Goal: Information Seeking & Learning: Learn about a topic

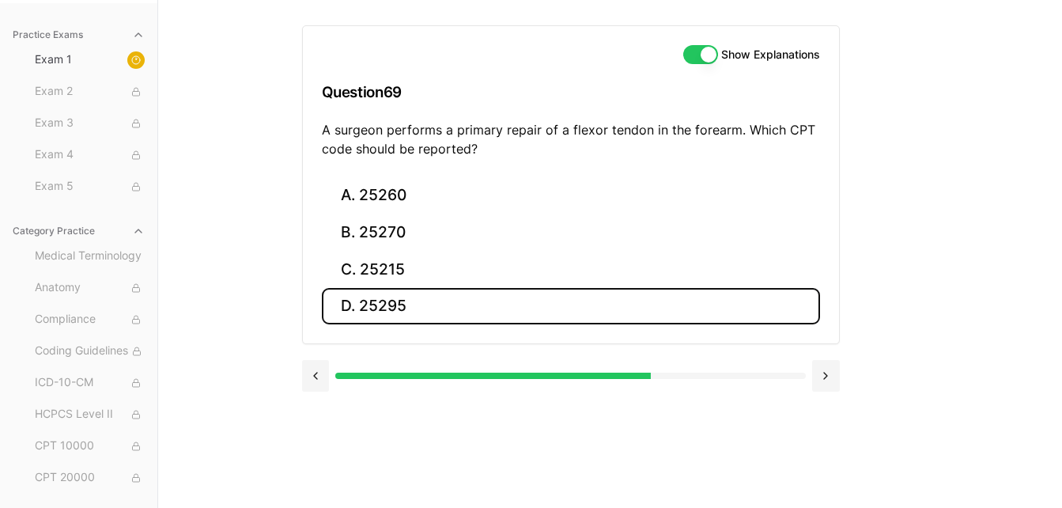
click at [413, 295] on button "D. 25295" at bounding box center [571, 306] width 498 height 37
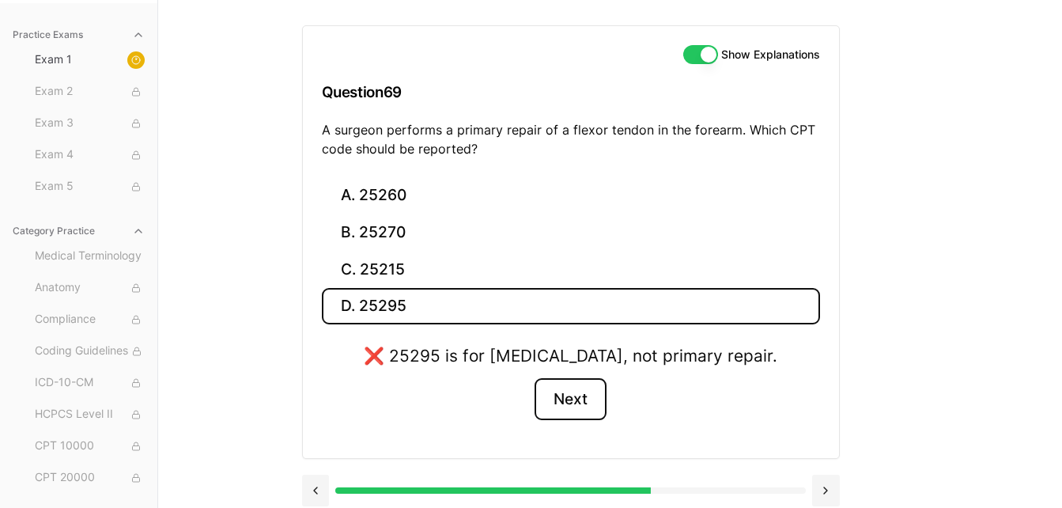
click at [593, 407] on button "Next" at bounding box center [570, 399] width 72 height 43
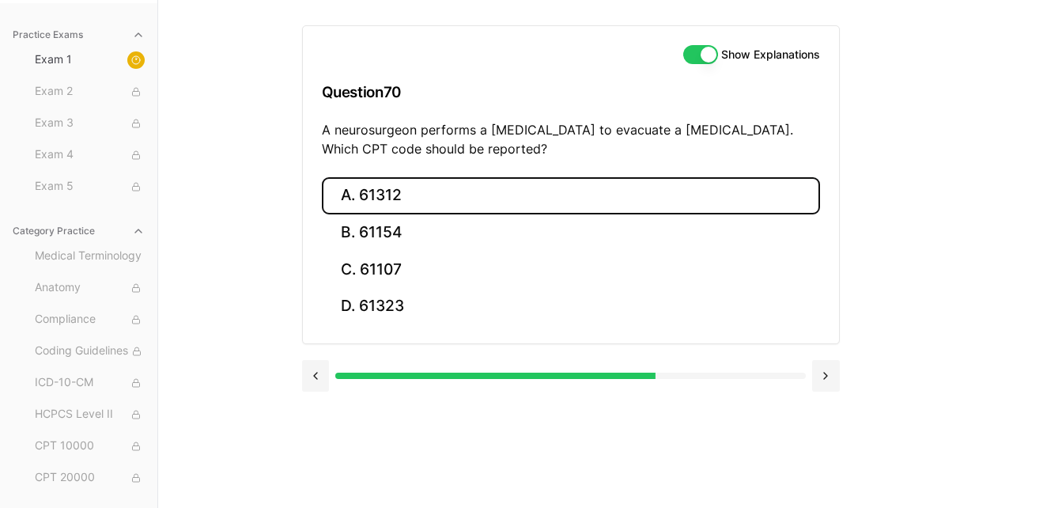
click at [416, 194] on button "A. 61312" at bounding box center [571, 195] width 498 height 37
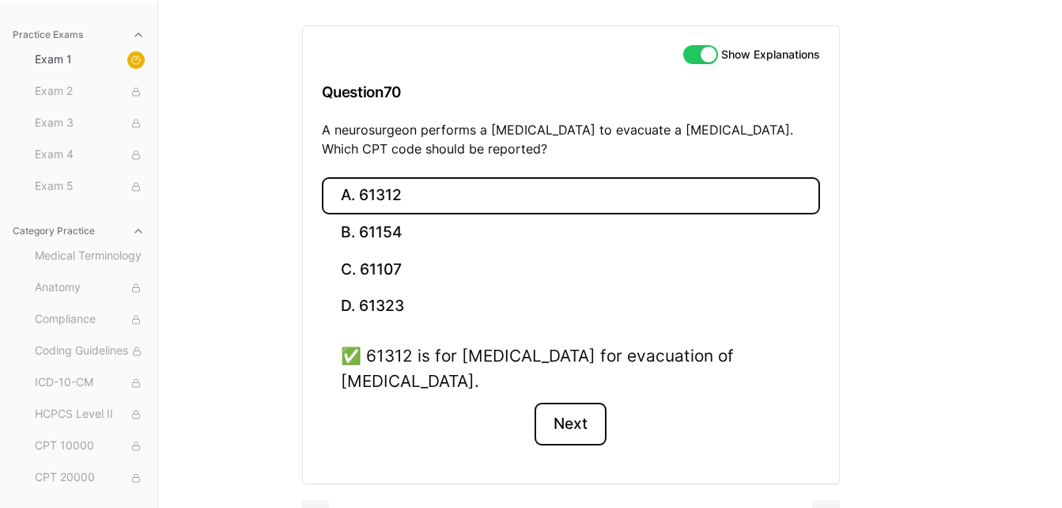
click at [596, 418] on button "Next" at bounding box center [570, 423] width 72 height 43
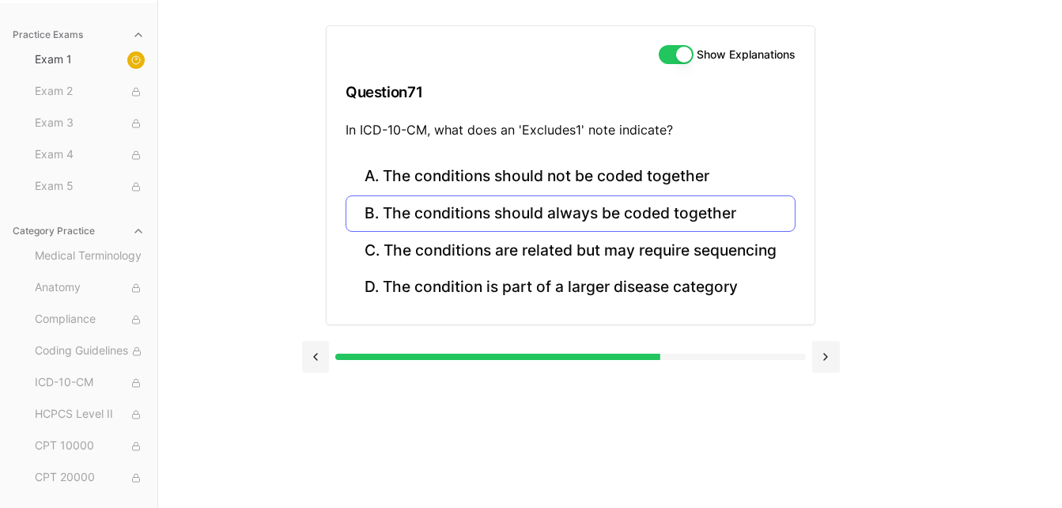
click at [488, 206] on button "B. The conditions should always be coded together" at bounding box center [571, 213] width 450 height 37
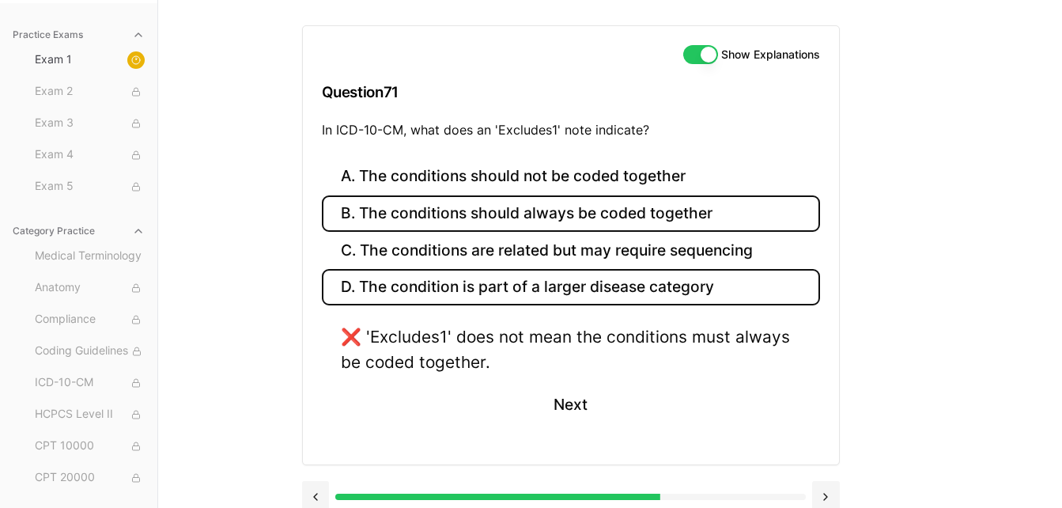
click at [513, 300] on button "D. The condition is part of a larger disease category" at bounding box center [571, 287] width 498 height 37
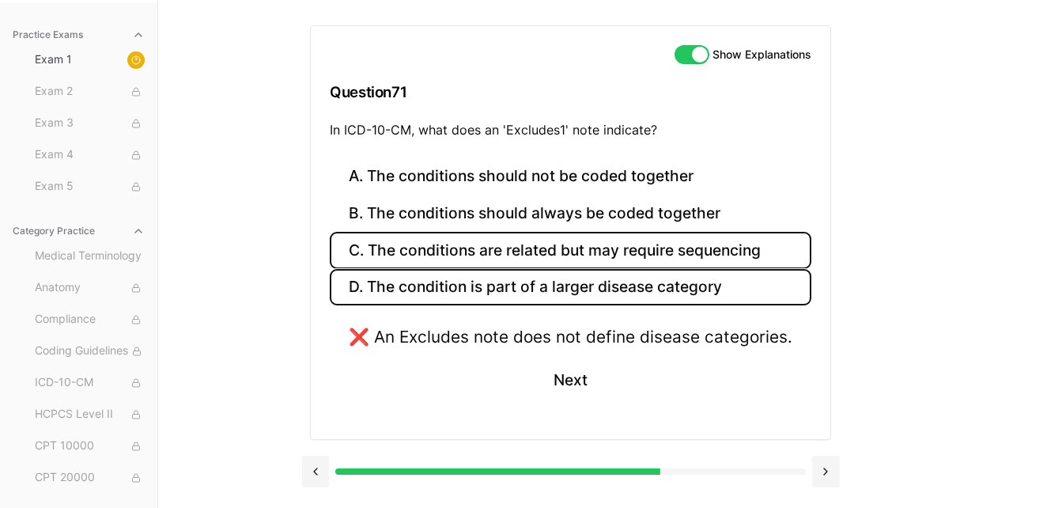
click at [530, 236] on button "C. The conditions are related but may require sequencing" at bounding box center [571, 250] width 482 height 37
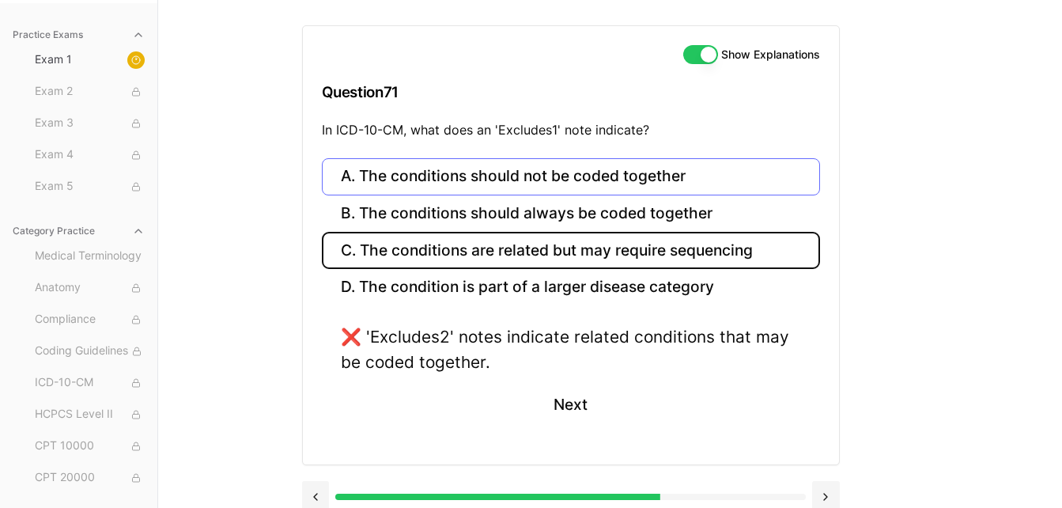
click at [487, 184] on button "A. The conditions should not be coded together" at bounding box center [571, 176] width 498 height 37
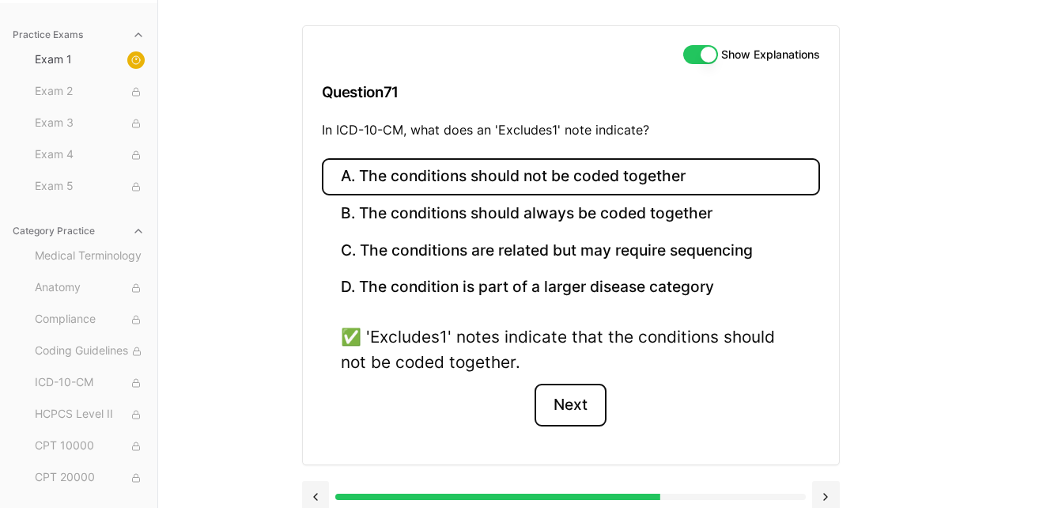
click at [580, 412] on button "Next" at bounding box center [570, 404] width 72 height 43
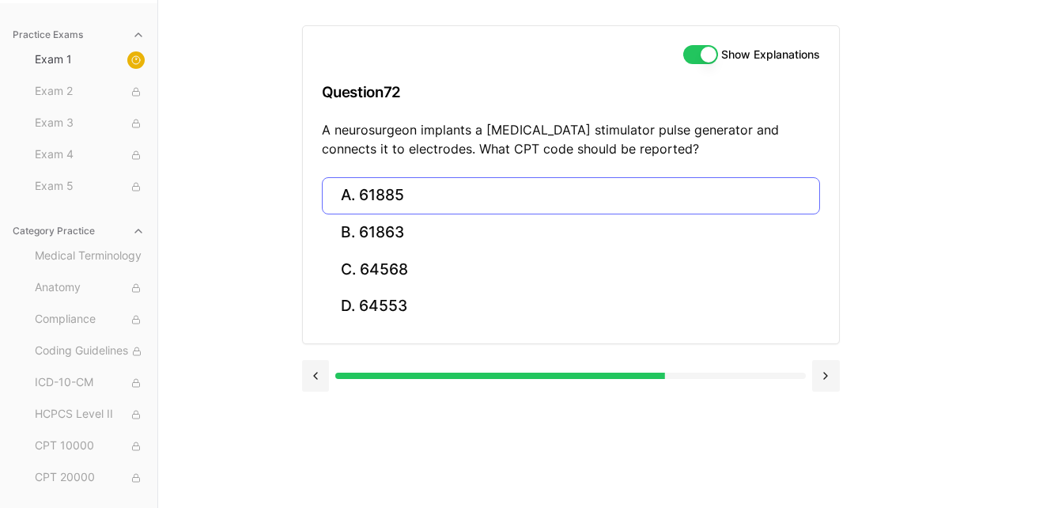
click at [482, 210] on button "A. 61885" at bounding box center [571, 195] width 498 height 37
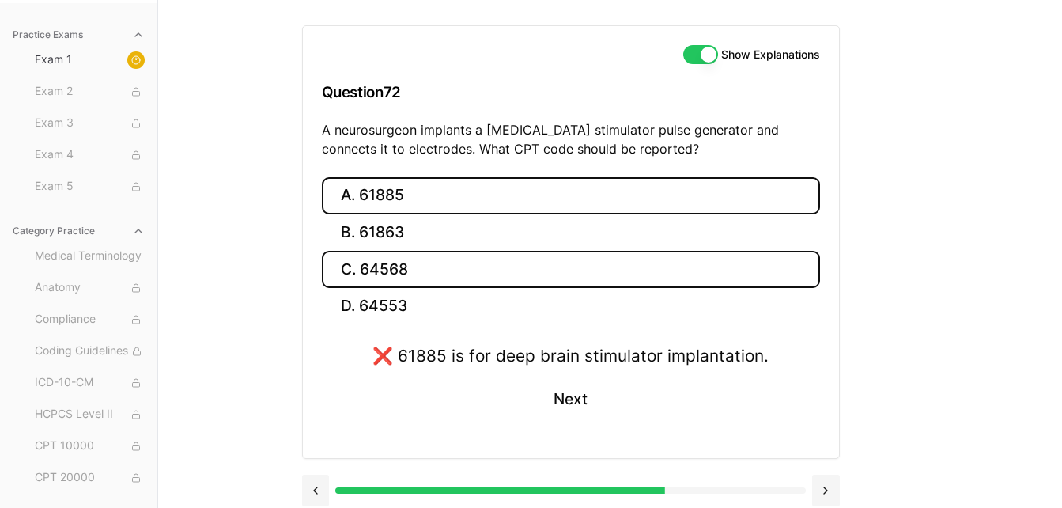
click at [438, 277] on button "C. 64568" at bounding box center [571, 269] width 498 height 37
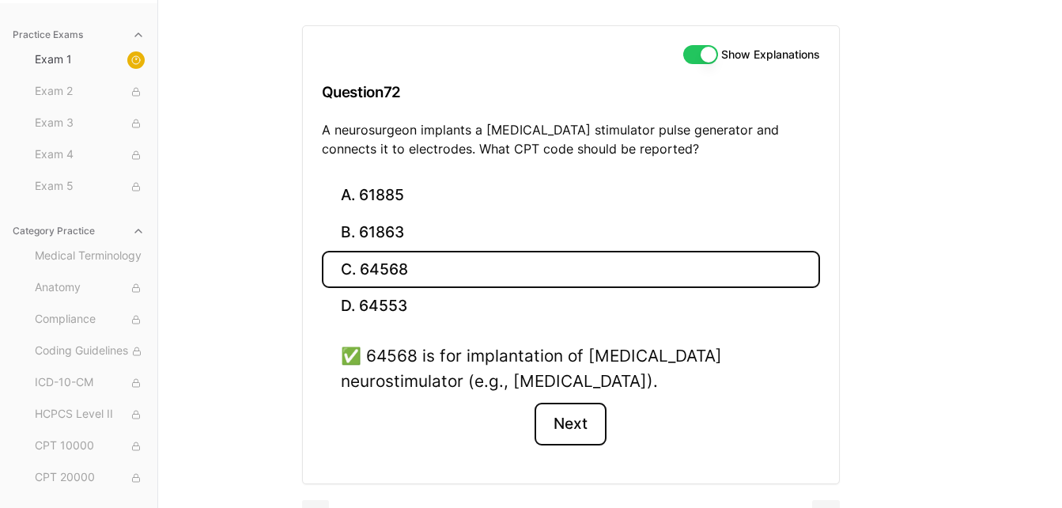
click at [567, 423] on button "Next" at bounding box center [570, 423] width 72 height 43
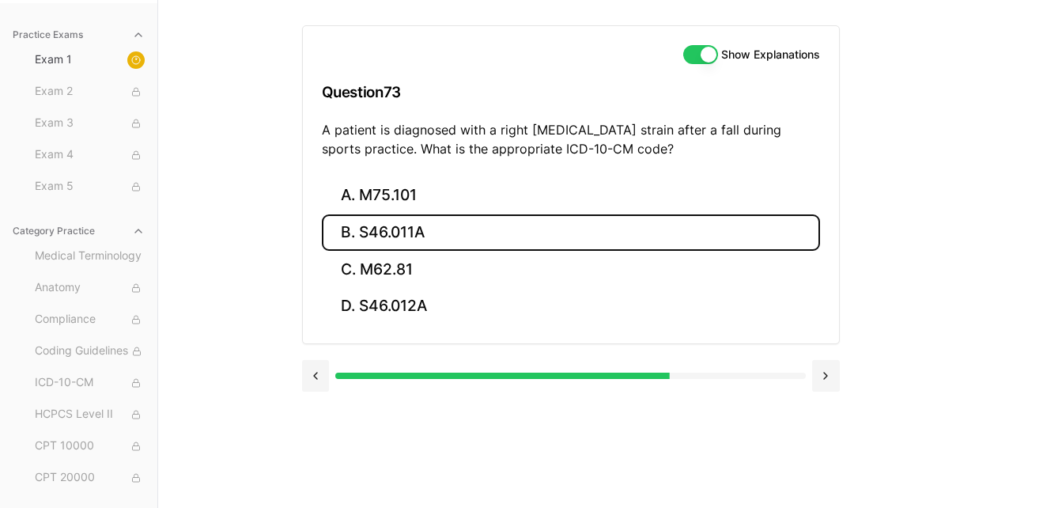
click at [444, 225] on button "B. S46.011A" at bounding box center [571, 232] width 498 height 37
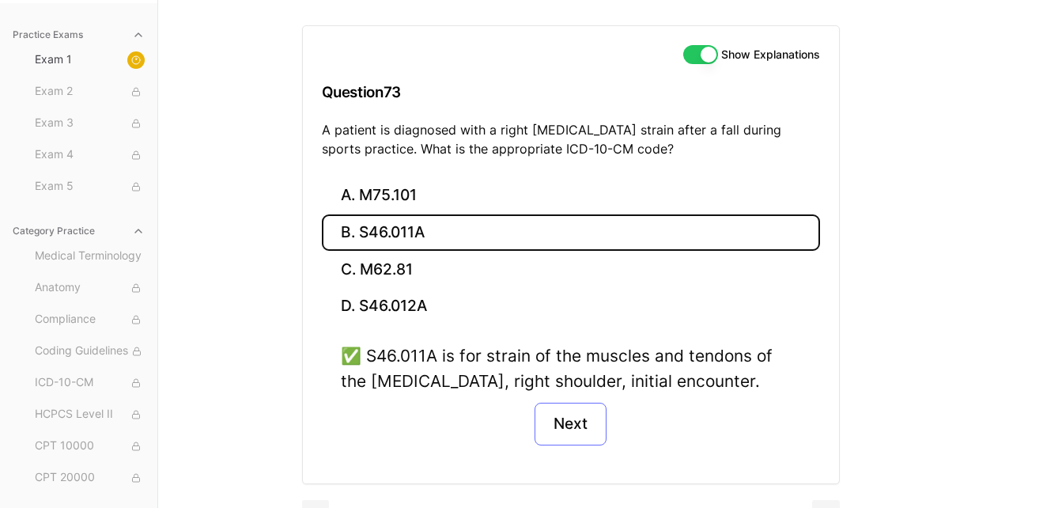
click at [579, 435] on button "Next" at bounding box center [570, 423] width 72 height 43
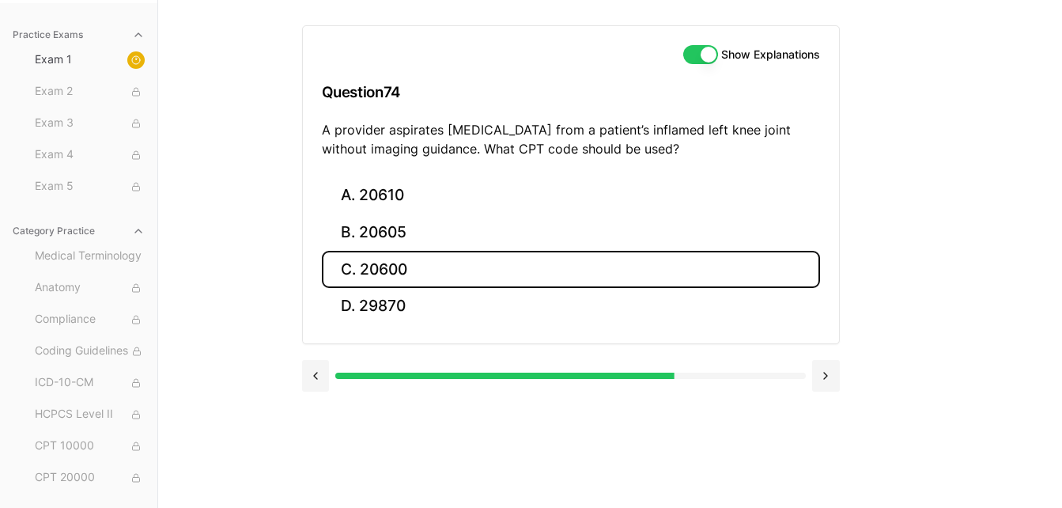
click at [452, 266] on button "C. 20600" at bounding box center [571, 269] width 498 height 37
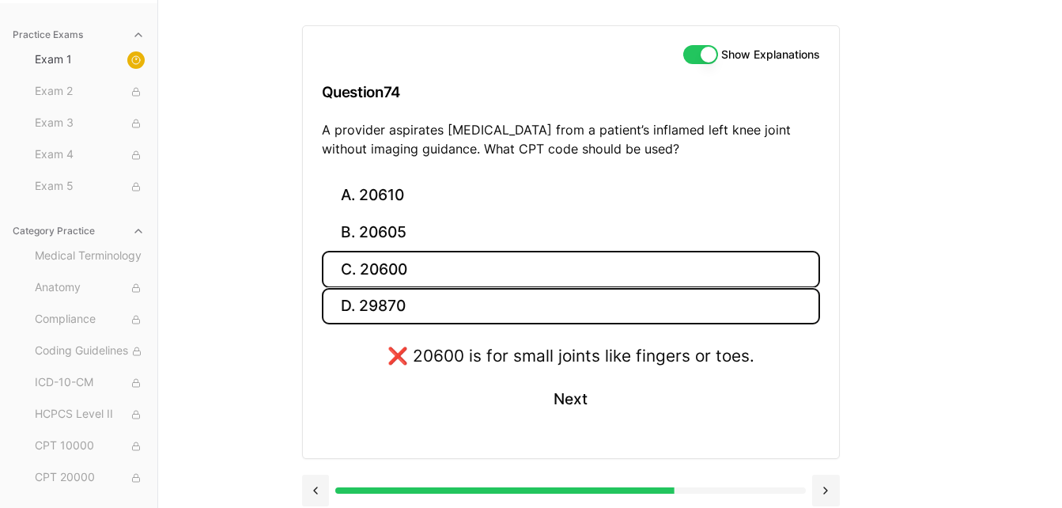
click at [495, 305] on button "D. 29870" at bounding box center [571, 306] width 498 height 37
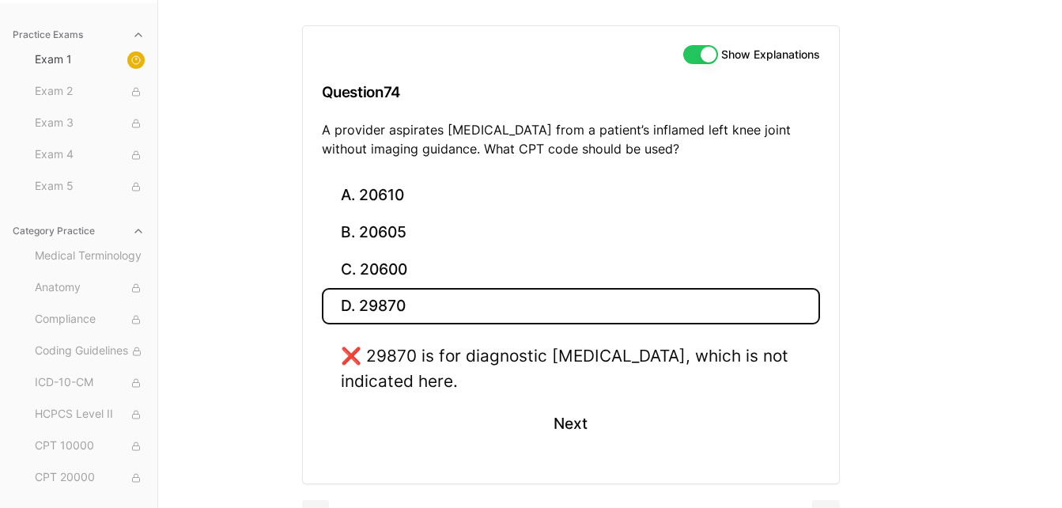
click at [474, 209] on button "A. 20610" at bounding box center [571, 195] width 498 height 37
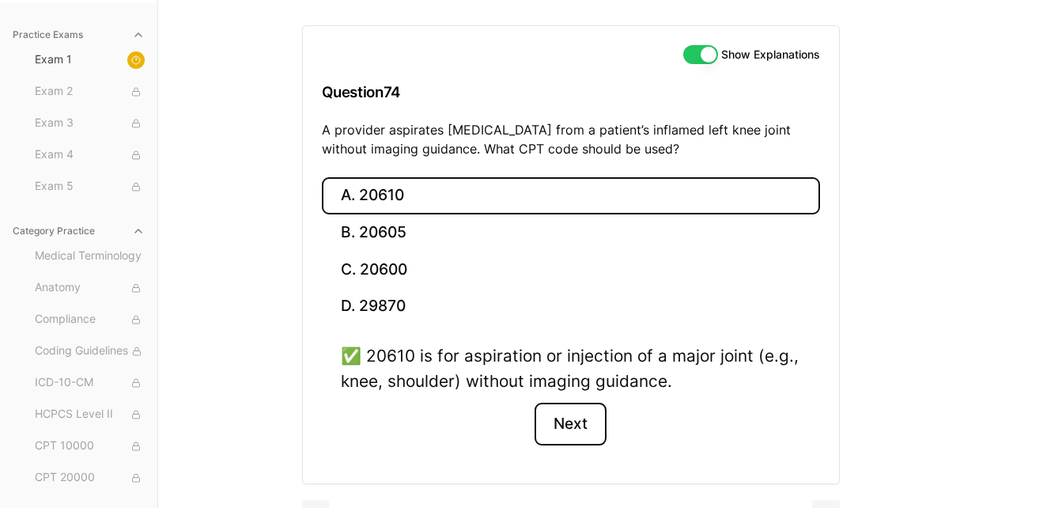
click at [582, 421] on button "Next" at bounding box center [570, 423] width 72 height 43
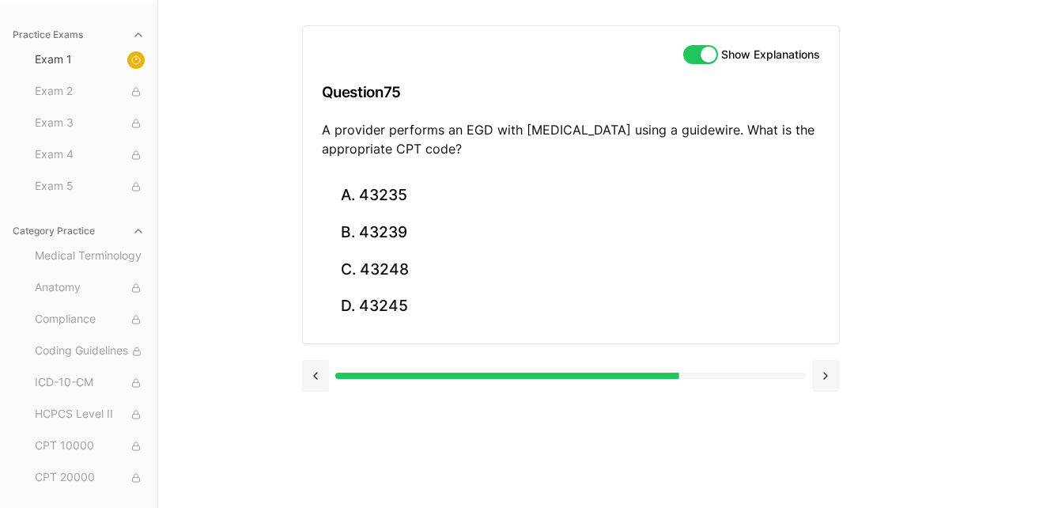
click at [463, 259] on button "C. 43248" at bounding box center [571, 269] width 498 height 37
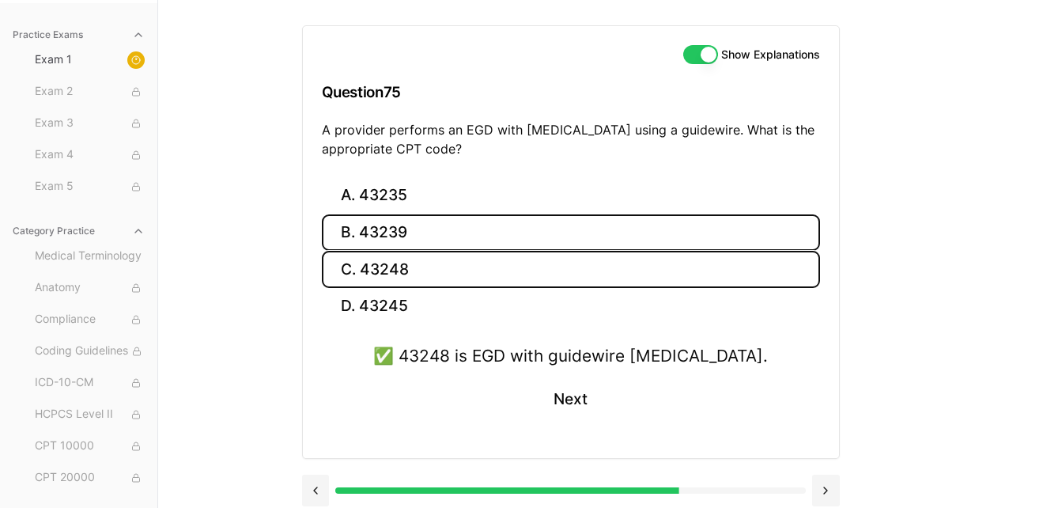
click at [476, 233] on button "B. 43239" at bounding box center [571, 232] width 498 height 37
click at [448, 255] on button "C. 43248" at bounding box center [571, 269] width 498 height 37
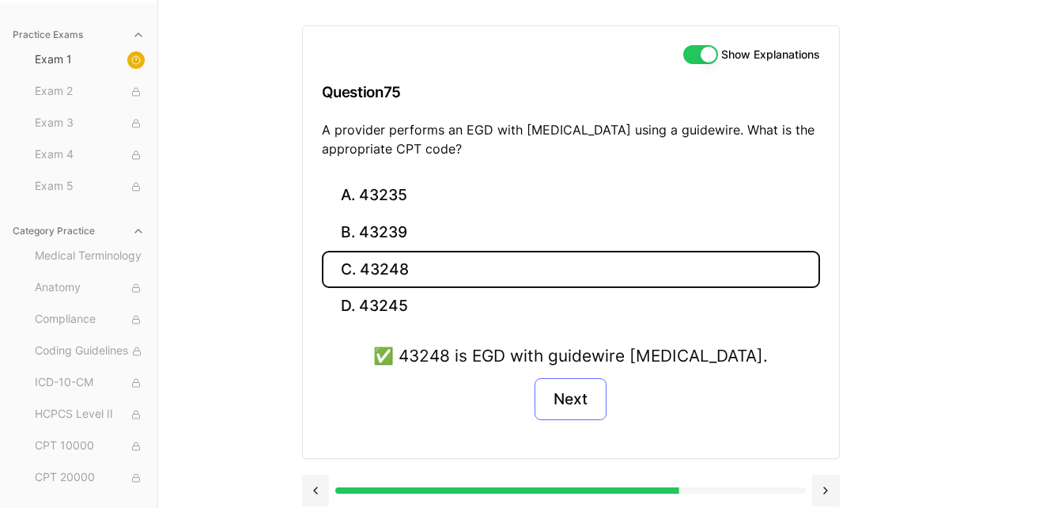
click at [593, 400] on button "Next" at bounding box center [570, 399] width 72 height 43
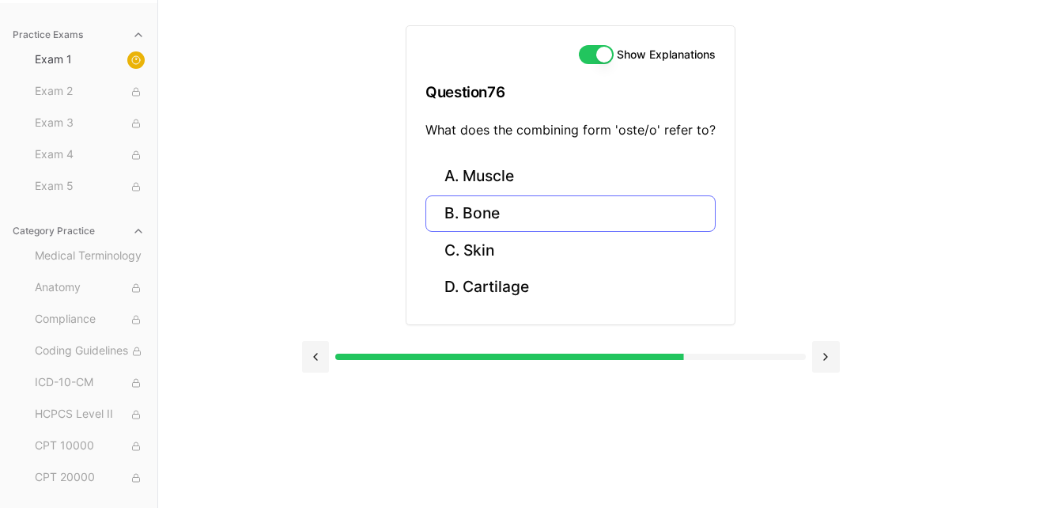
click at [503, 221] on button "B. Bone" at bounding box center [570, 213] width 290 height 37
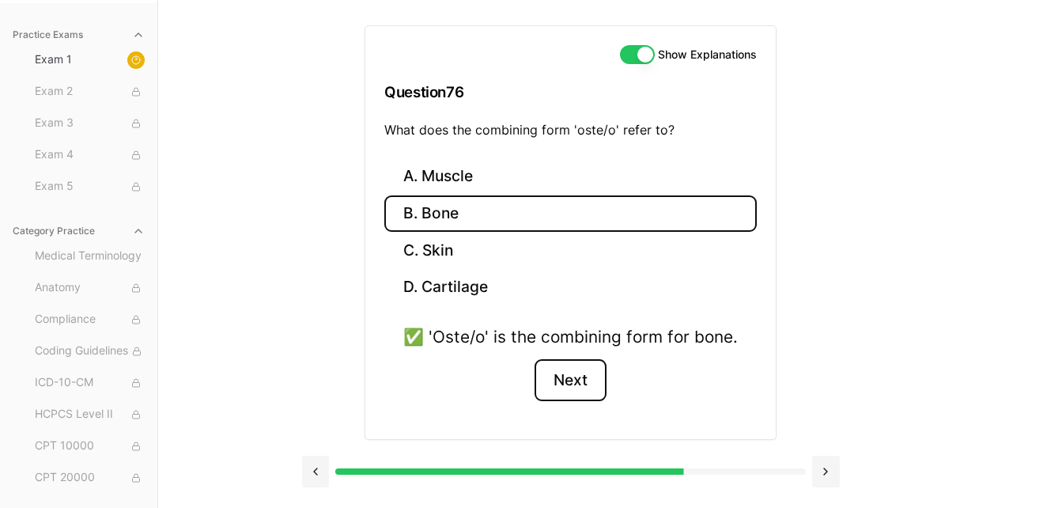
click at [558, 375] on button "Next" at bounding box center [570, 380] width 72 height 43
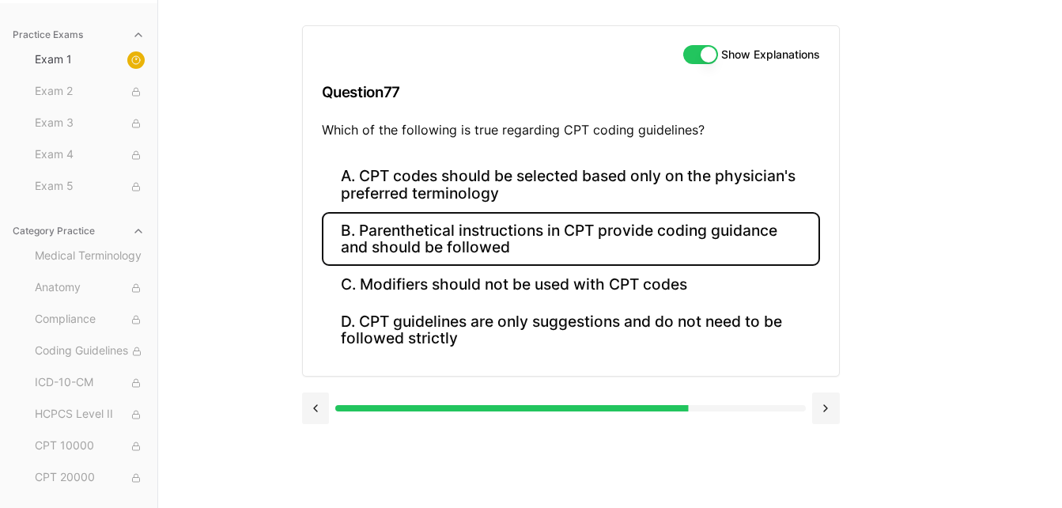
click at [568, 228] on button "B. Parenthetical instructions in CPT provide coding guidance and should be foll…" at bounding box center [571, 239] width 498 height 54
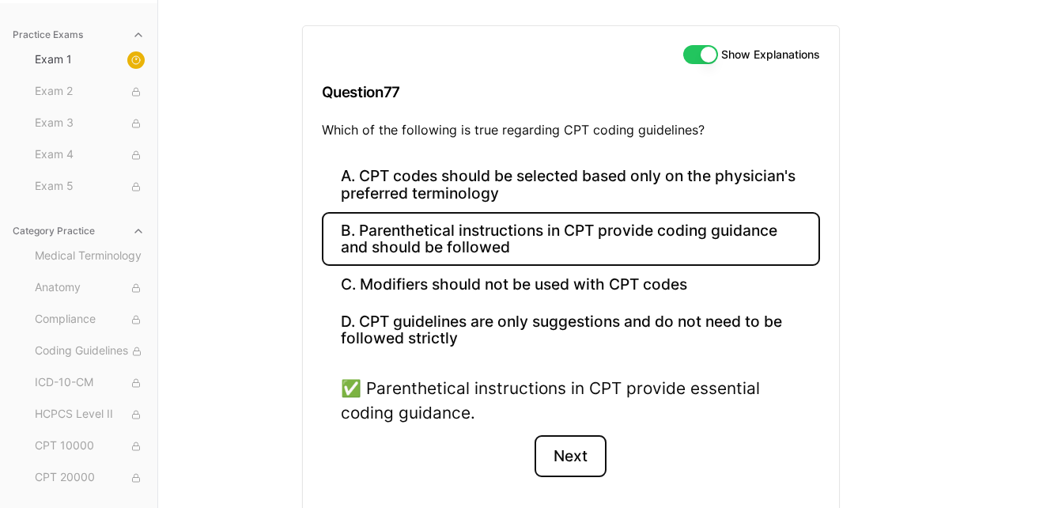
click at [597, 455] on button "Next" at bounding box center [570, 456] width 72 height 43
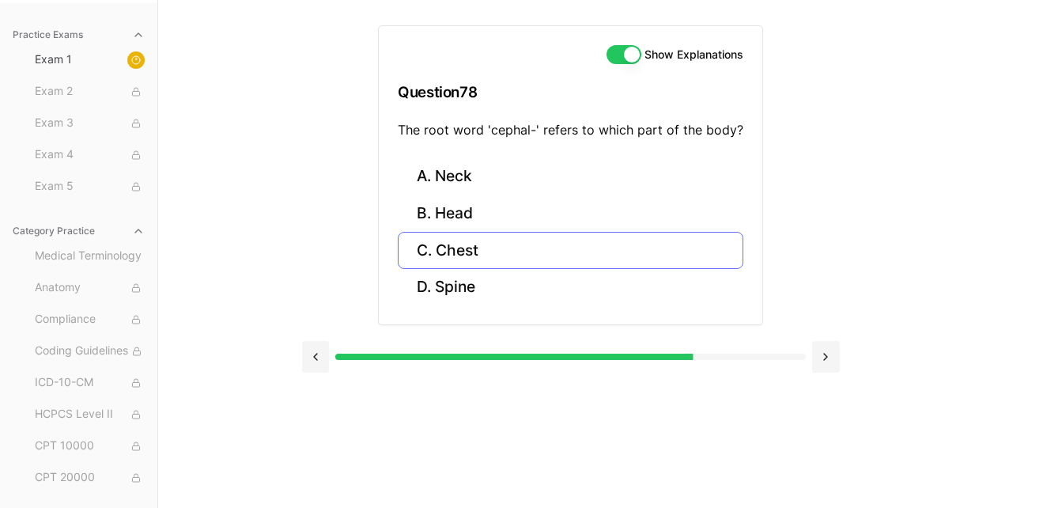
click at [552, 262] on button "C. Chest" at bounding box center [571, 250] width 346 height 37
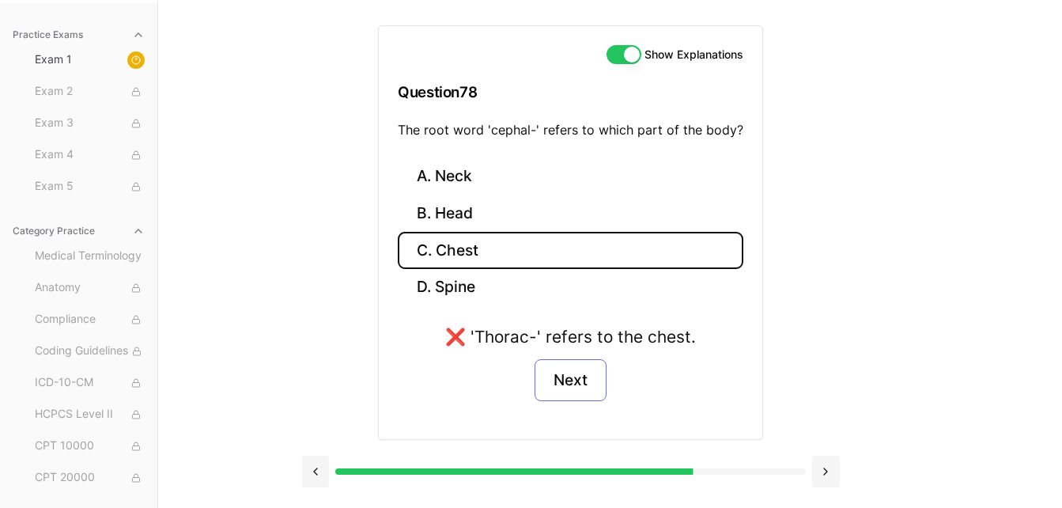
click at [590, 386] on button "Next" at bounding box center [570, 380] width 72 height 43
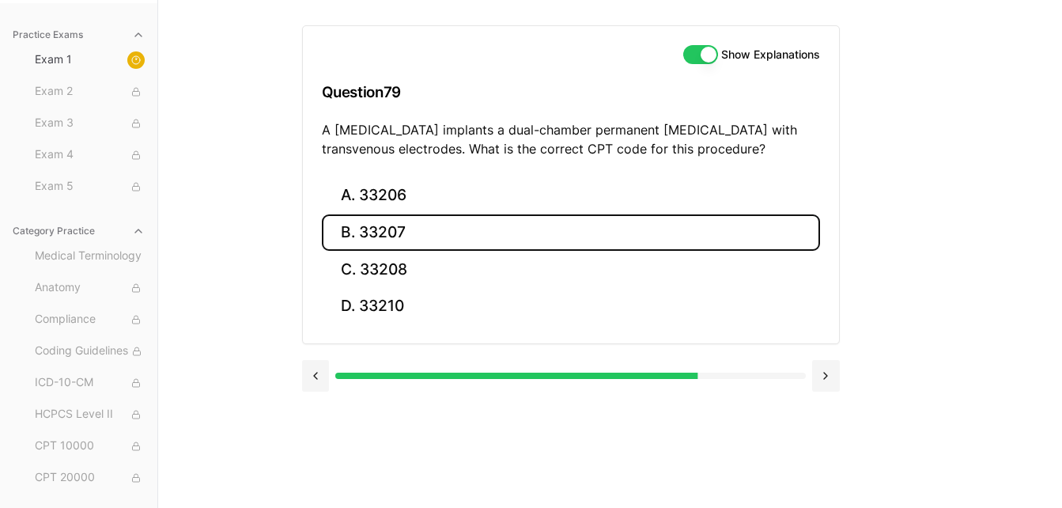
click at [520, 228] on button "B. 33207" at bounding box center [571, 232] width 498 height 37
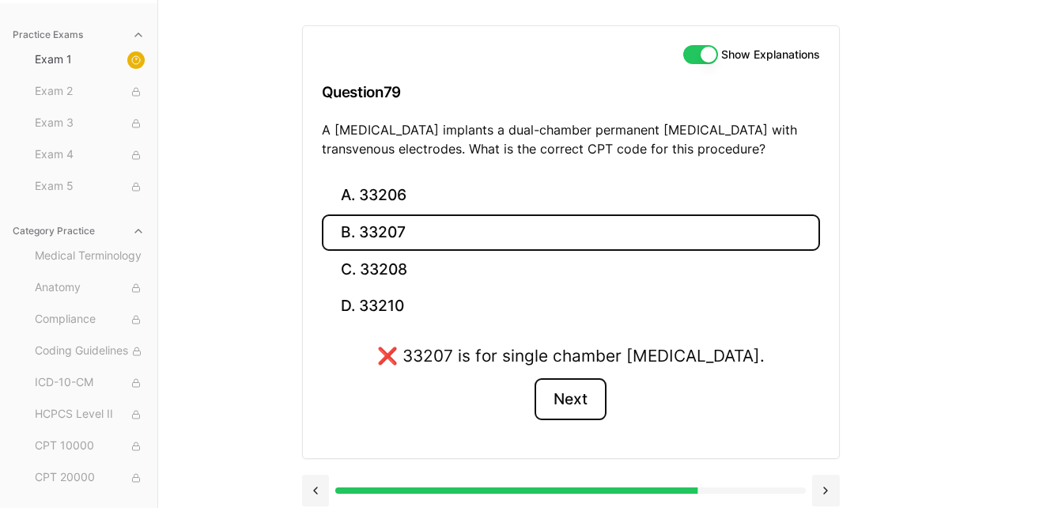
click at [557, 404] on button "Next" at bounding box center [570, 399] width 72 height 43
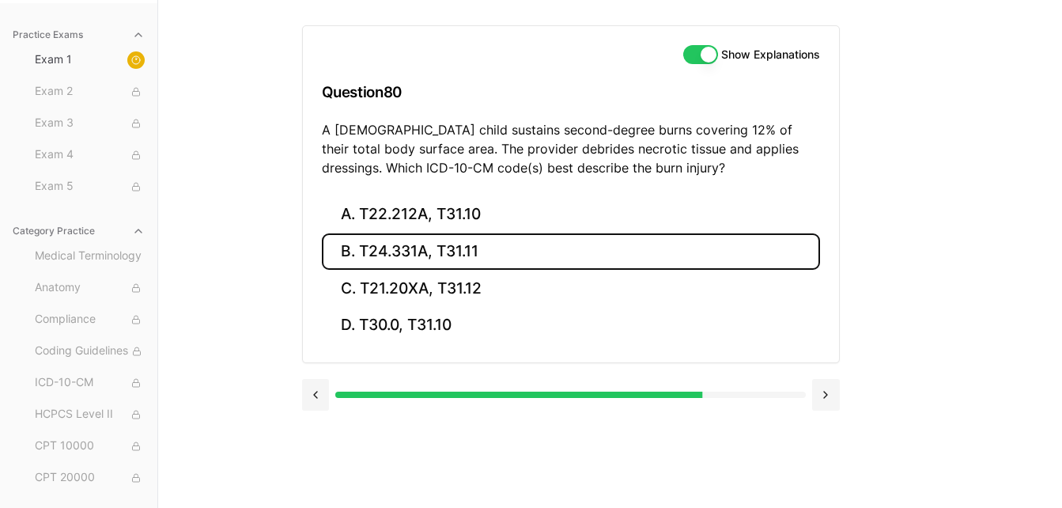
click at [498, 242] on button "B. T24.331A, T31.11" at bounding box center [571, 251] width 498 height 37
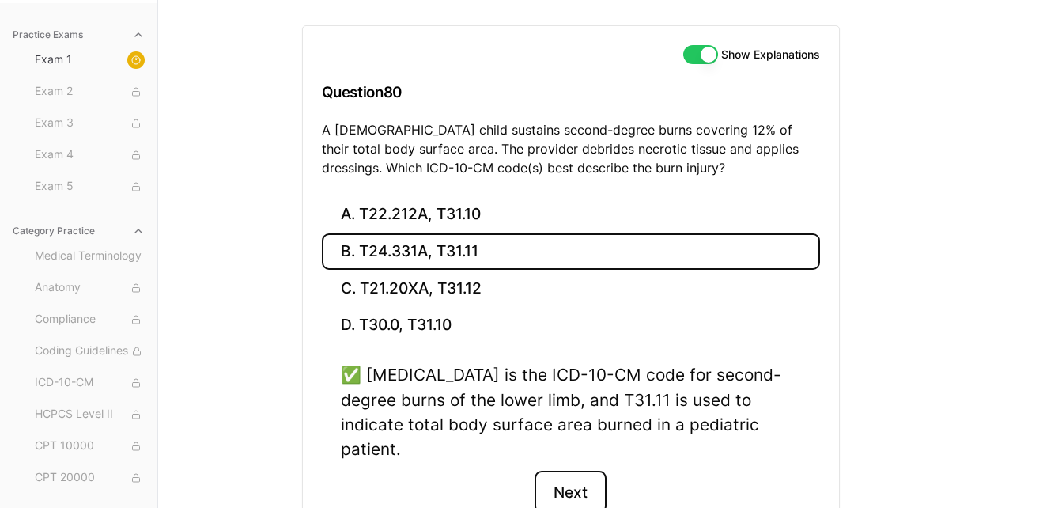
click at [576, 476] on button "Next" at bounding box center [570, 491] width 72 height 43
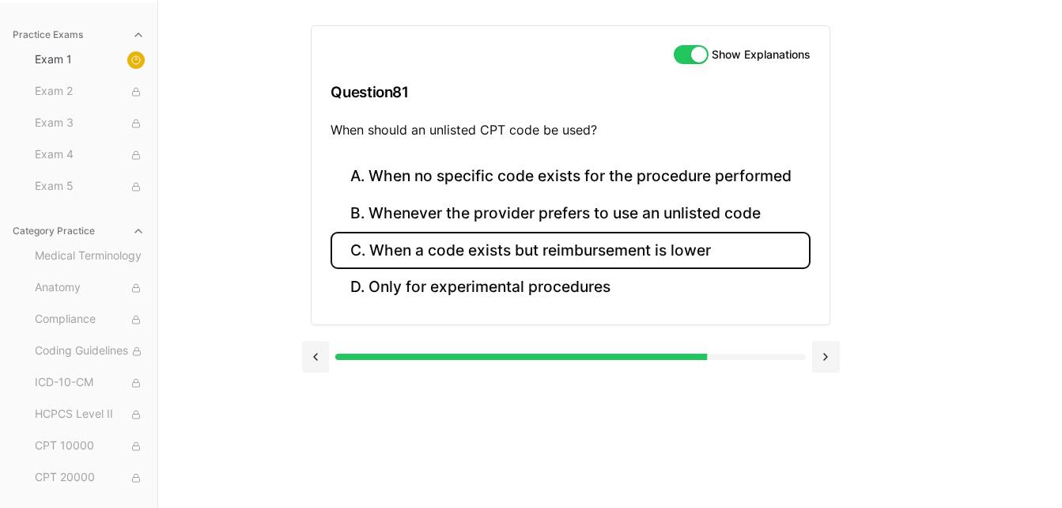
click at [614, 257] on button "C. When a code exists but reimbursement is lower" at bounding box center [569, 250] width 479 height 37
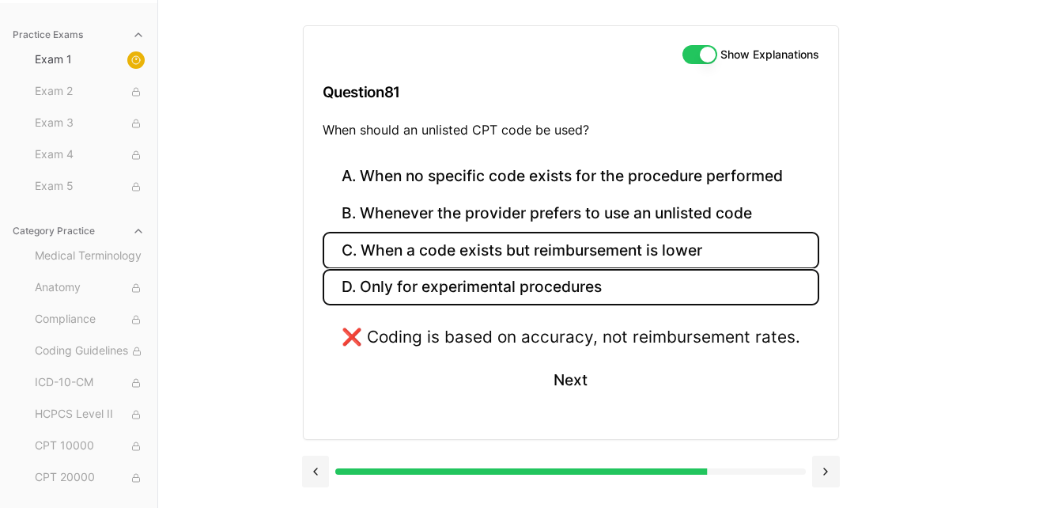
click at [578, 285] on button "D. Only for experimental procedures" at bounding box center [571, 287] width 497 height 37
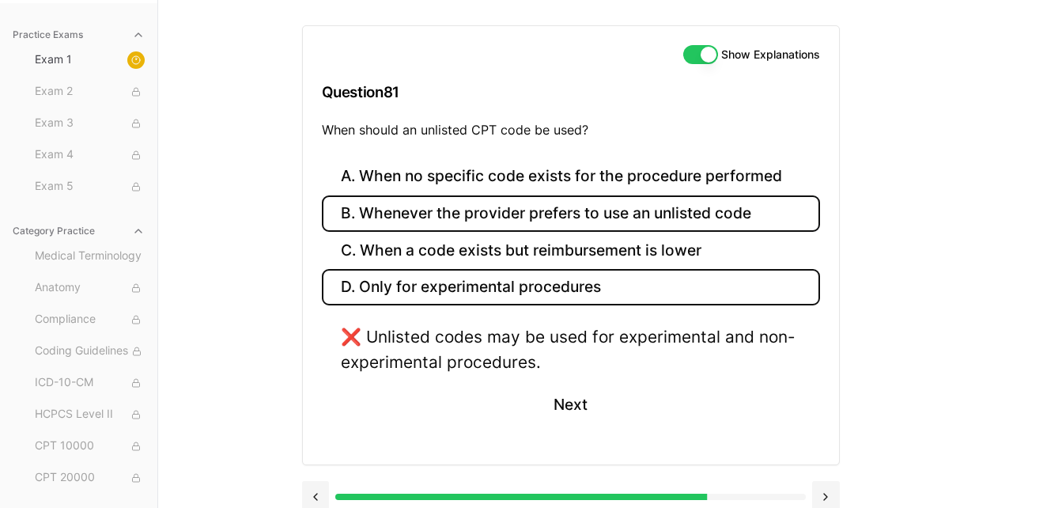
click at [591, 222] on button "B. Whenever the provider prefers to use an unlisted code" at bounding box center [571, 213] width 498 height 37
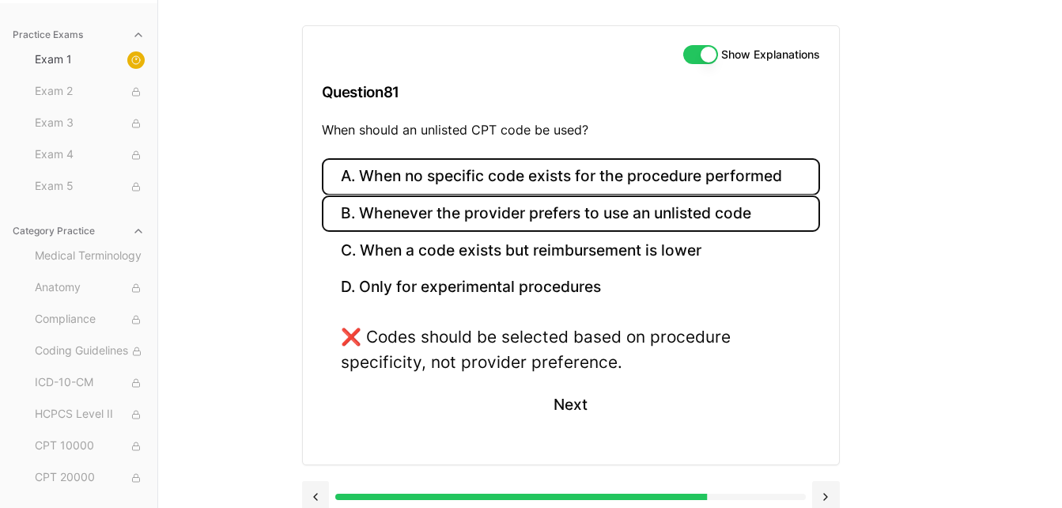
click at [591, 181] on button "A. When no specific code exists for the procedure performed" at bounding box center [571, 176] width 498 height 37
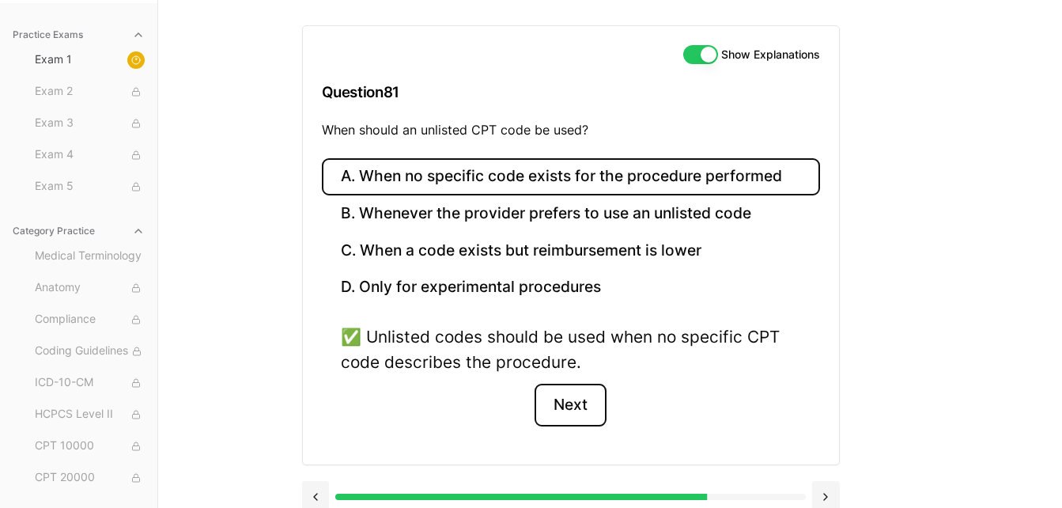
click at [595, 414] on button "Next" at bounding box center [570, 404] width 72 height 43
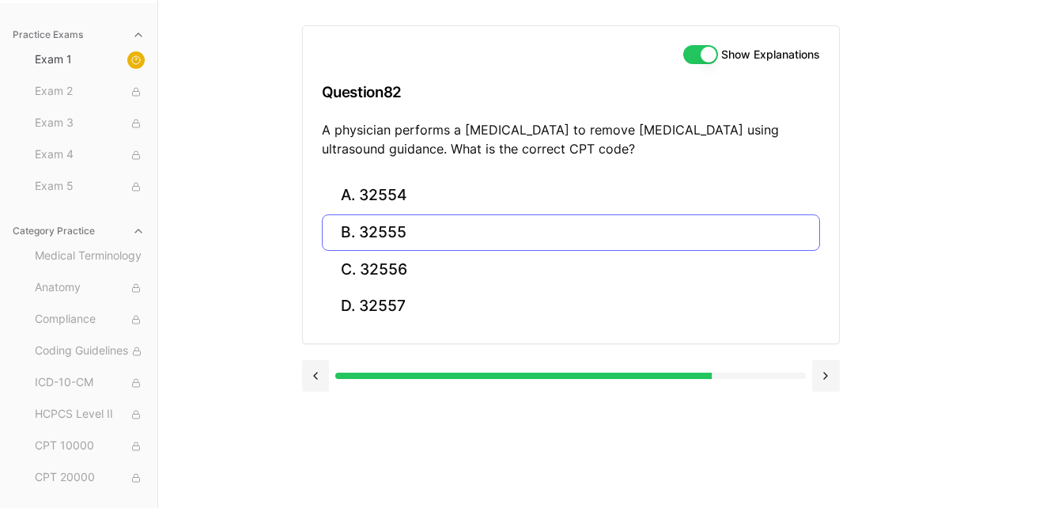
click at [538, 247] on button "B. 32555" at bounding box center [571, 232] width 498 height 37
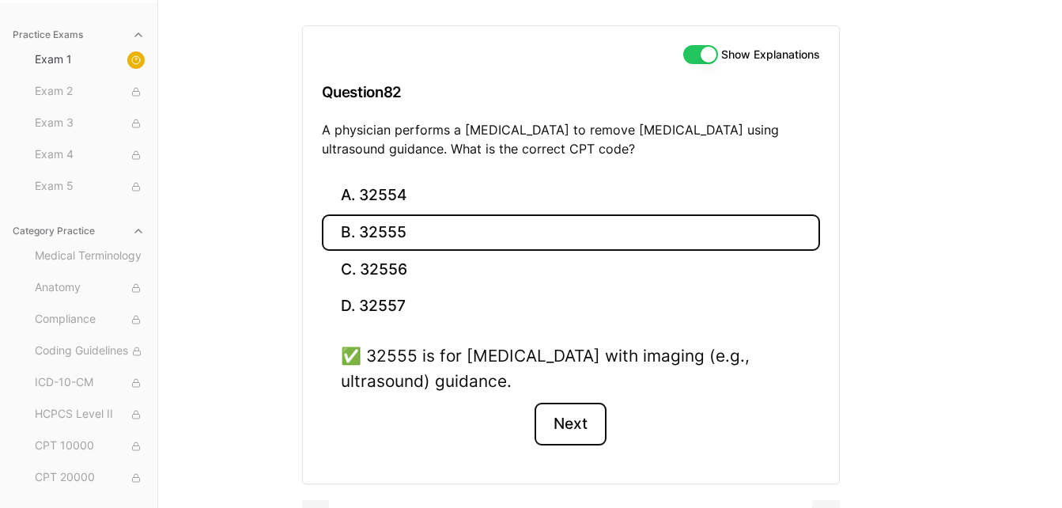
click at [588, 425] on button "Next" at bounding box center [570, 423] width 72 height 43
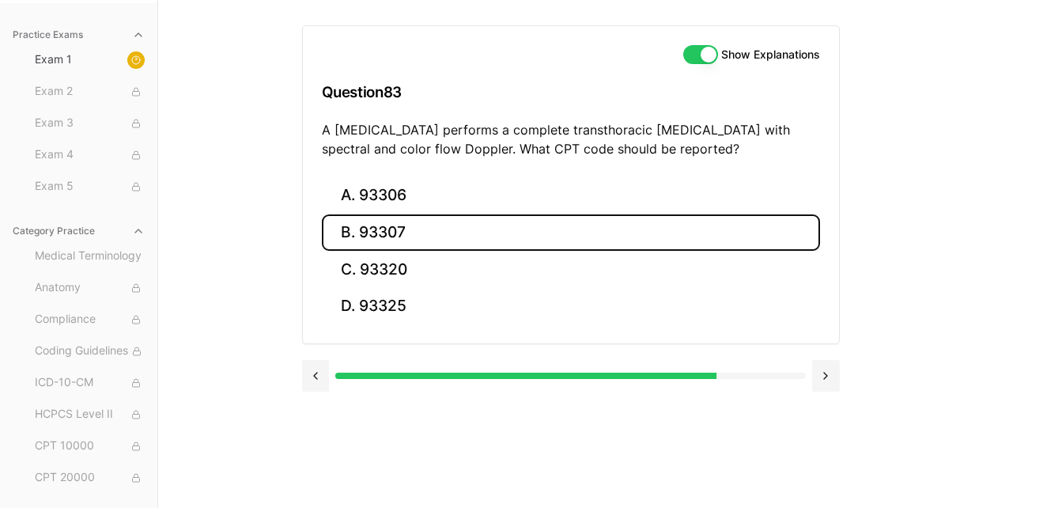
click at [421, 243] on button "B. 93307" at bounding box center [571, 232] width 498 height 37
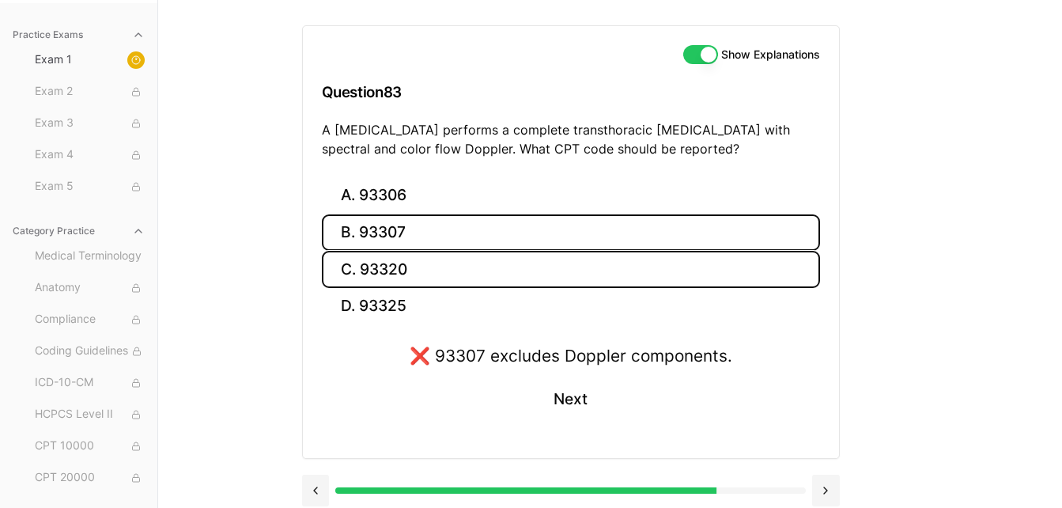
click at [417, 275] on button "C. 93320" at bounding box center [571, 269] width 498 height 37
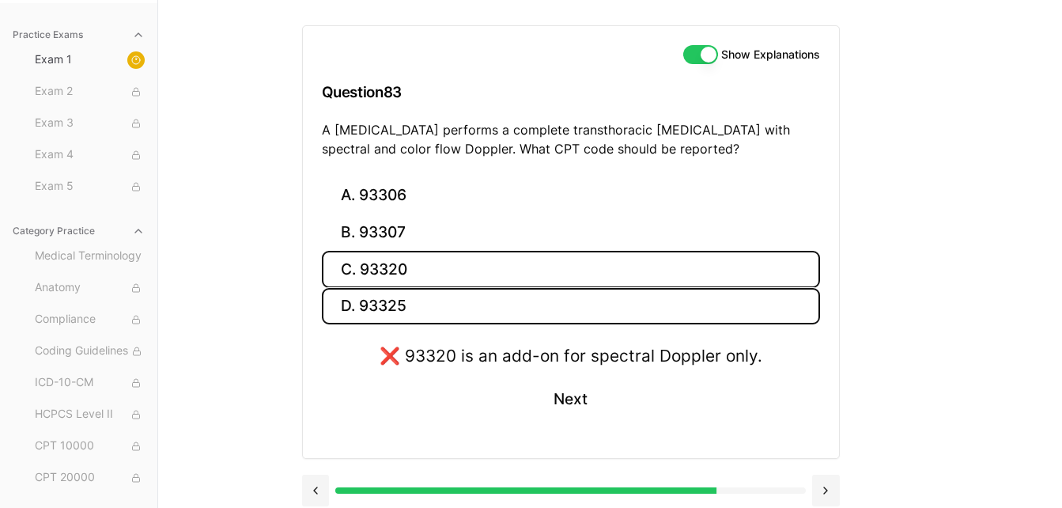
click at [410, 306] on button "D. 93325" at bounding box center [571, 306] width 498 height 37
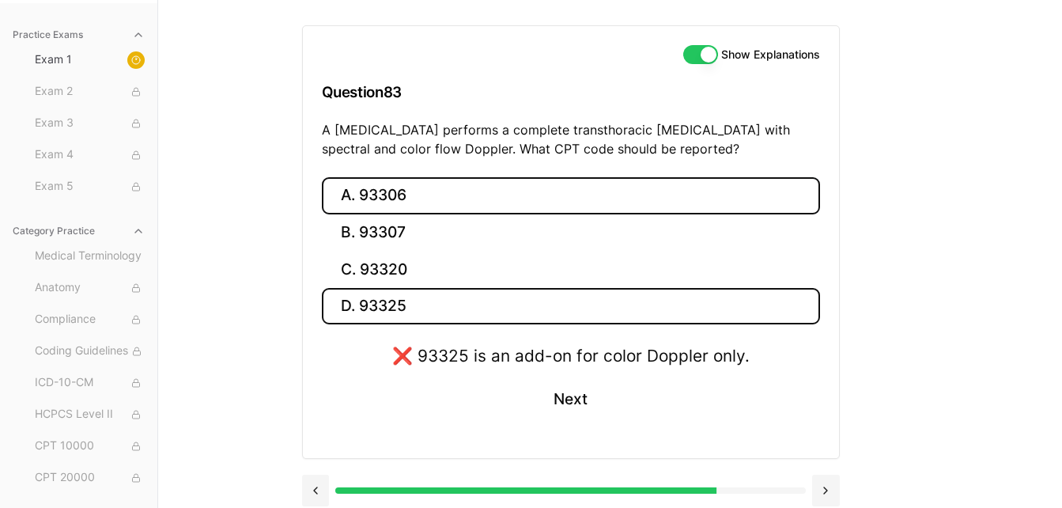
click at [429, 207] on button "A. 93306" at bounding box center [571, 195] width 498 height 37
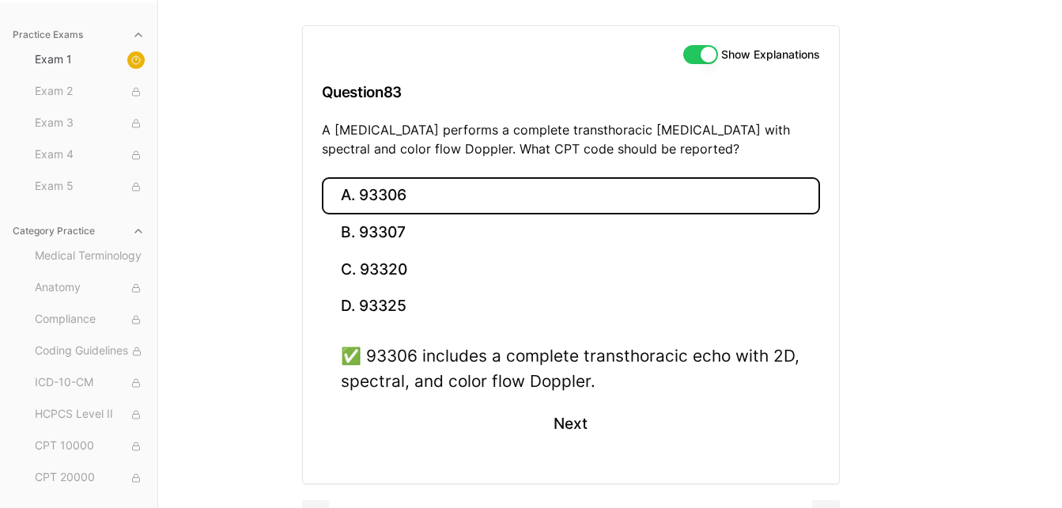
click at [515, 419] on div "✅ 93306 includes a complete transthoracic echo with 2D, spectral, and color flo…" at bounding box center [571, 403] width 498 height 120
click at [571, 429] on button "Next" at bounding box center [570, 423] width 72 height 43
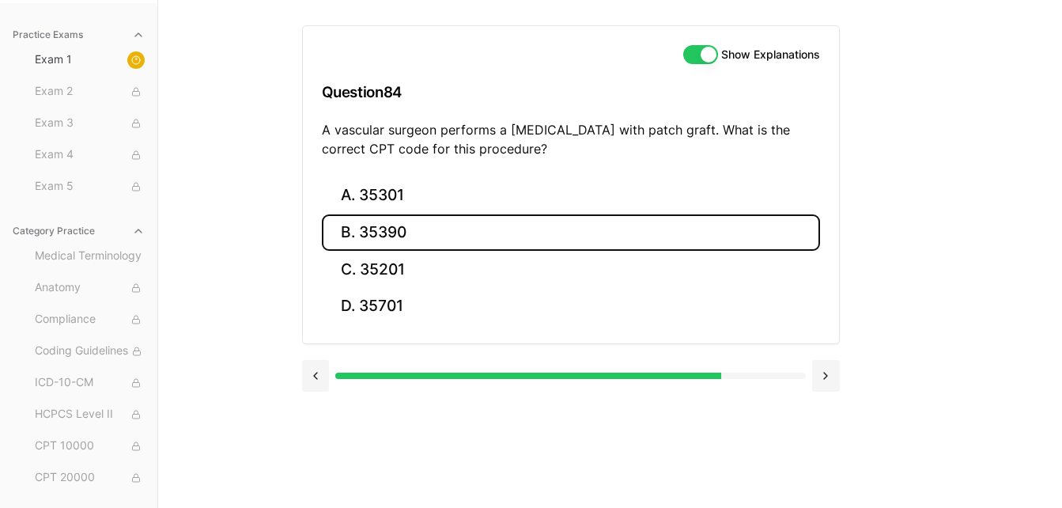
click at [396, 225] on button "B. 35390" at bounding box center [571, 232] width 498 height 37
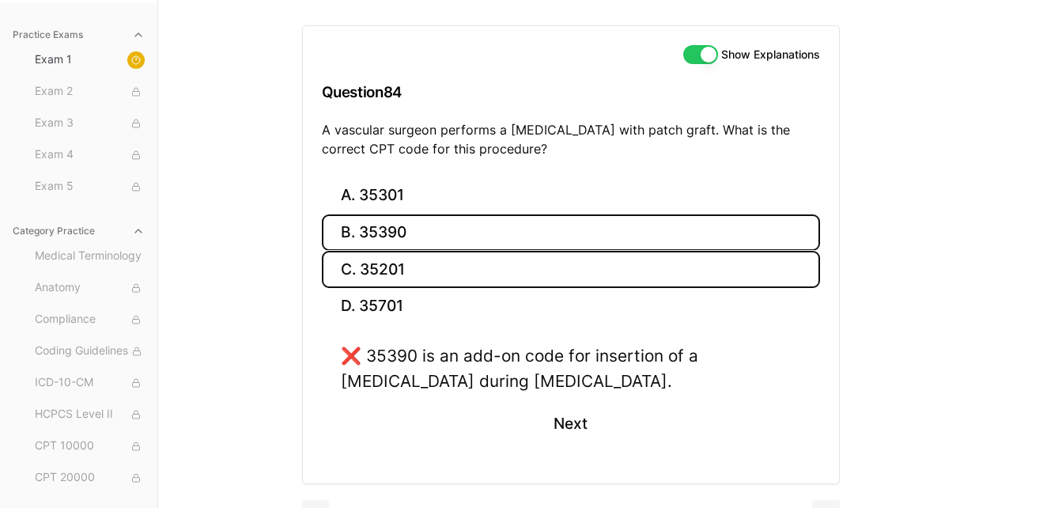
click at [389, 268] on button "C. 35201" at bounding box center [571, 269] width 498 height 37
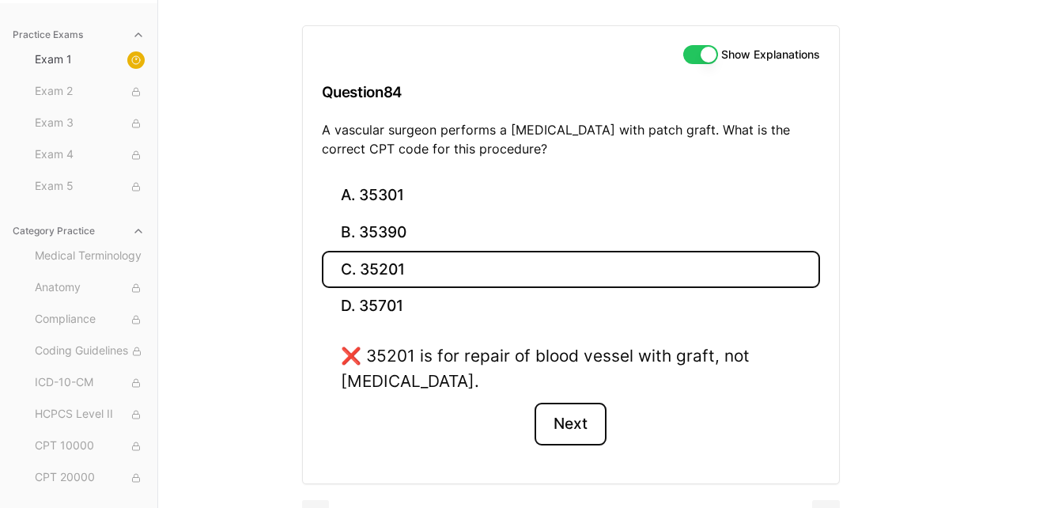
click at [580, 425] on button "Next" at bounding box center [570, 423] width 72 height 43
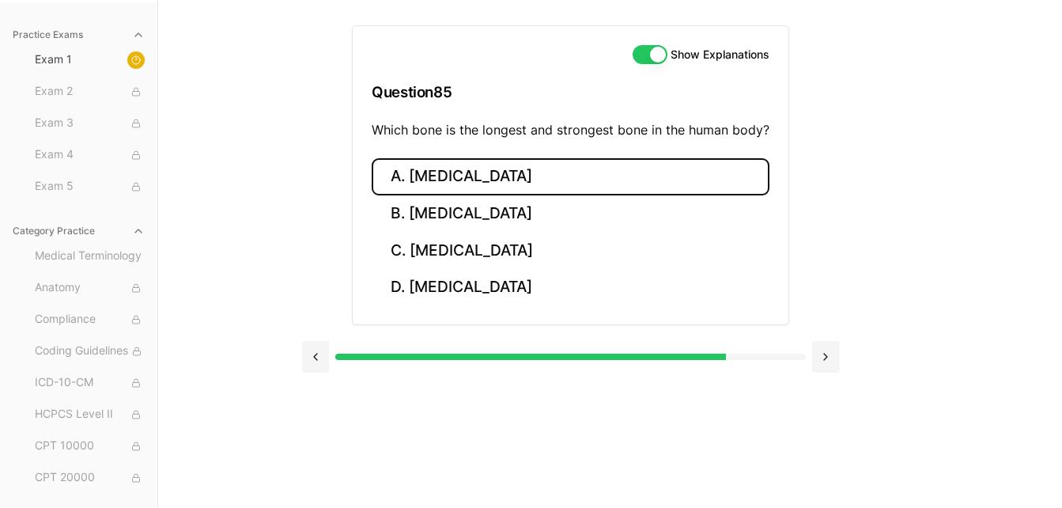
click at [512, 177] on button "A. Humerus" at bounding box center [571, 176] width 398 height 37
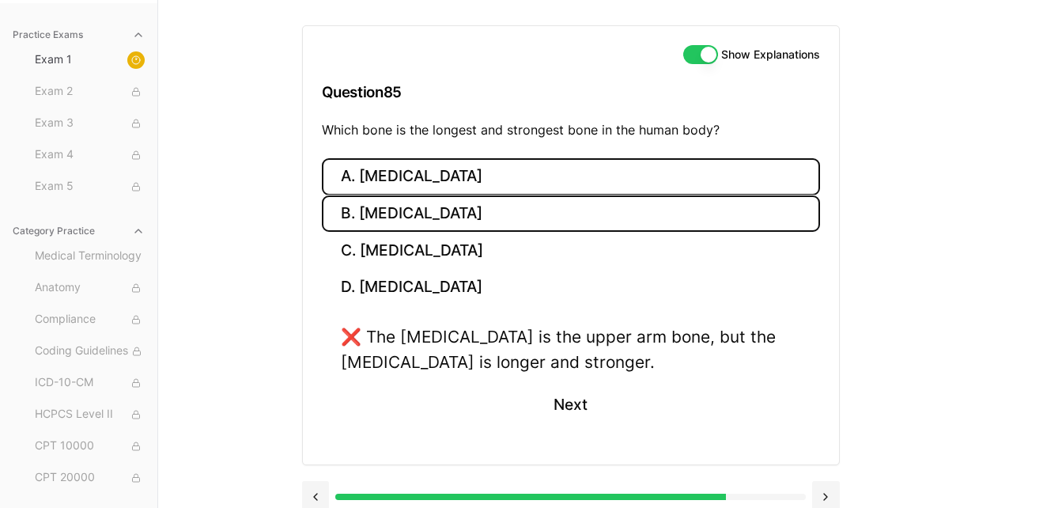
click at [440, 224] on button "B. Femur" at bounding box center [571, 213] width 498 height 37
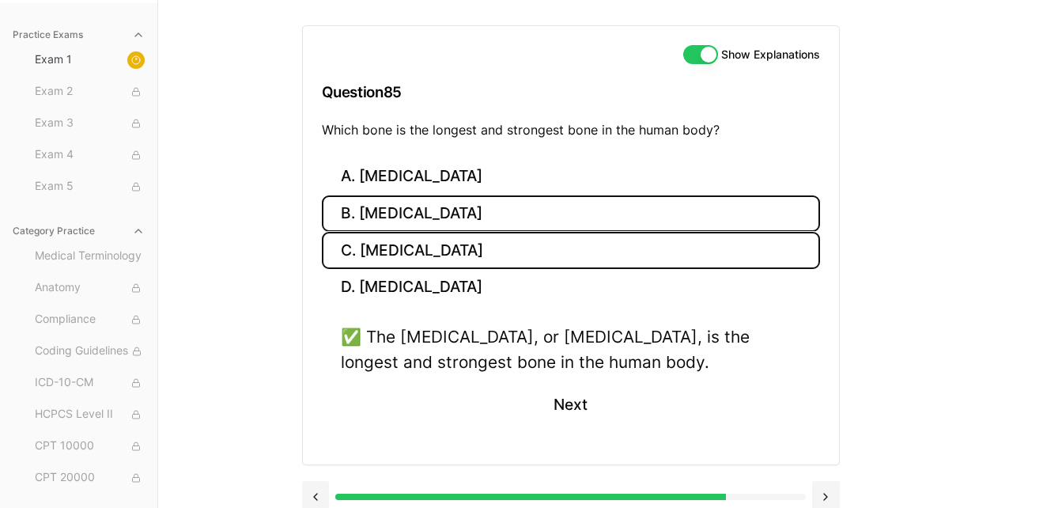
click at [421, 250] on button "C. Tibia" at bounding box center [571, 250] width 498 height 37
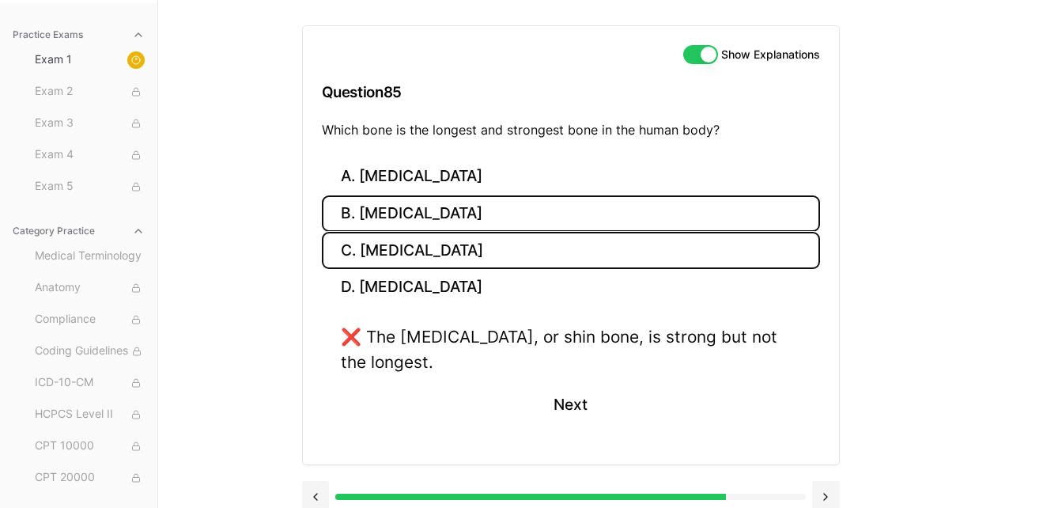
click at [417, 204] on button "B. Femur" at bounding box center [571, 213] width 498 height 37
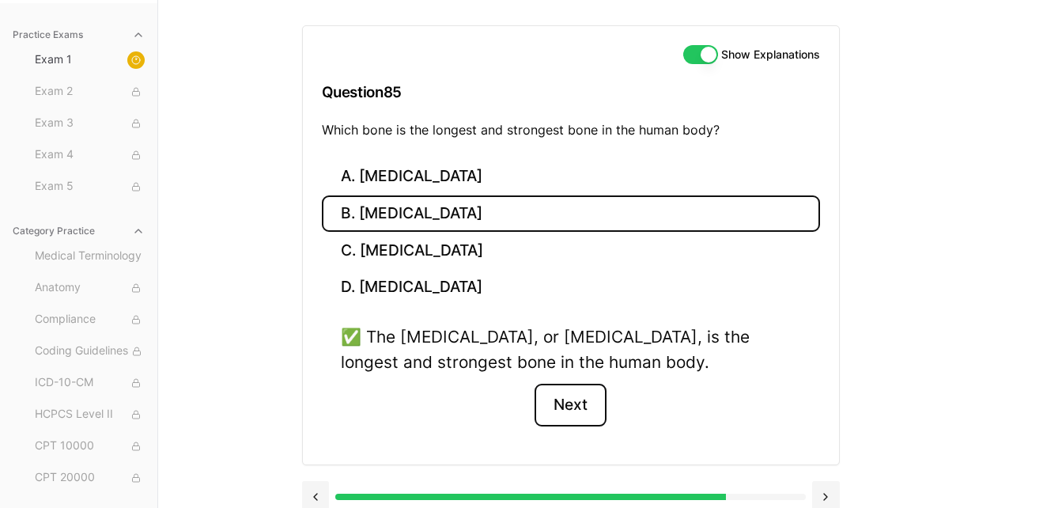
click at [567, 395] on button "Next" at bounding box center [570, 404] width 72 height 43
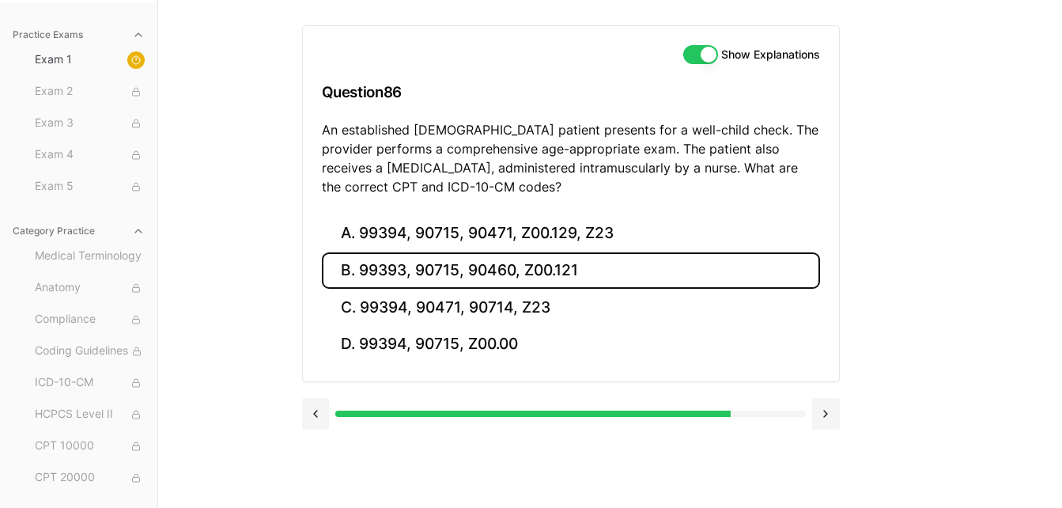
click at [485, 272] on button "B. 99393, 90715, 90460, Z00.121" at bounding box center [571, 270] width 498 height 37
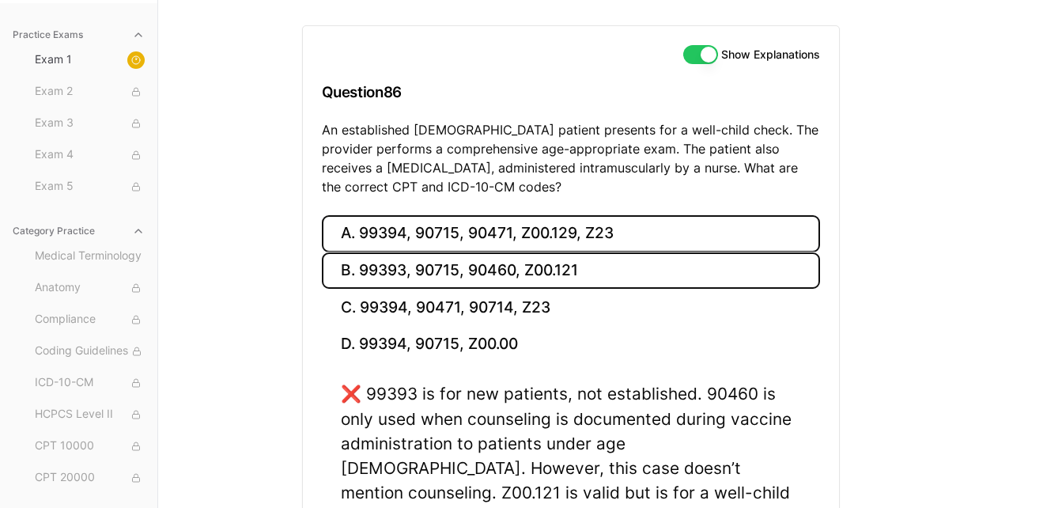
click at [500, 235] on button "A. 99394, 90715, 90471, Z00.129, Z23" at bounding box center [571, 233] width 498 height 37
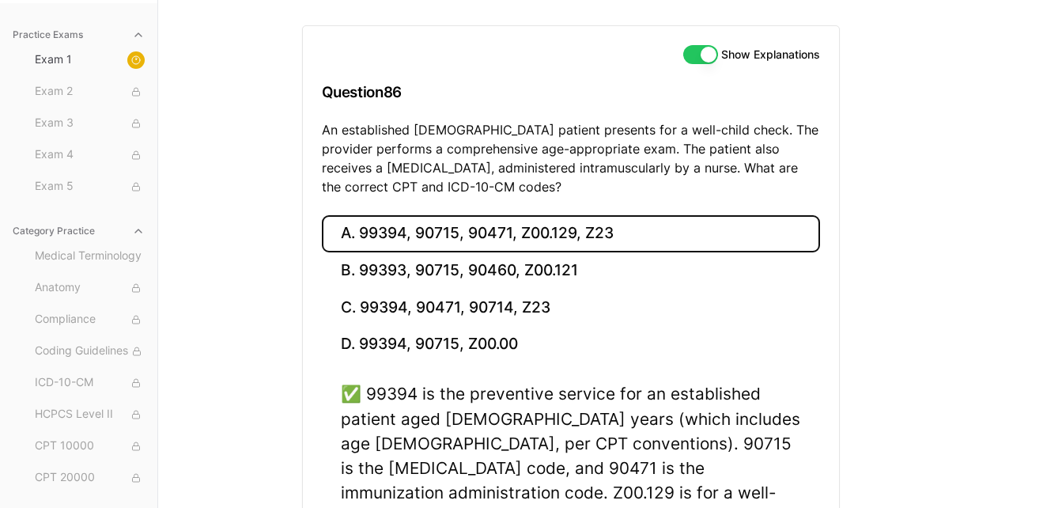
scroll to position [318, 0]
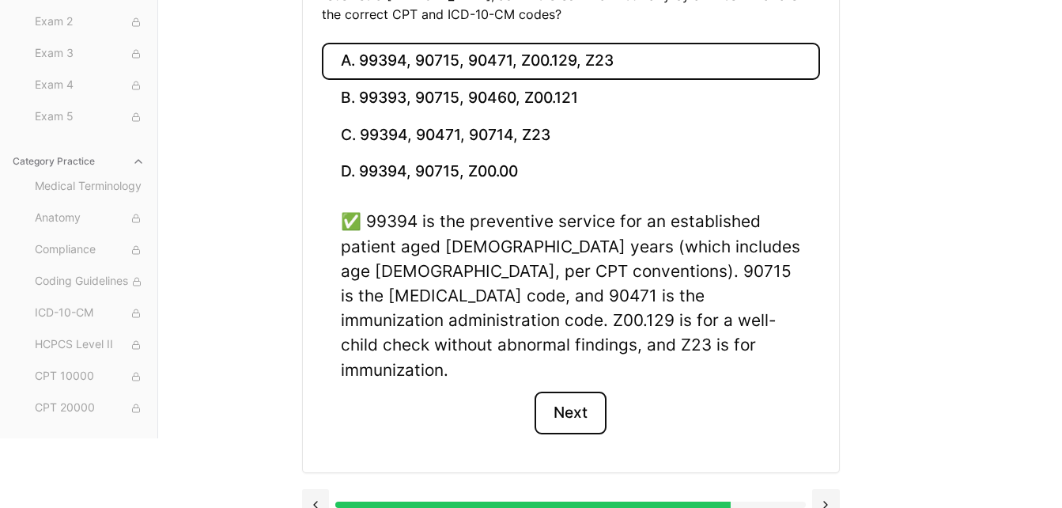
click at [599, 391] on button "Next" at bounding box center [570, 412] width 72 height 43
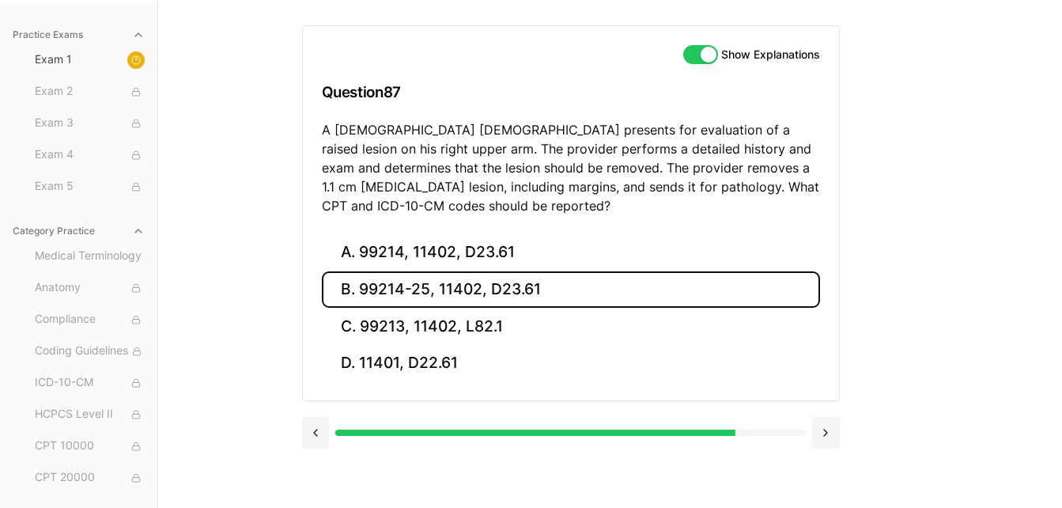
click at [501, 283] on button "B. 99214-25, 11402, D23.61" at bounding box center [571, 289] width 498 height 37
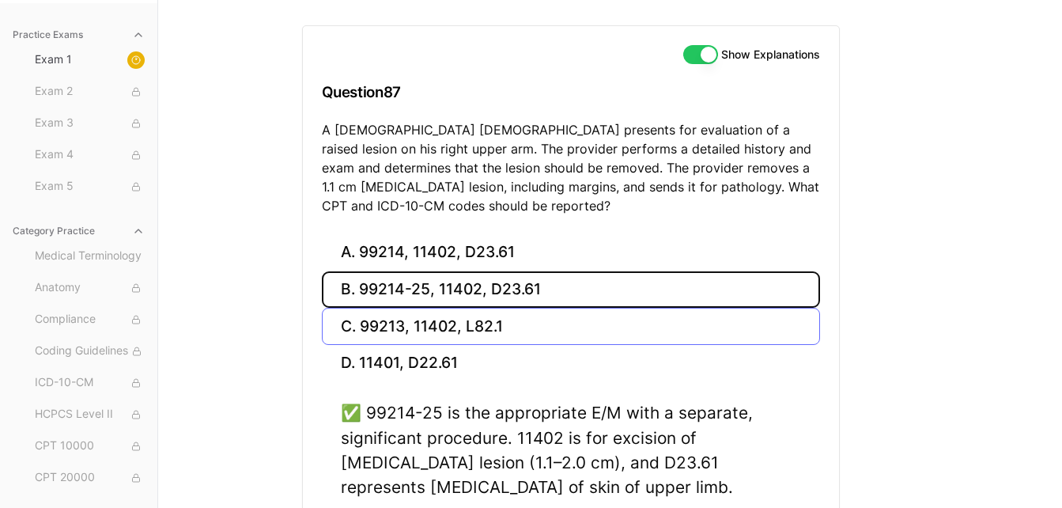
scroll to position [288, 0]
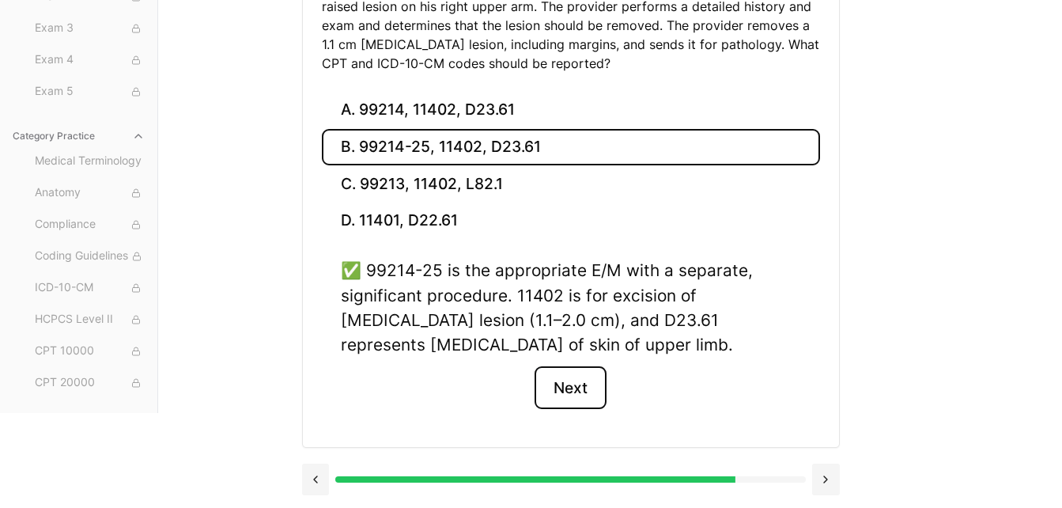
click at [583, 391] on button "Next" at bounding box center [570, 387] width 72 height 43
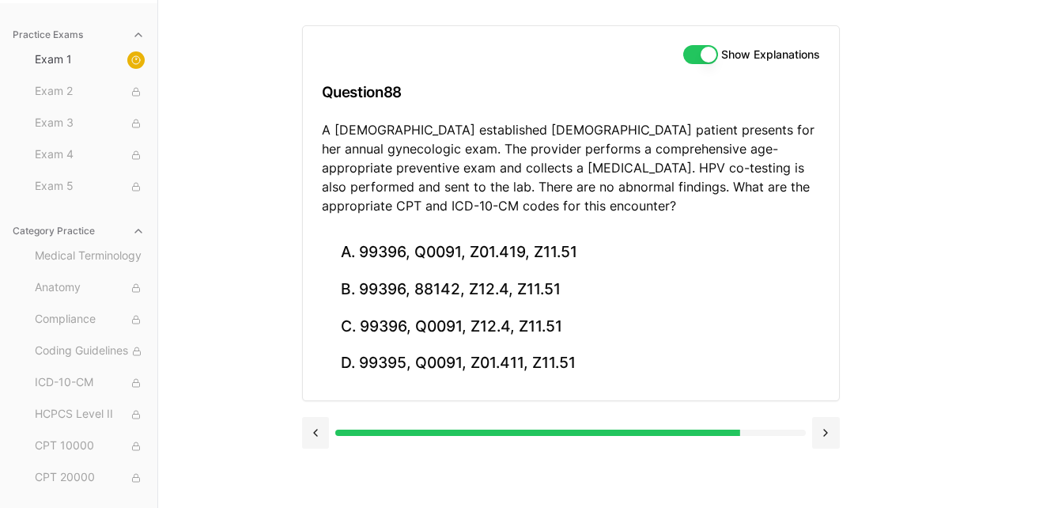
scroll to position [145, 0]
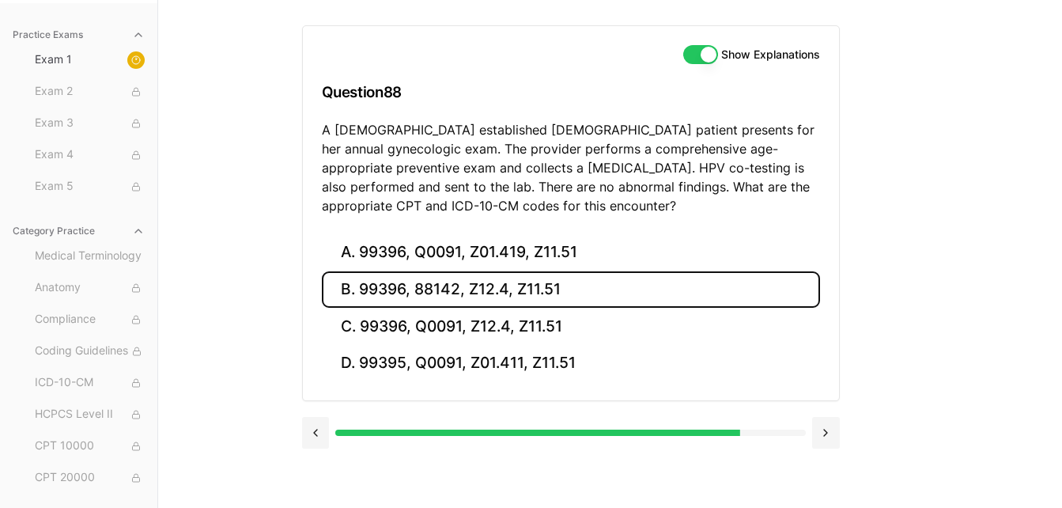
click at [511, 278] on button "B. 99396, 88142, Z12.4, Z11.51" at bounding box center [571, 289] width 498 height 37
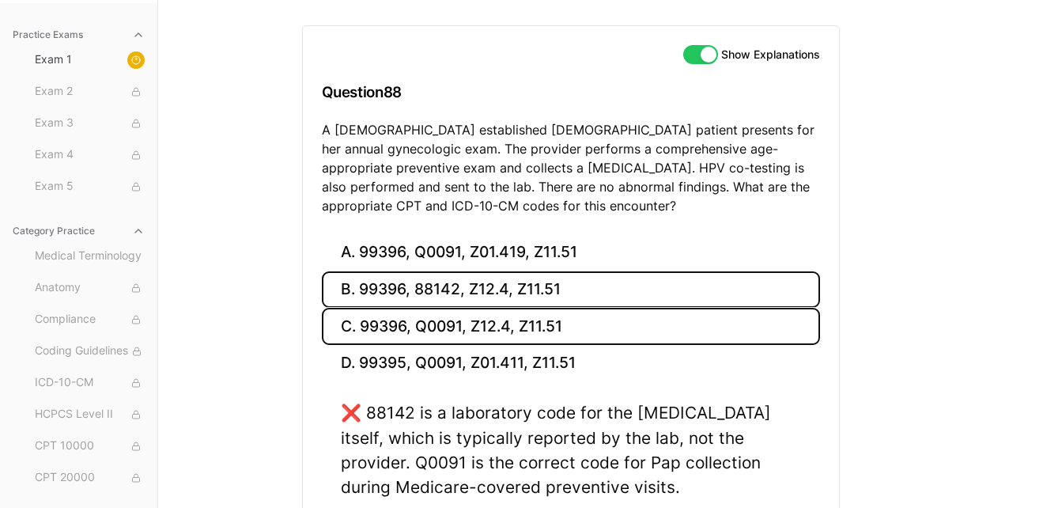
click at [507, 322] on button "C. 99396, Q0091, Z12.4, Z11.51" at bounding box center [571, 326] width 498 height 37
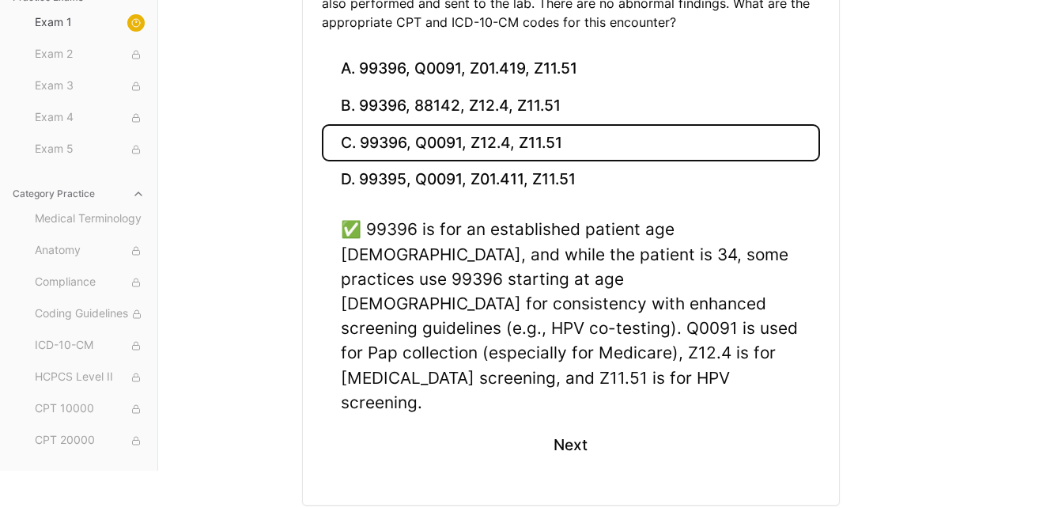
scroll to position [337, 0]
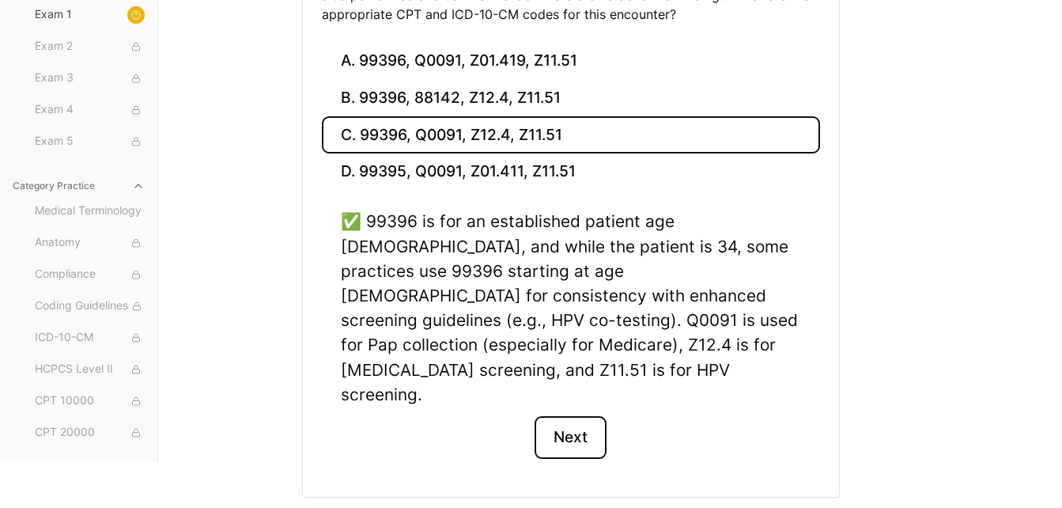
click at [564, 416] on button "Next" at bounding box center [570, 437] width 72 height 43
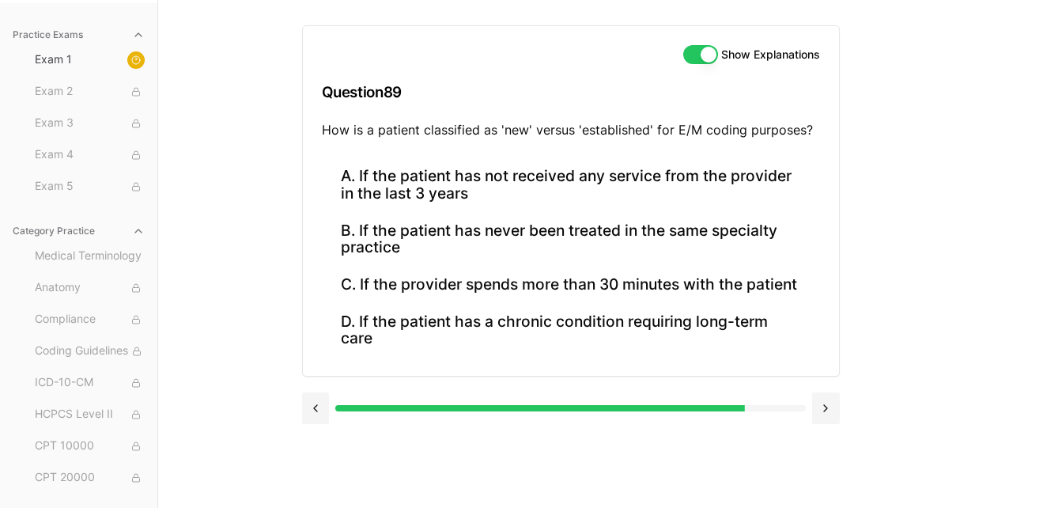
scroll to position [145, 0]
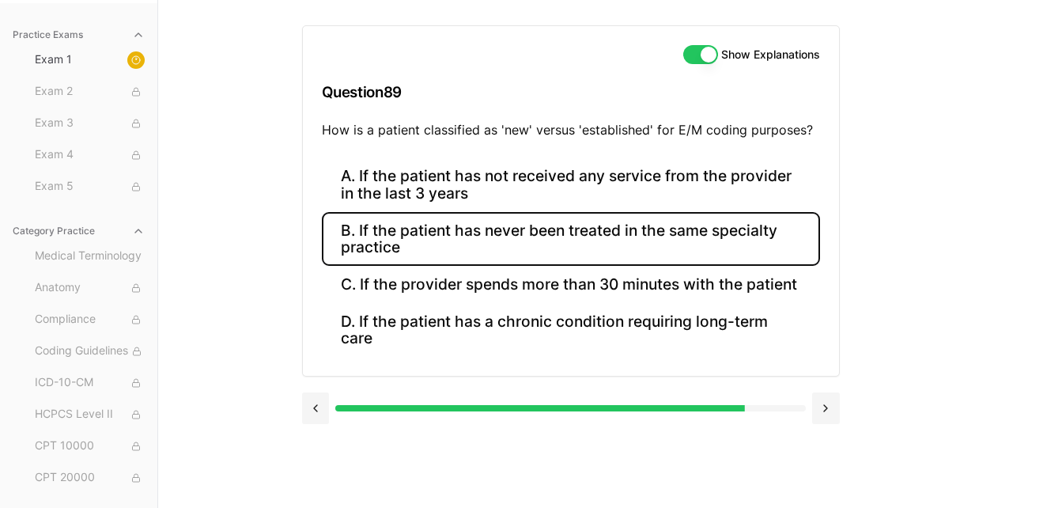
click at [527, 226] on button "B. If the patient has never been treated in the same specialty practice" at bounding box center [571, 239] width 498 height 54
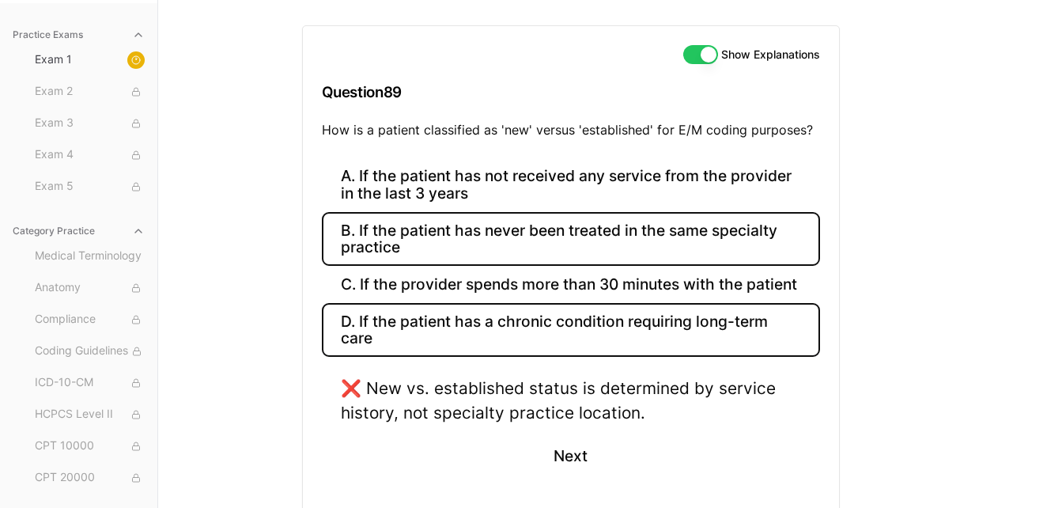
click at [582, 304] on button "D. If the patient has a chronic condition requiring long-term care" at bounding box center [571, 330] width 498 height 54
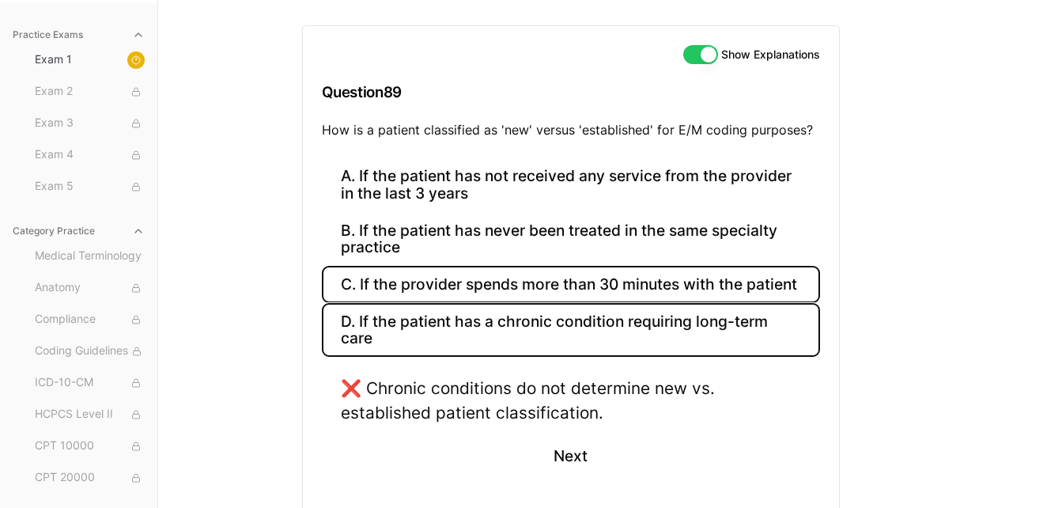
click at [578, 281] on button "C. If the provider spends more than 30 minutes with the patient" at bounding box center [571, 284] width 498 height 37
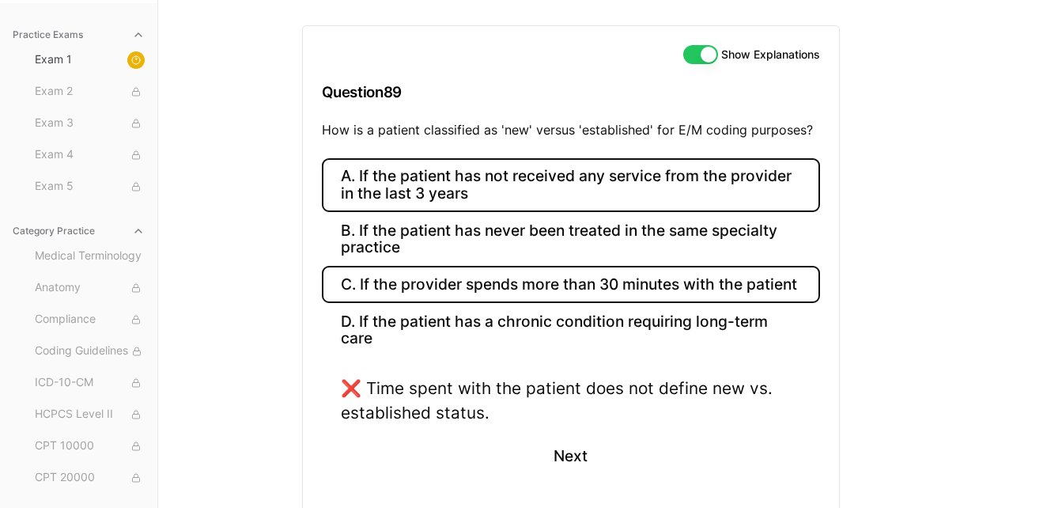
click at [565, 185] on button "A. If the patient has not received any service from the provider in the last 3 …" at bounding box center [571, 185] width 498 height 54
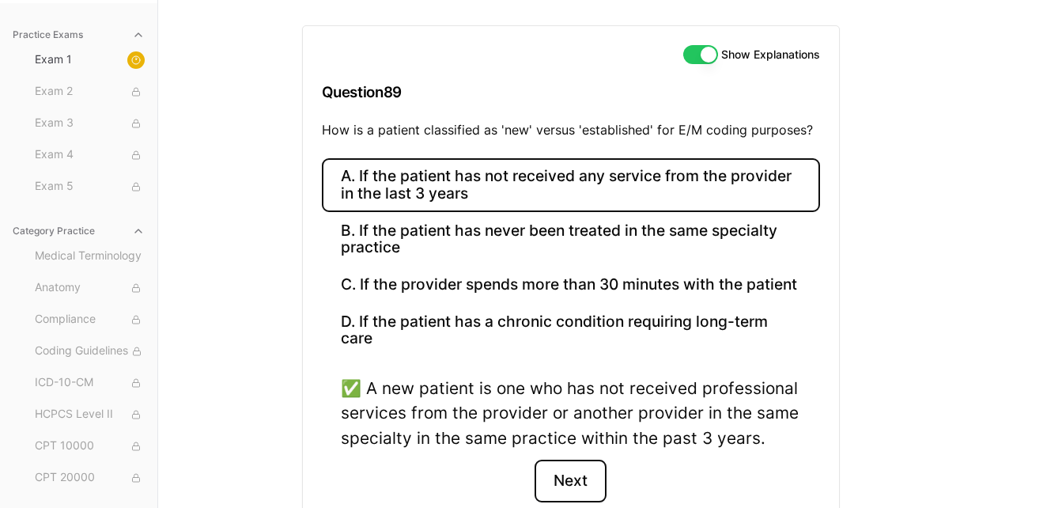
click at [589, 480] on button "Next" at bounding box center [570, 480] width 72 height 43
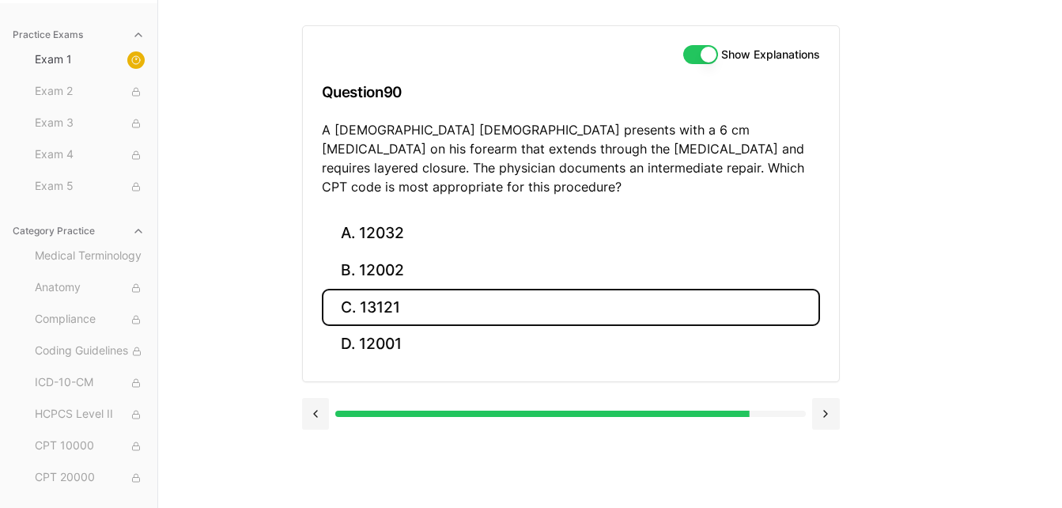
click at [510, 289] on button "C. 13121" at bounding box center [571, 307] width 498 height 37
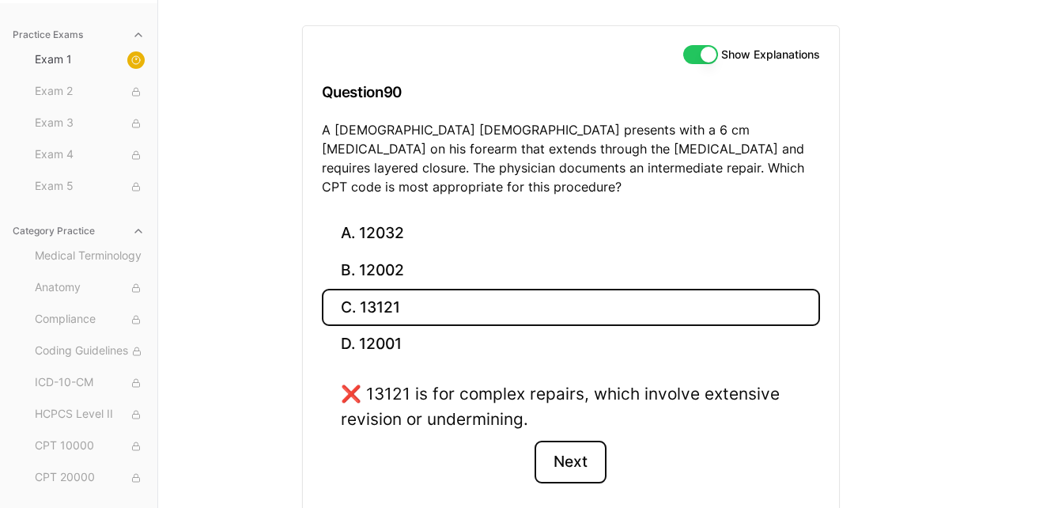
click at [587, 446] on button "Next" at bounding box center [570, 461] width 72 height 43
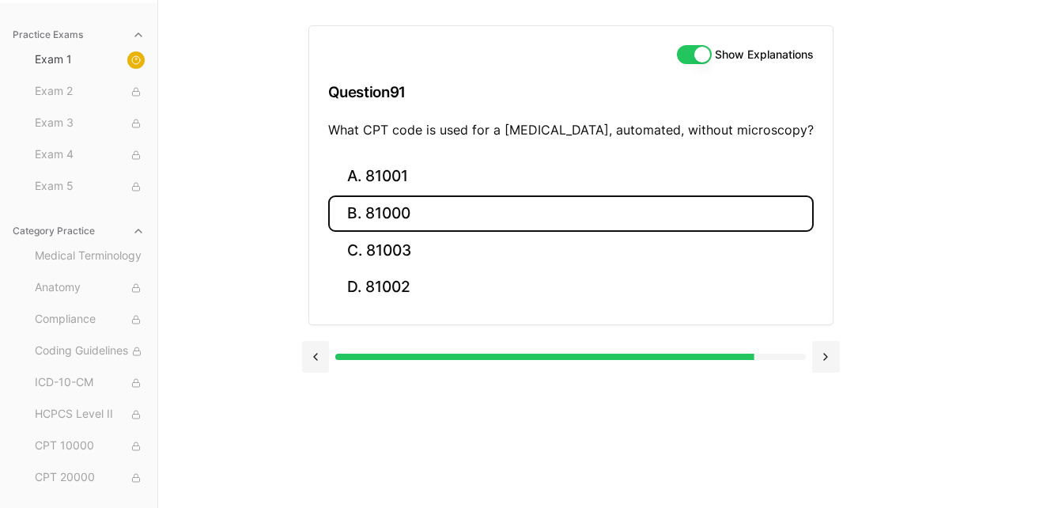
click at [417, 218] on button "B. 81000" at bounding box center [570, 213] width 485 height 37
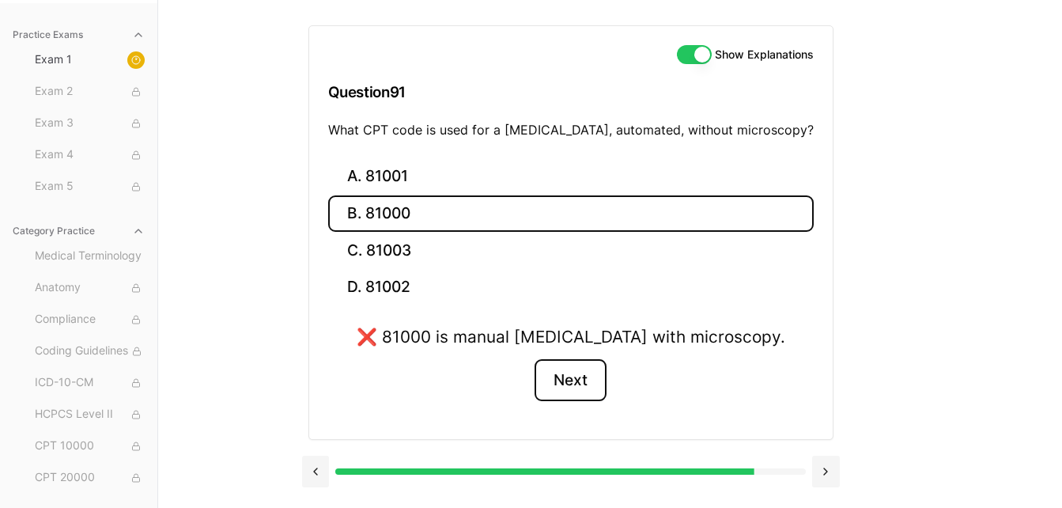
click at [594, 372] on button "Next" at bounding box center [570, 380] width 72 height 43
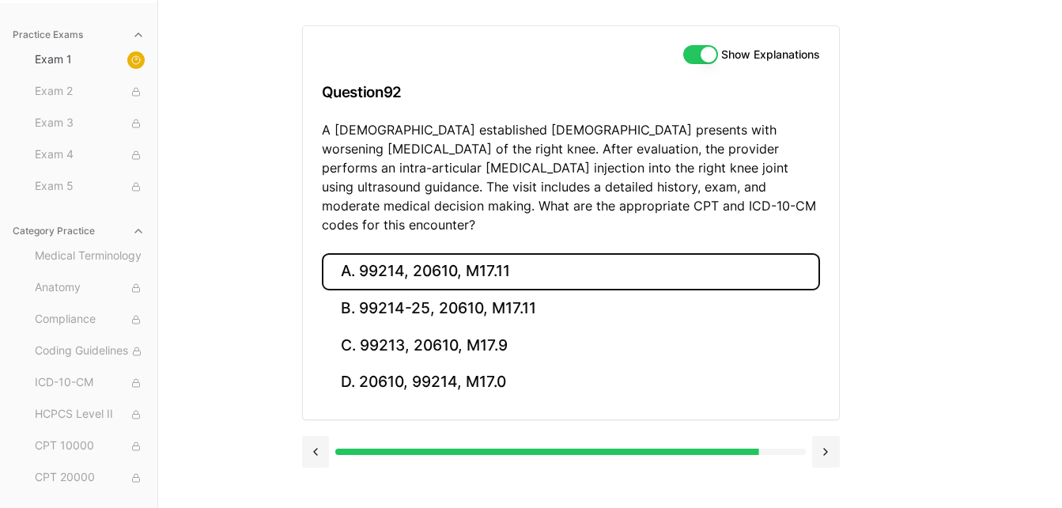
click at [426, 253] on button "A. 99214, 20610, M17.11" at bounding box center [571, 271] width 498 height 37
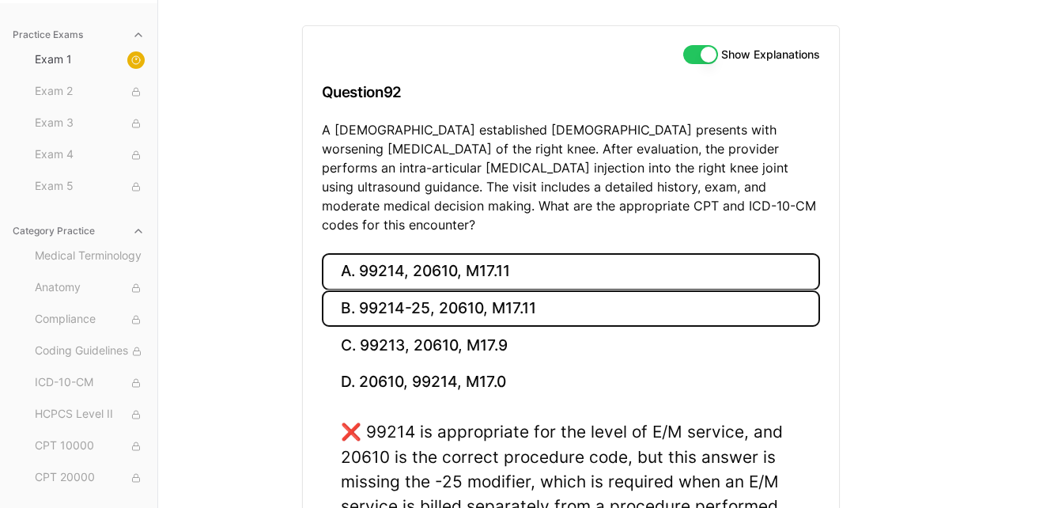
click at [421, 290] on button "B. 99214-25, 20610, M17.11" at bounding box center [571, 308] width 498 height 37
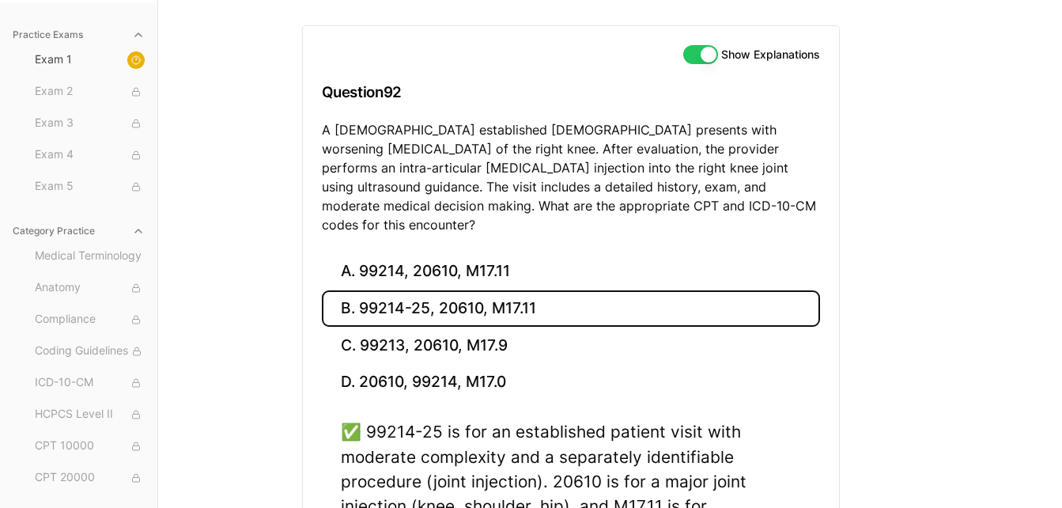
scroll to position [312, 0]
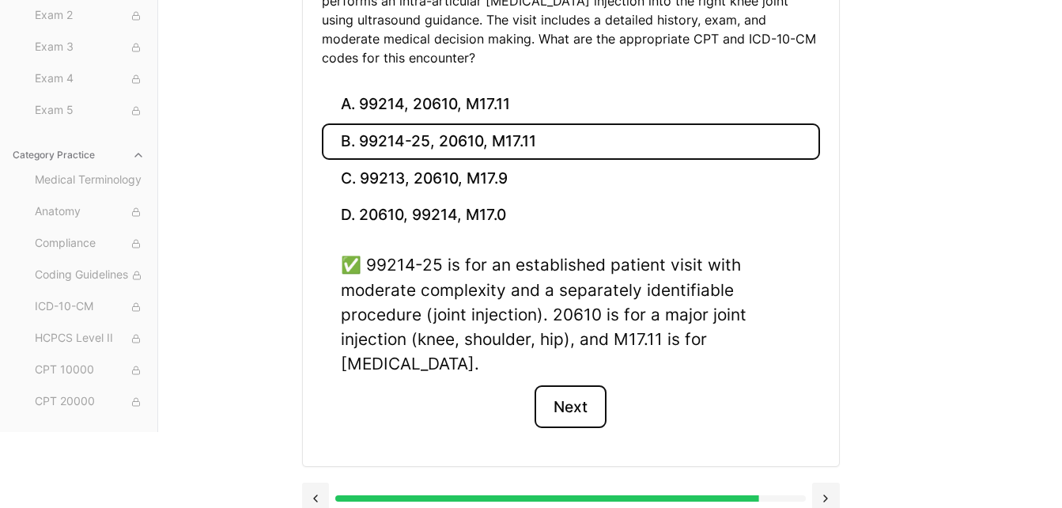
click at [595, 387] on button "Next" at bounding box center [570, 406] width 72 height 43
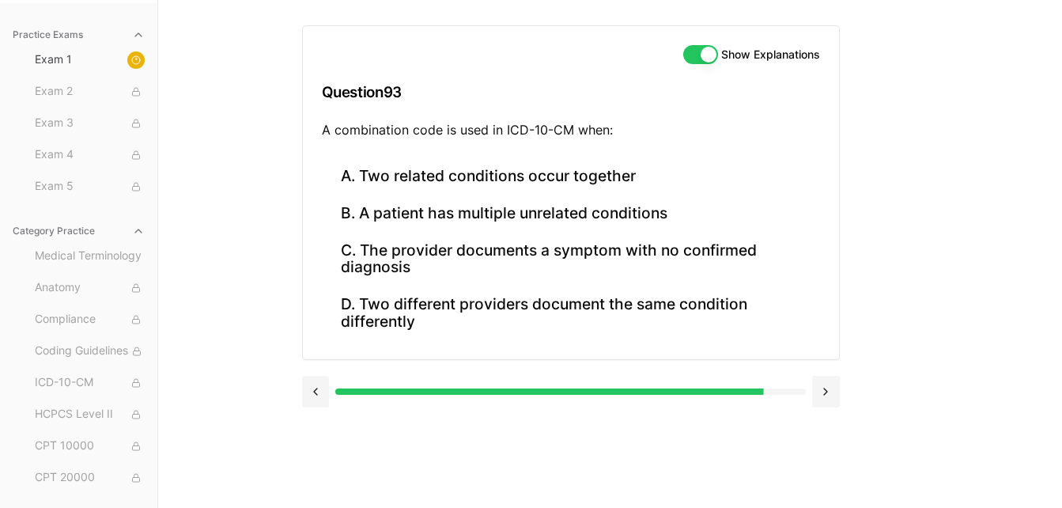
scroll to position [145, 0]
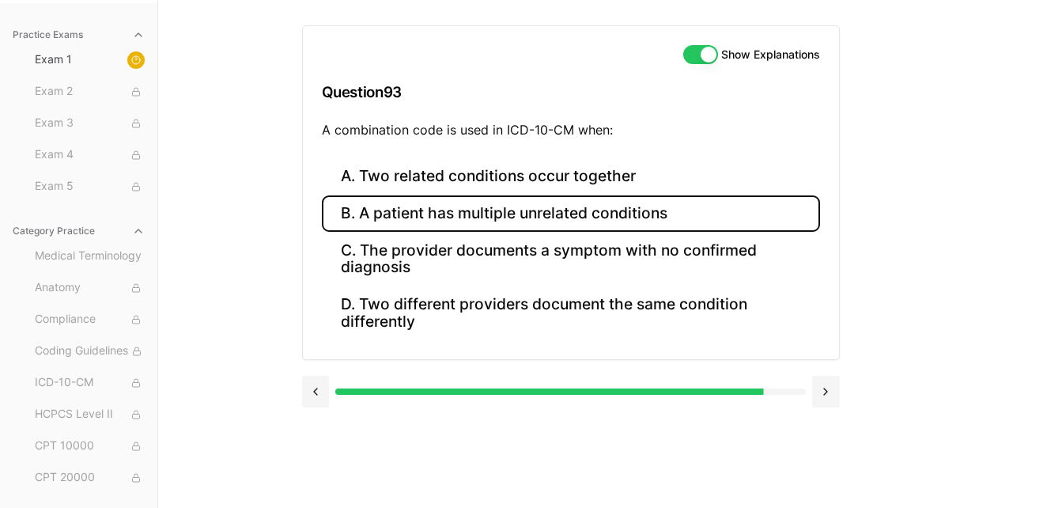
click at [602, 230] on button "B. A patient has multiple unrelated conditions" at bounding box center [571, 213] width 498 height 37
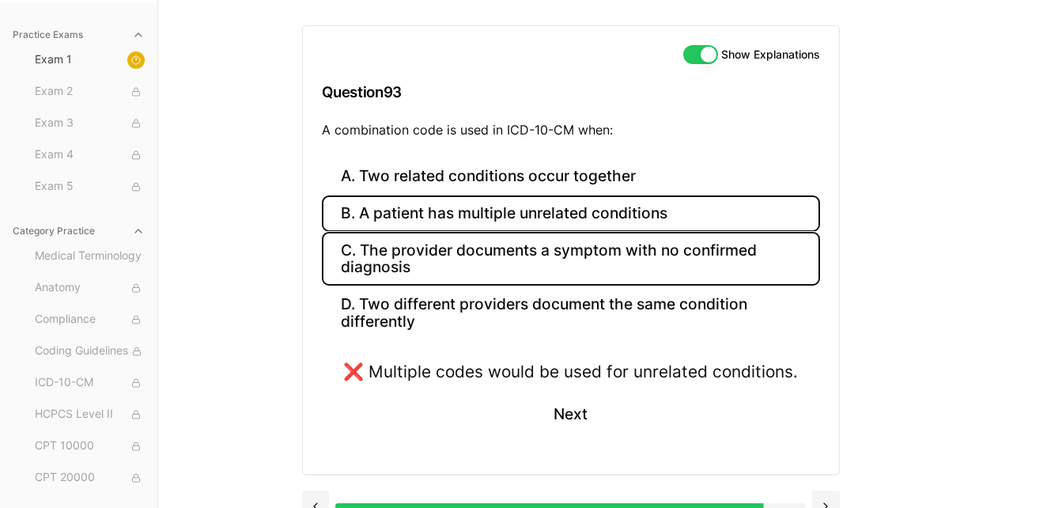
click at [576, 278] on button "C. The provider documents a symptom with no confirmed diagnosis" at bounding box center [571, 259] width 498 height 54
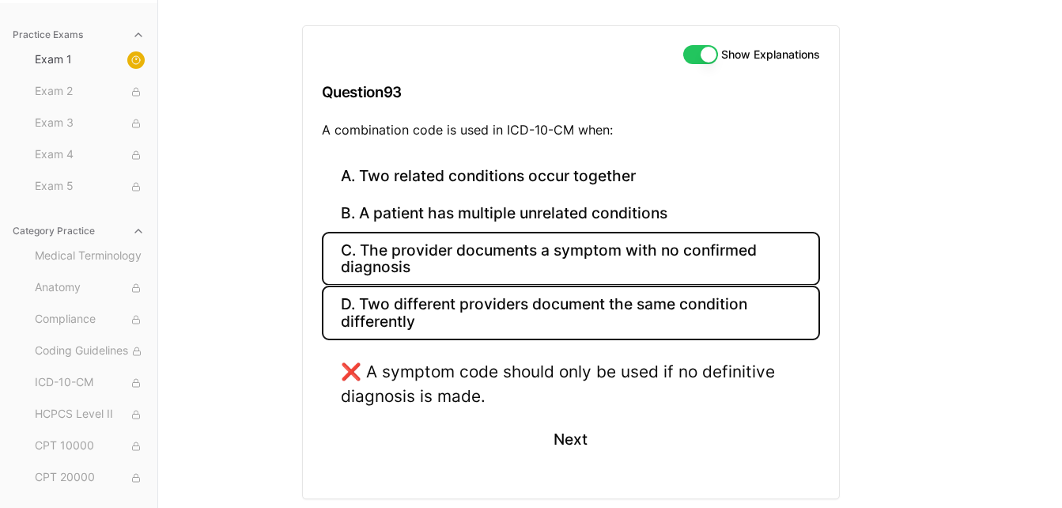
click at [567, 311] on button "D. Two different providers document the same condition differently" at bounding box center [571, 312] width 498 height 54
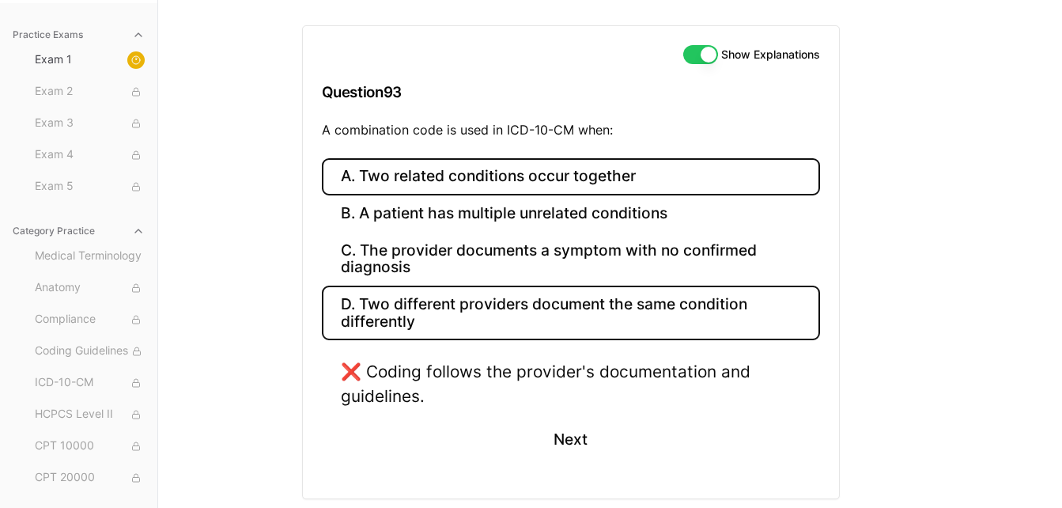
click at [587, 164] on button "A. Two related conditions occur together" at bounding box center [571, 176] width 498 height 37
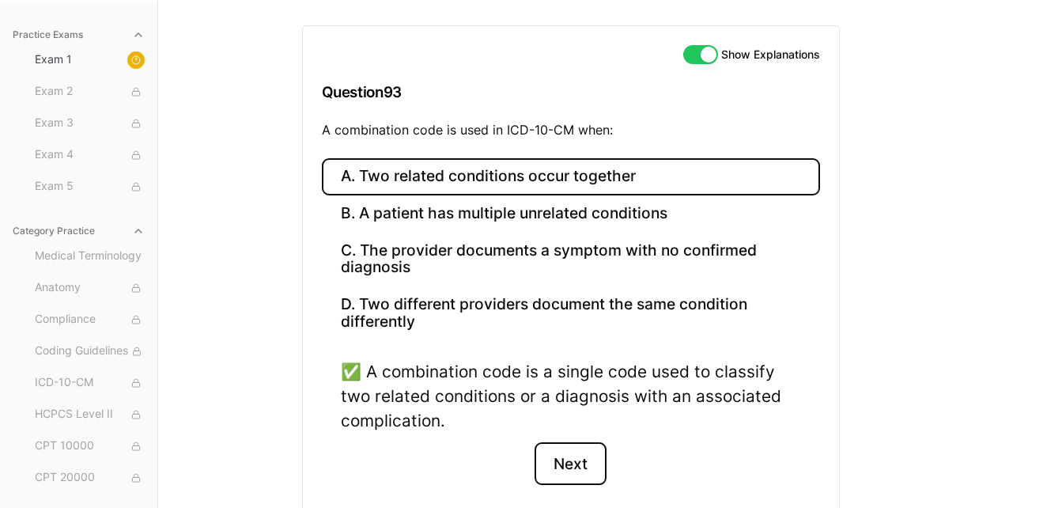
click at [557, 466] on button "Next" at bounding box center [570, 463] width 72 height 43
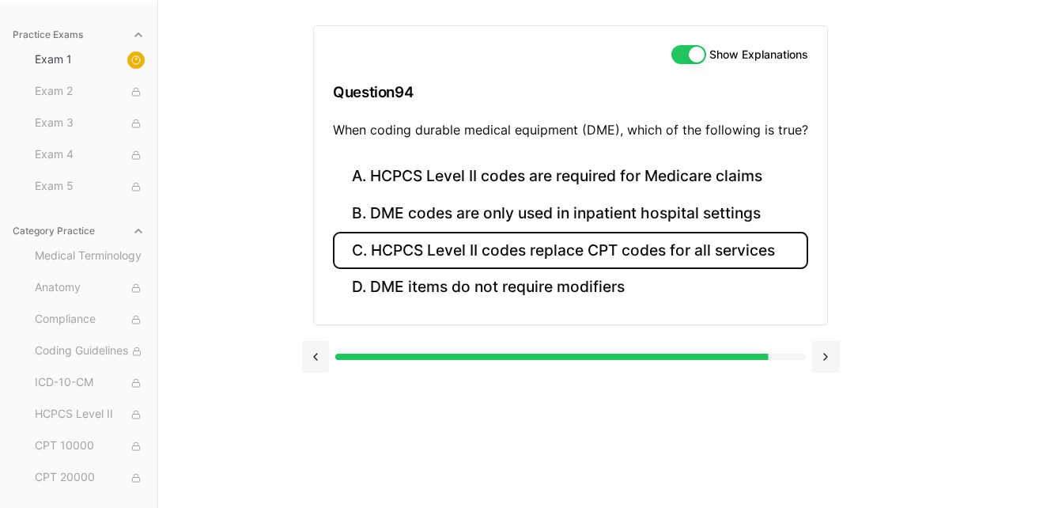
click at [559, 250] on button "C. HCPCS Level II codes replace CPT codes for all services" at bounding box center [570, 250] width 475 height 37
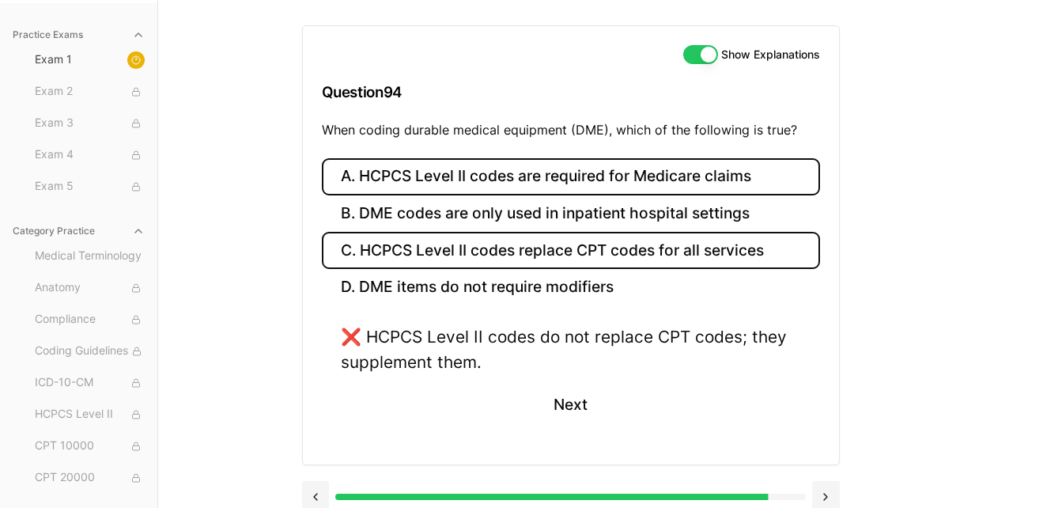
click at [550, 187] on button "A. HCPCS Level II codes are required for Medicare claims" at bounding box center [571, 176] width 498 height 37
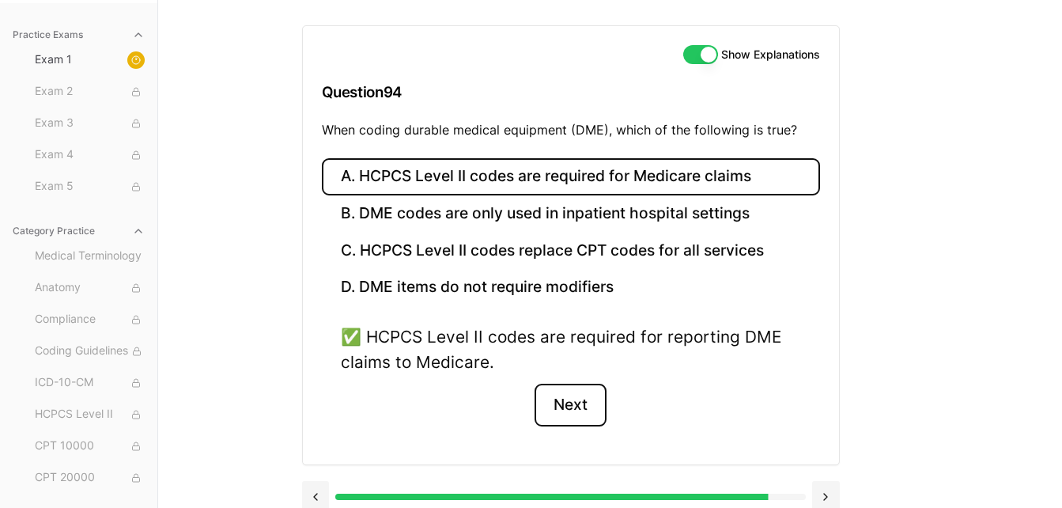
click at [561, 406] on button "Next" at bounding box center [570, 404] width 72 height 43
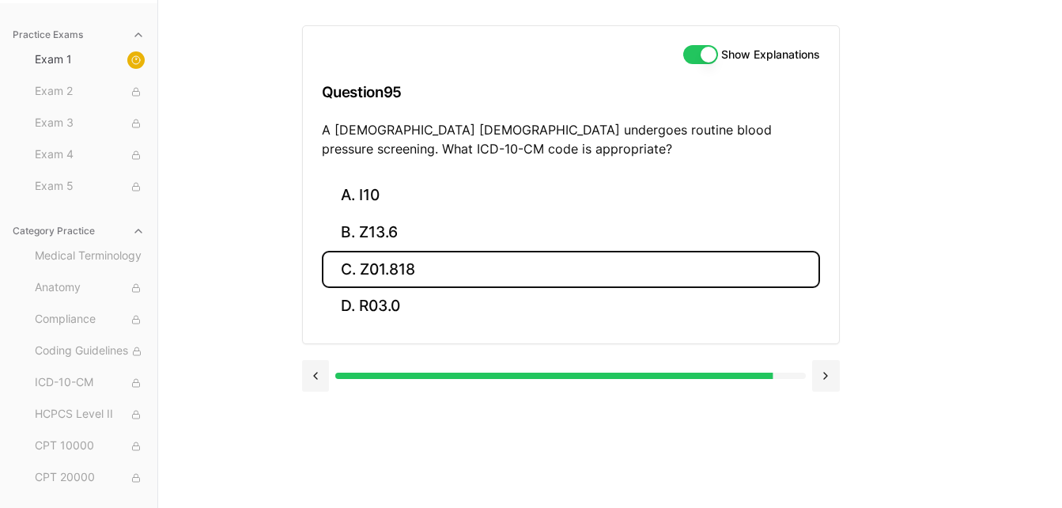
click at [464, 259] on button "C. Z01.818" at bounding box center [571, 269] width 498 height 37
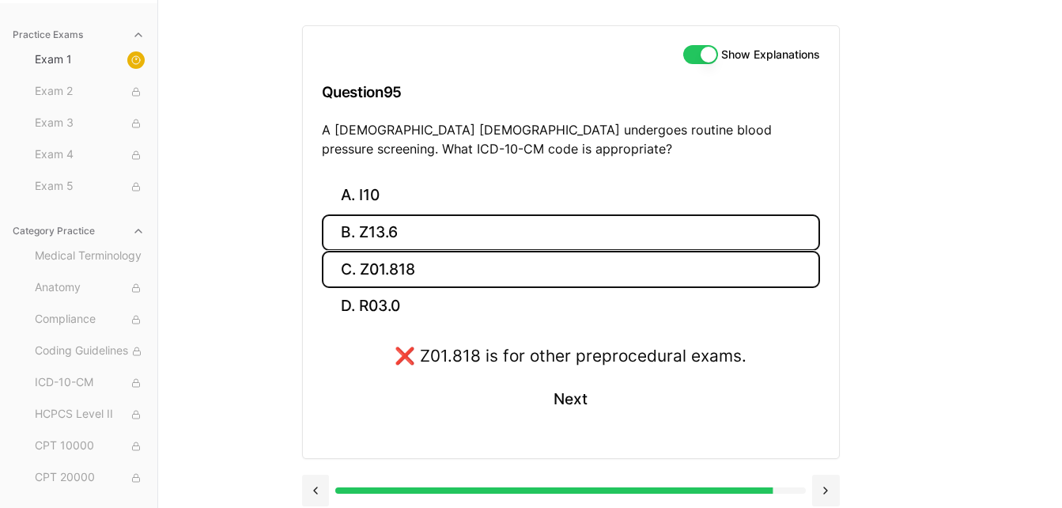
click at [470, 224] on button "B. Z13.6" at bounding box center [571, 232] width 498 height 37
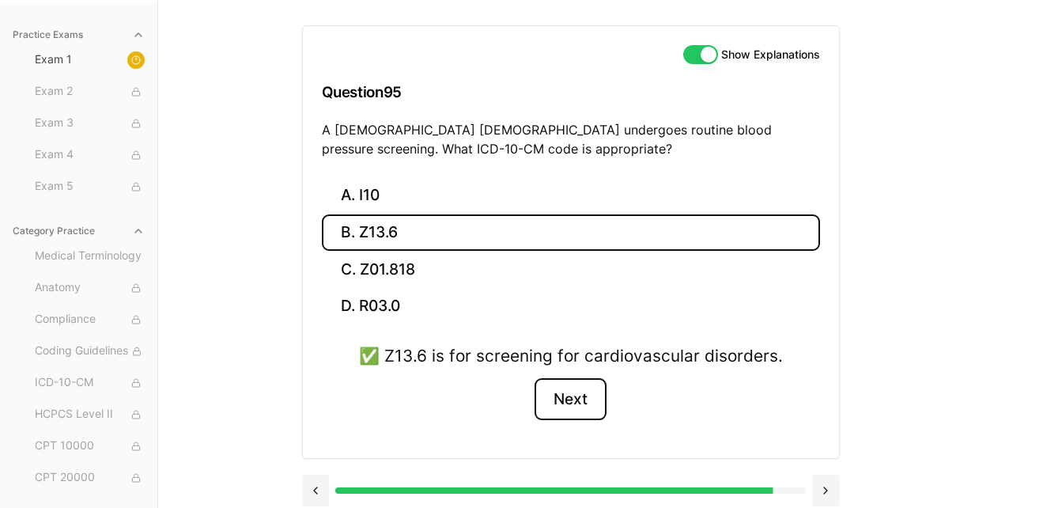
click at [580, 402] on button "Next" at bounding box center [570, 399] width 72 height 43
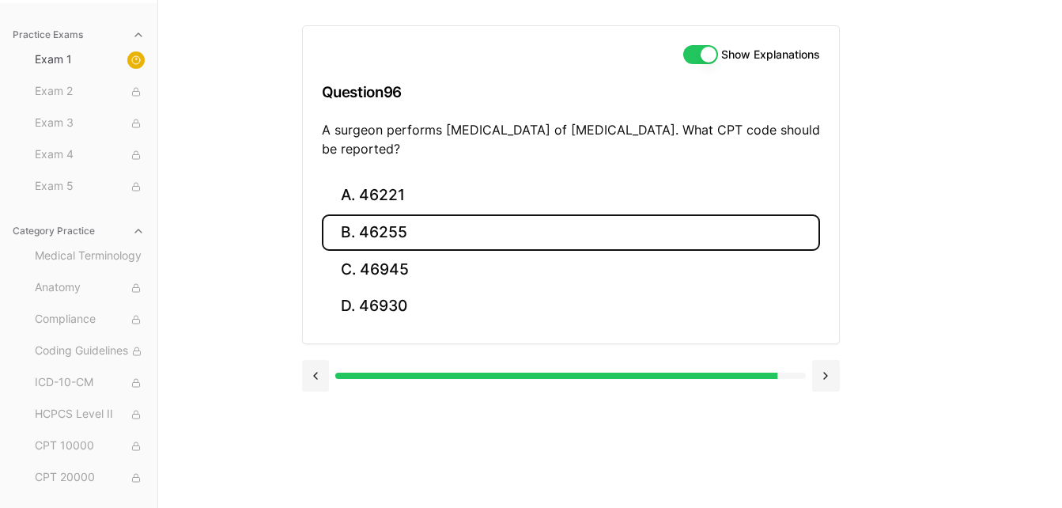
click at [452, 238] on button "B. 46255" at bounding box center [571, 232] width 498 height 37
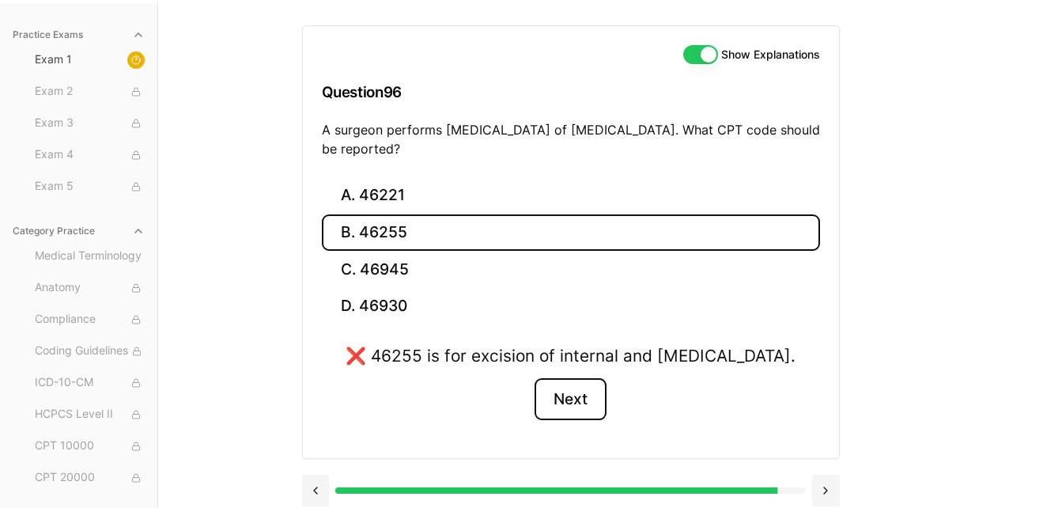
click at [586, 421] on button "Next" at bounding box center [570, 399] width 72 height 43
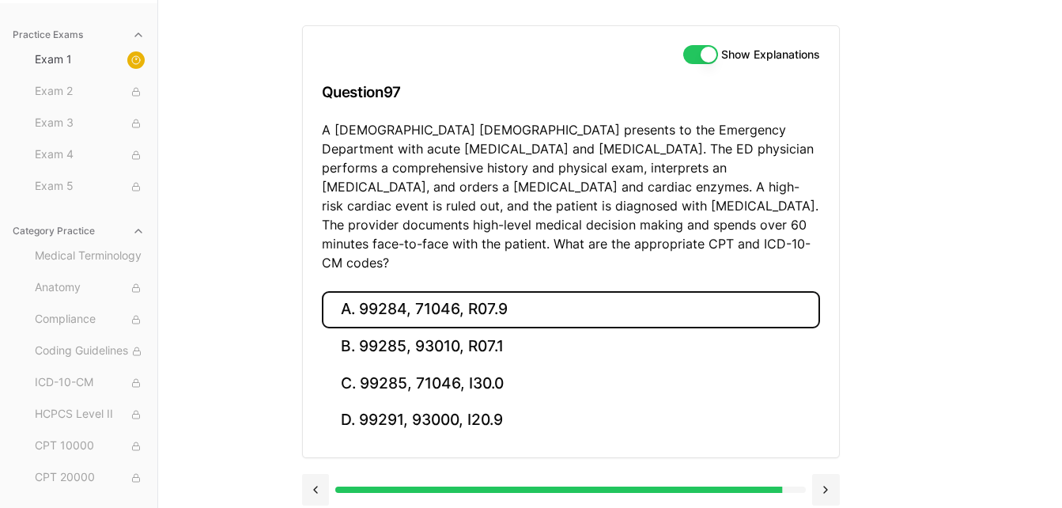
click at [454, 294] on button "A. 99284, 71046, R07.9" at bounding box center [571, 309] width 498 height 37
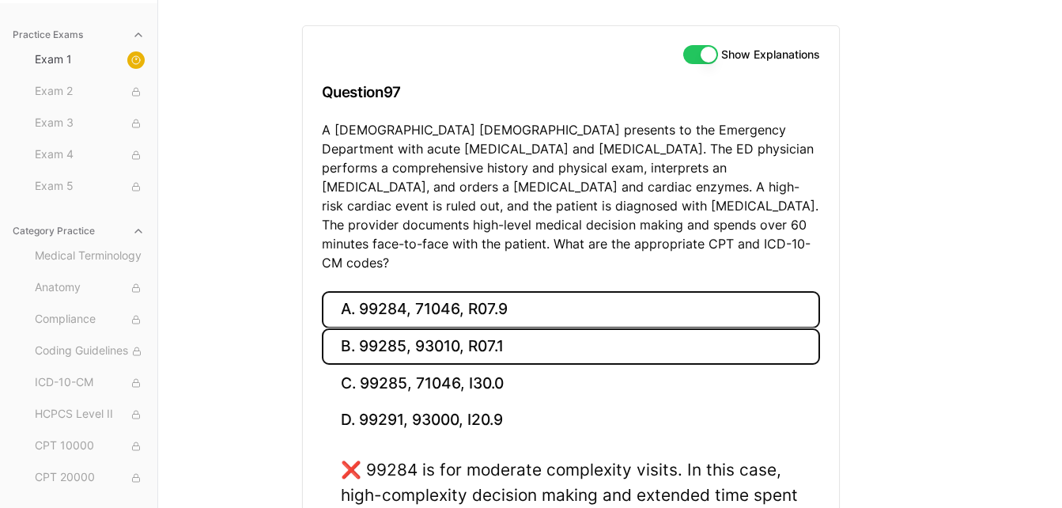
click at [472, 338] on button "B. 99285, 93010, R07.1" at bounding box center [571, 346] width 498 height 37
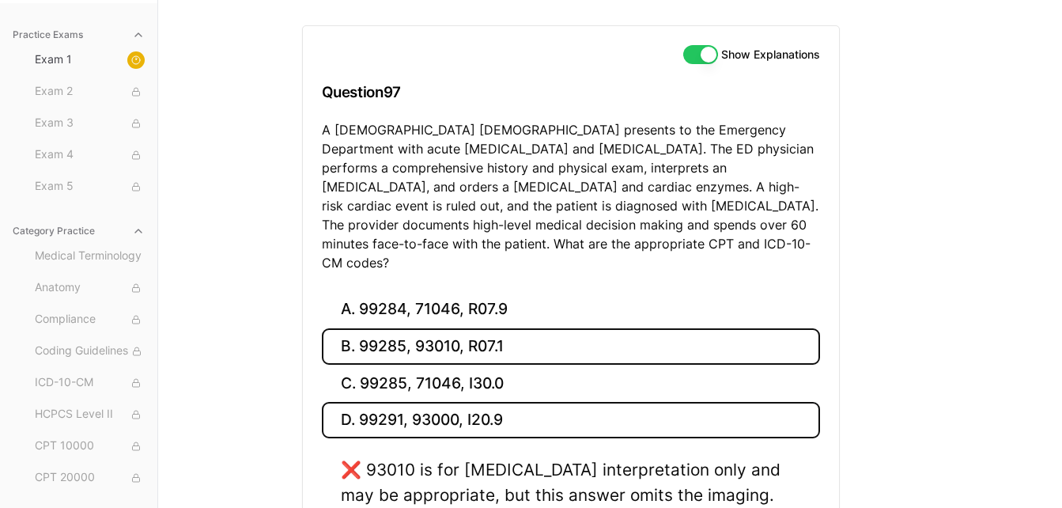
click at [478, 402] on button "D. 99291, 93000, I20.9" at bounding box center [571, 420] width 498 height 37
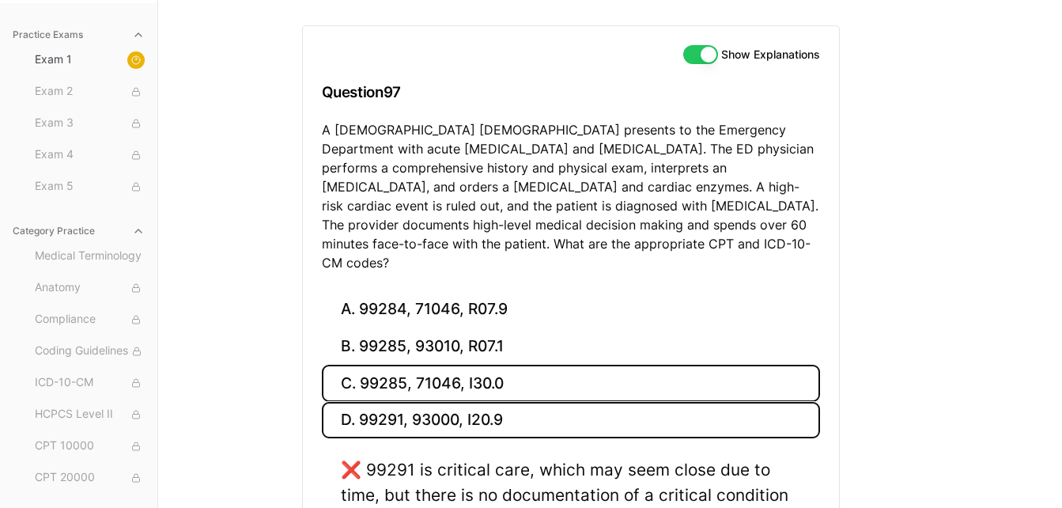
click at [459, 364] on button "C. 99285, 71046, I30.0" at bounding box center [571, 382] width 498 height 37
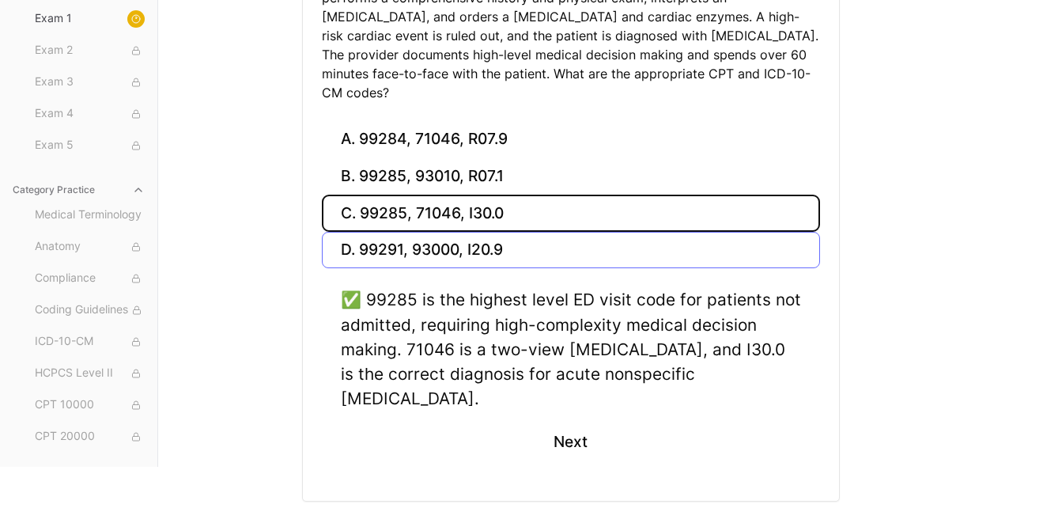
scroll to position [326, 0]
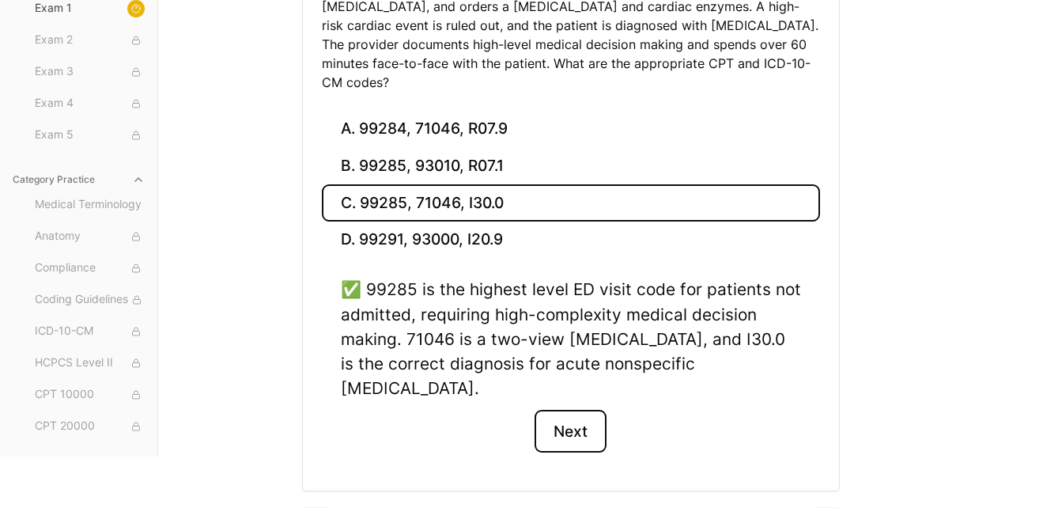
click at [576, 410] on button "Next" at bounding box center [570, 431] width 72 height 43
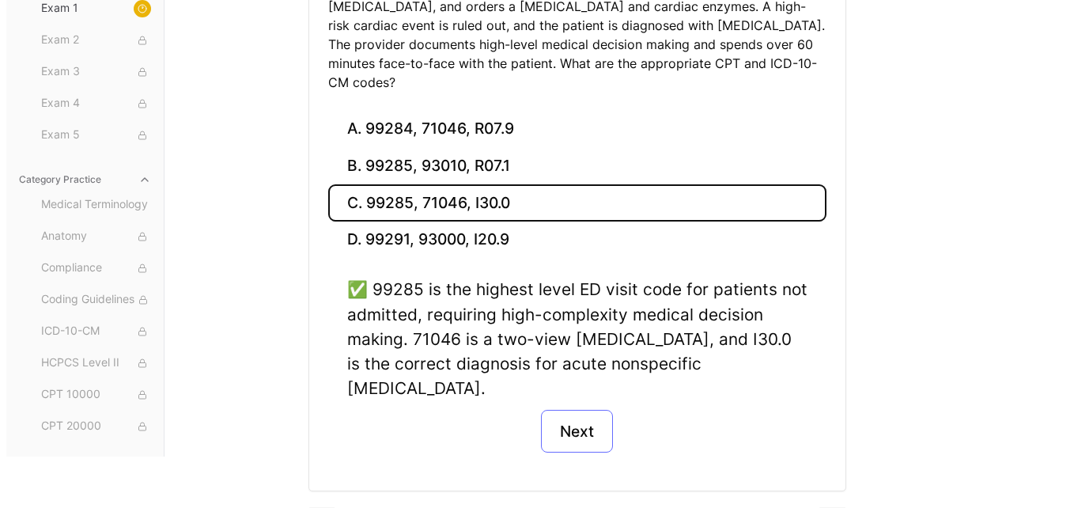
scroll to position [145, 0]
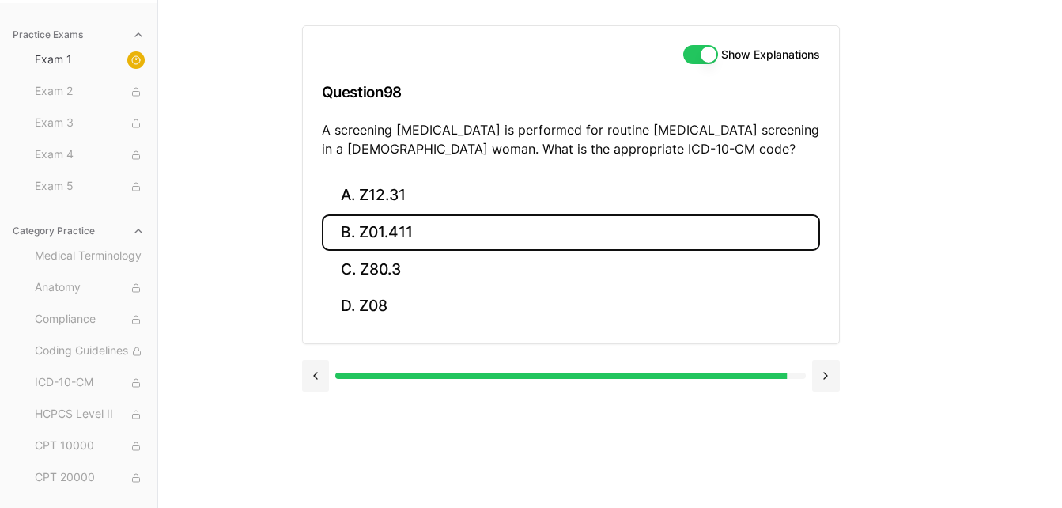
click at [422, 220] on button "B. Z01.411" at bounding box center [571, 232] width 498 height 37
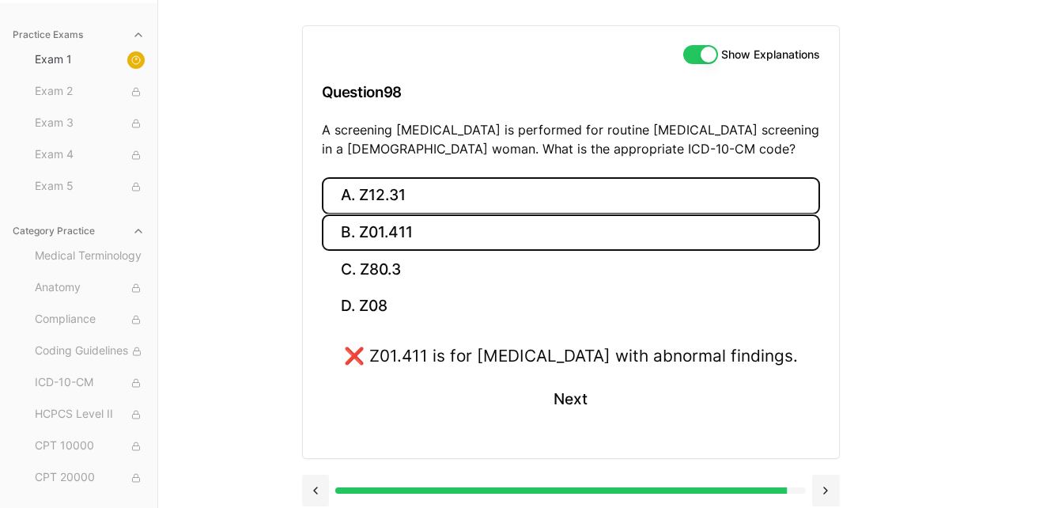
click at [412, 177] on button "A. Z12.31" at bounding box center [571, 195] width 498 height 37
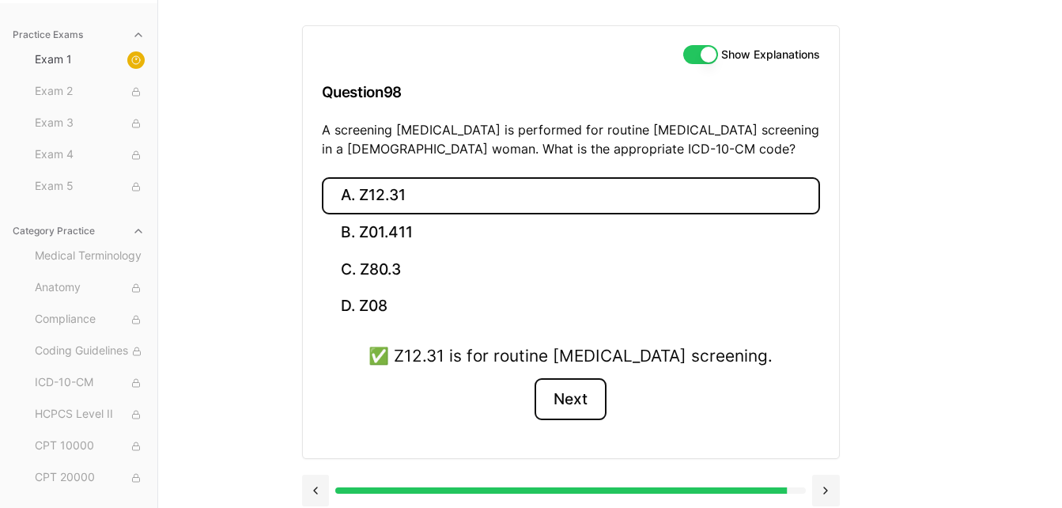
click at [557, 401] on button "Next" at bounding box center [570, 399] width 72 height 43
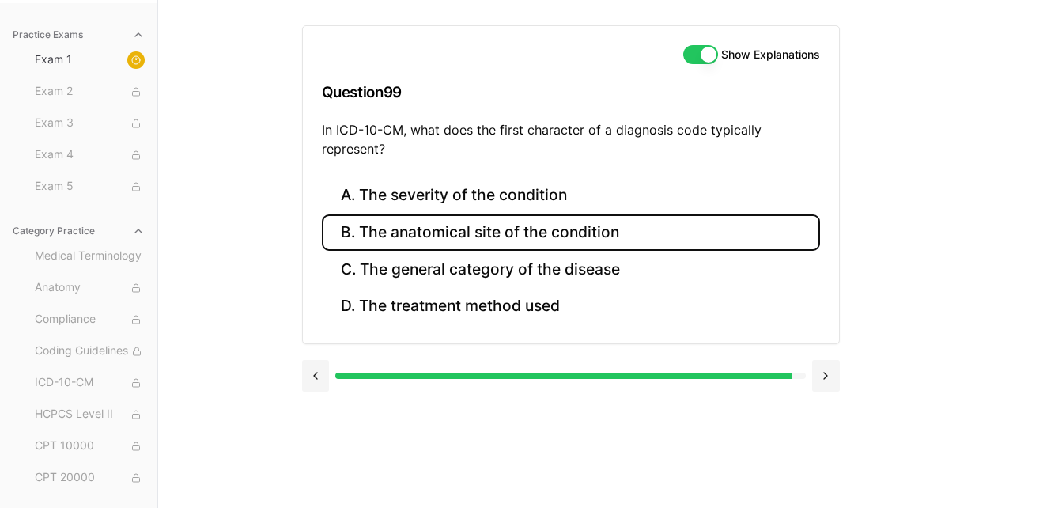
click at [498, 229] on button "B. The anatomical site of the condition" at bounding box center [571, 232] width 498 height 37
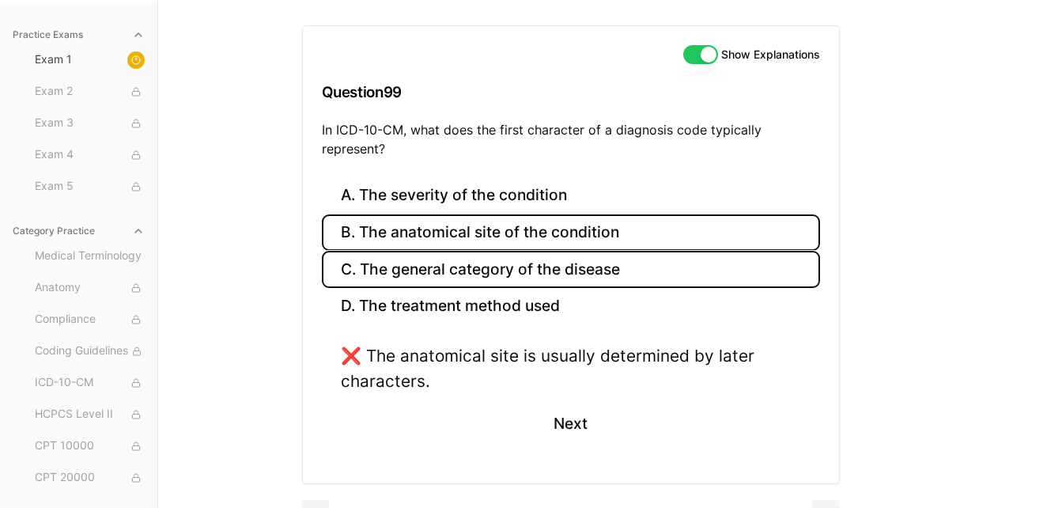
click at [491, 277] on button "C. The general category of the disease" at bounding box center [571, 269] width 498 height 37
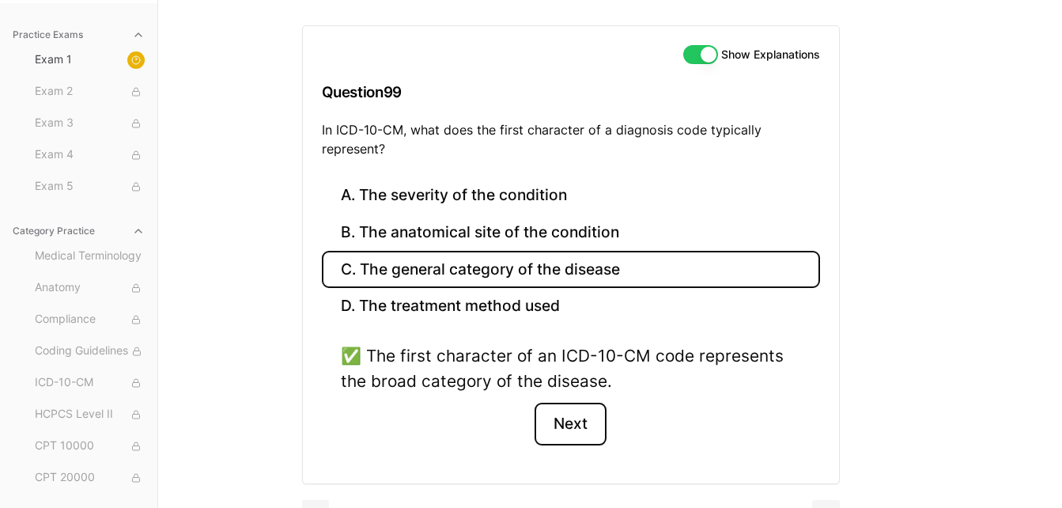
click at [580, 425] on button "Next" at bounding box center [570, 423] width 72 height 43
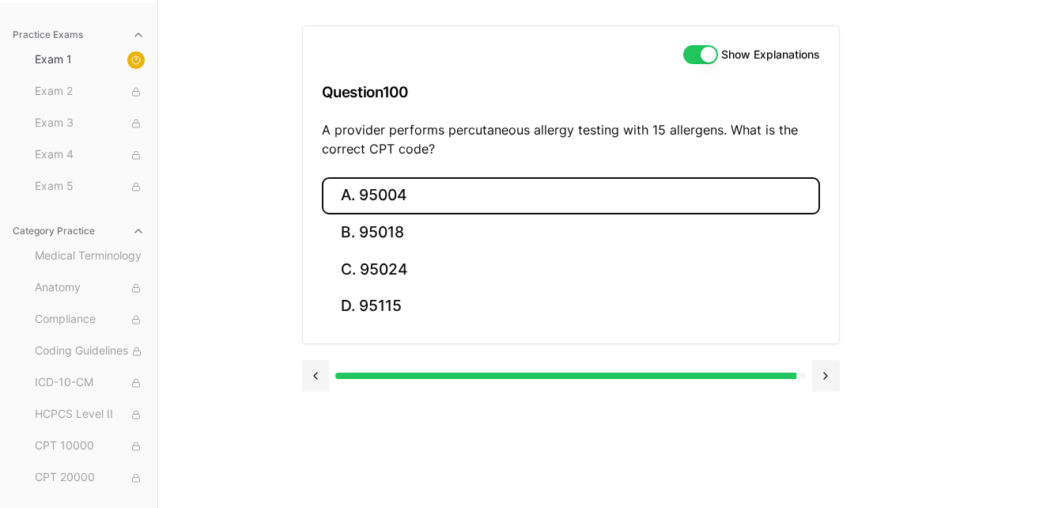
click at [439, 210] on button "A. 95004" at bounding box center [571, 195] width 498 height 37
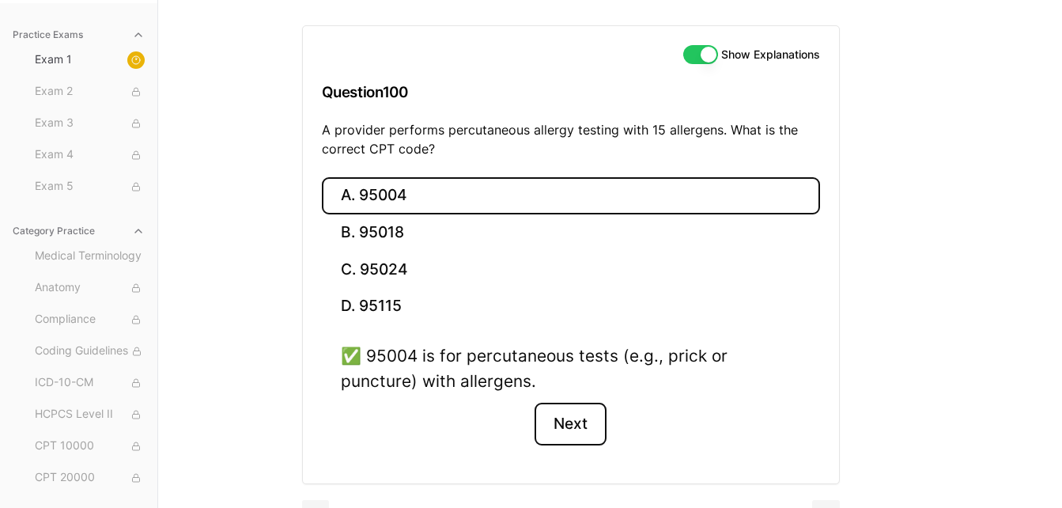
click at [568, 428] on button "Next" at bounding box center [570, 423] width 72 height 43
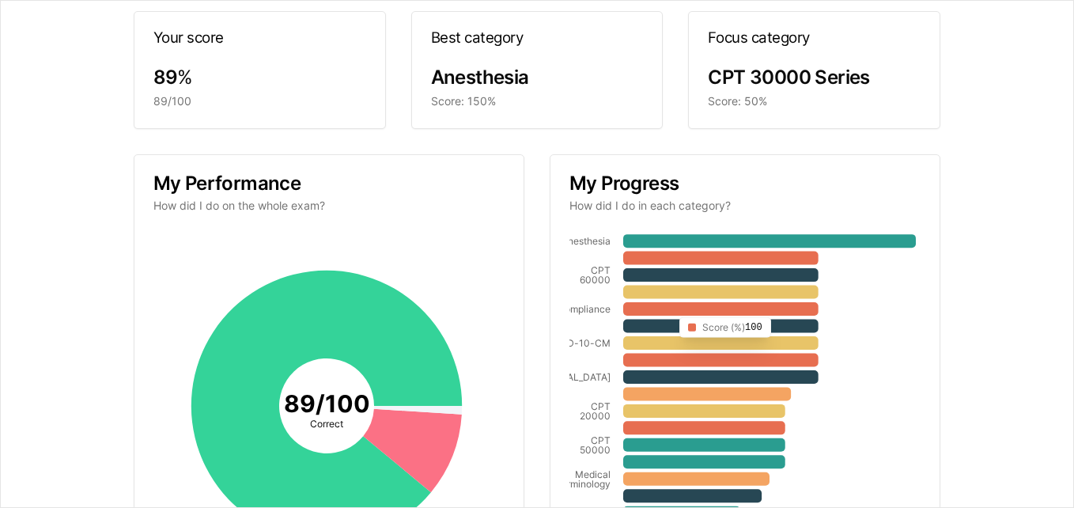
scroll to position [134, 0]
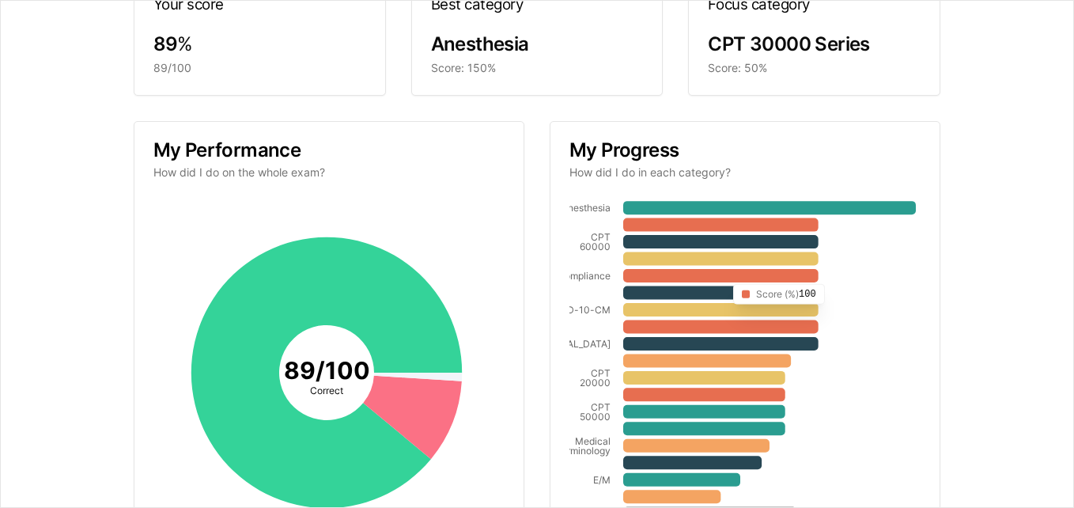
click at [776, 206] on icon at bounding box center [769, 207] width 293 height 13
click at [432, 426] on icon at bounding box center [412, 416] width 99 height 83
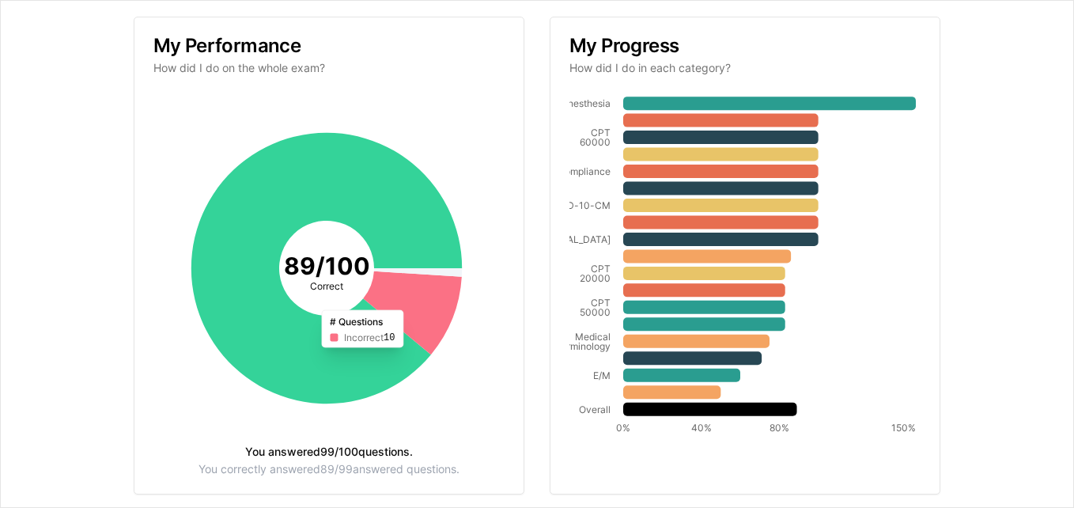
scroll to position [278, 0]
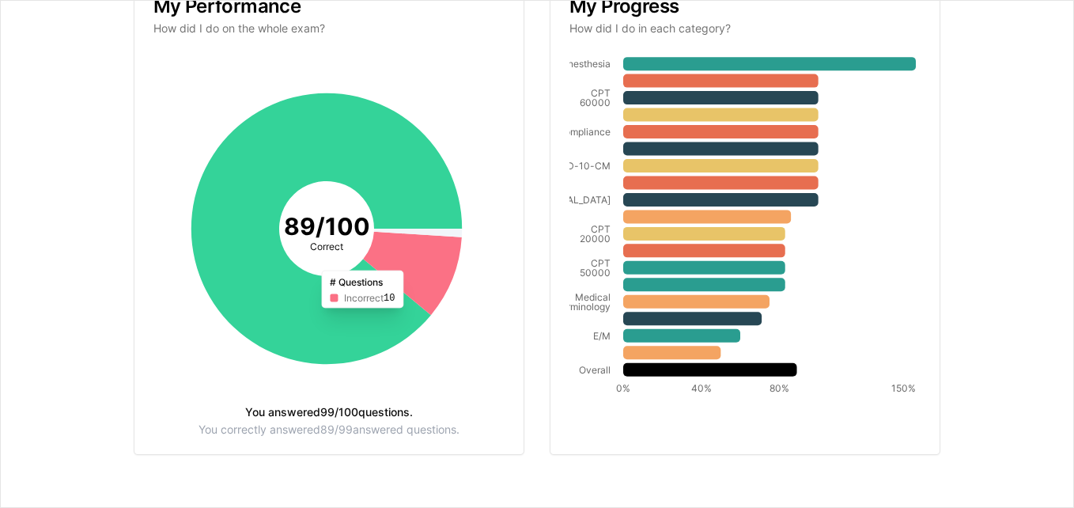
click at [688, 332] on icon at bounding box center [681, 334] width 117 height 13
click at [663, 357] on icon at bounding box center [671, 352] width 97 height 13
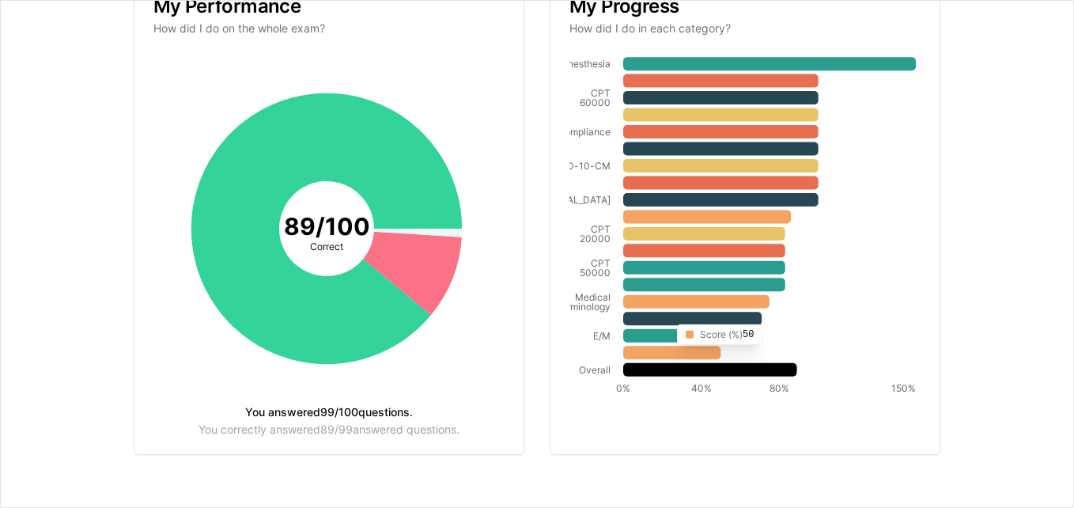
click at [687, 334] on icon at bounding box center [681, 334] width 117 height 13
click at [708, 318] on icon at bounding box center [692, 318] width 138 height 13
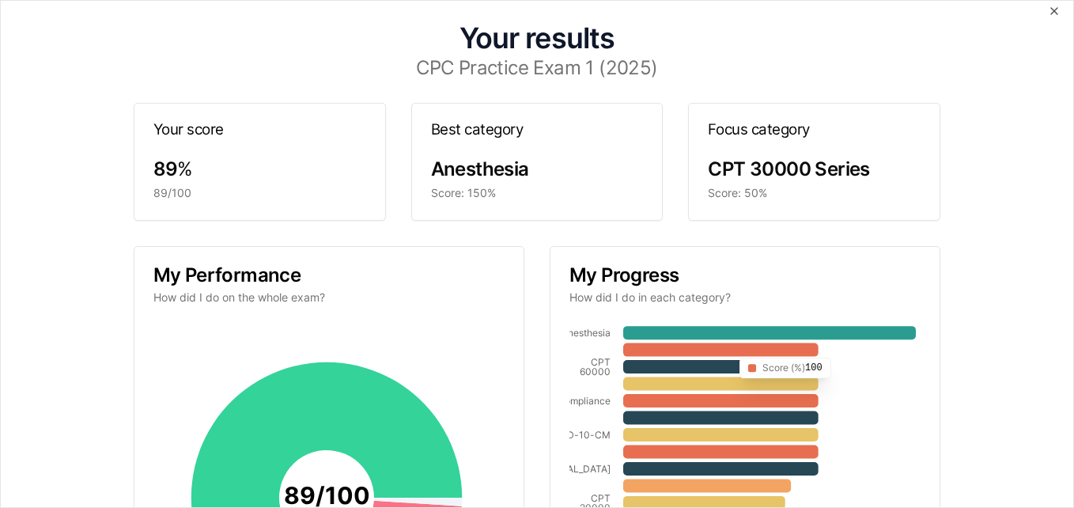
scroll to position [0, 0]
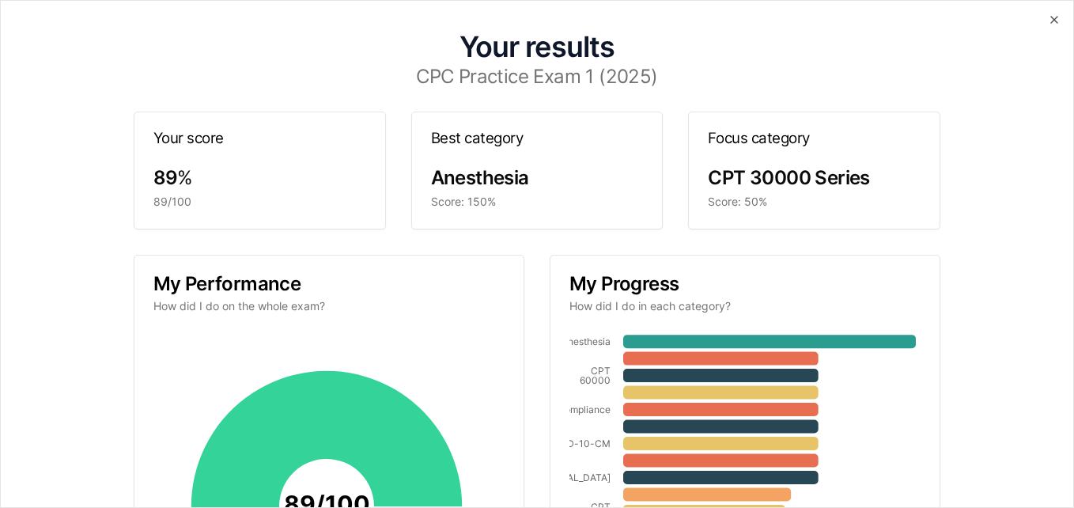
click at [695, 72] on h3 "CPC Practice Exam 1 (2025)" at bounding box center [536, 76] width 1009 height 19
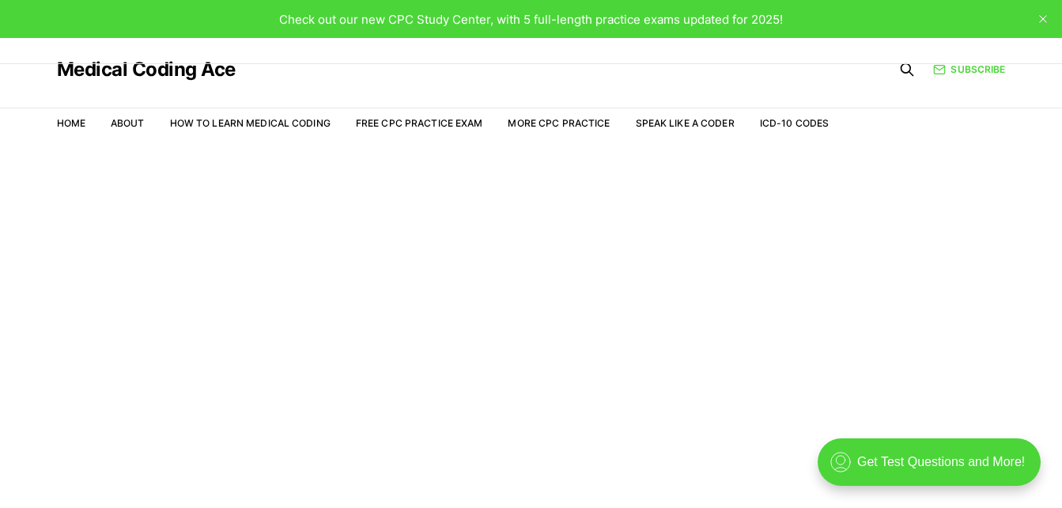
scroll to position [38, 0]
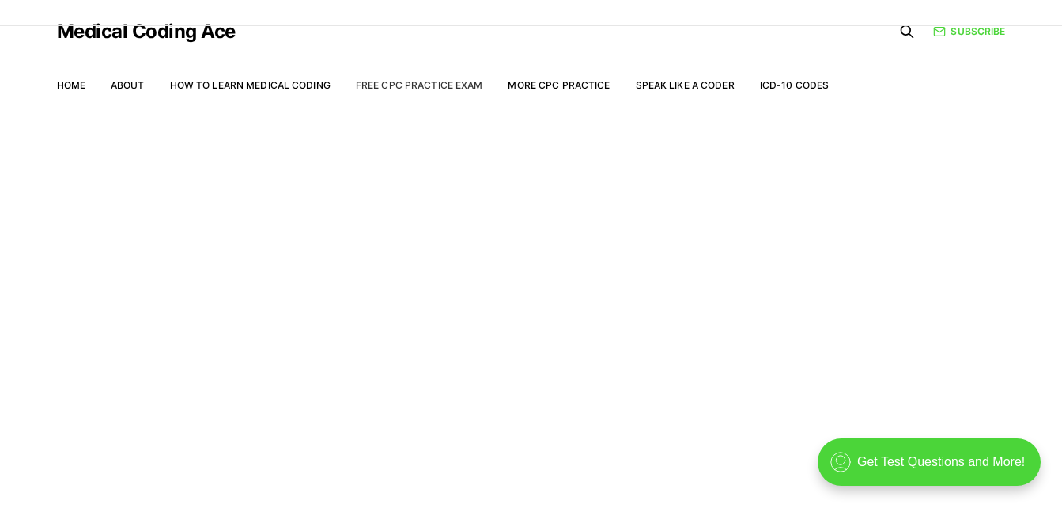
click at [406, 79] on link "Free CPC Practice Exam" at bounding box center [419, 85] width 127 height 12
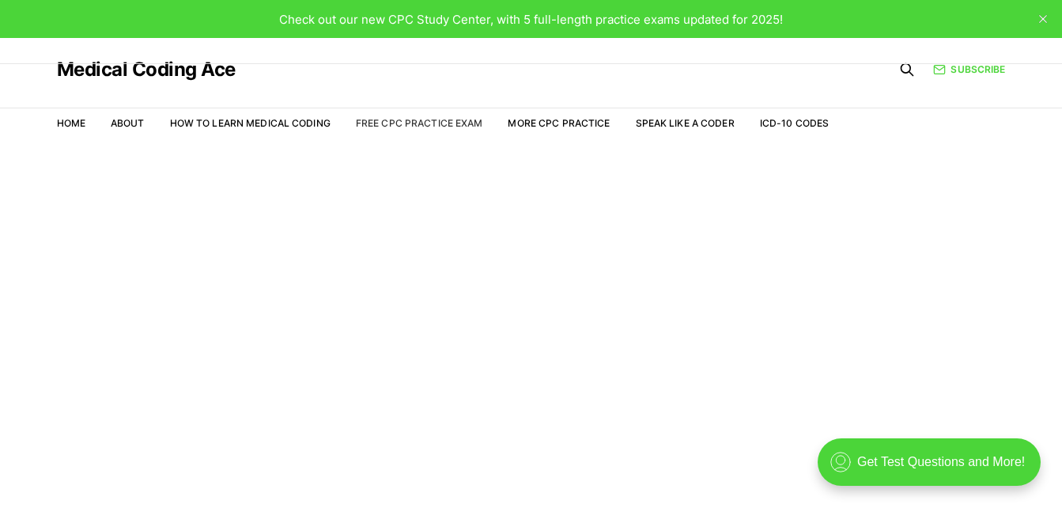
click at [442, 123] on link "Free CPC Practice Exam" at bounding box center [419, 123] width 127 height 12
click at [430, 123] on link "Free CPC Practice Exam" at bounding box center [419, 123] width 127 height 12
click at [578, 119] on link "More CPC Practice" at bounding box center [559, 123] width 102 height 12
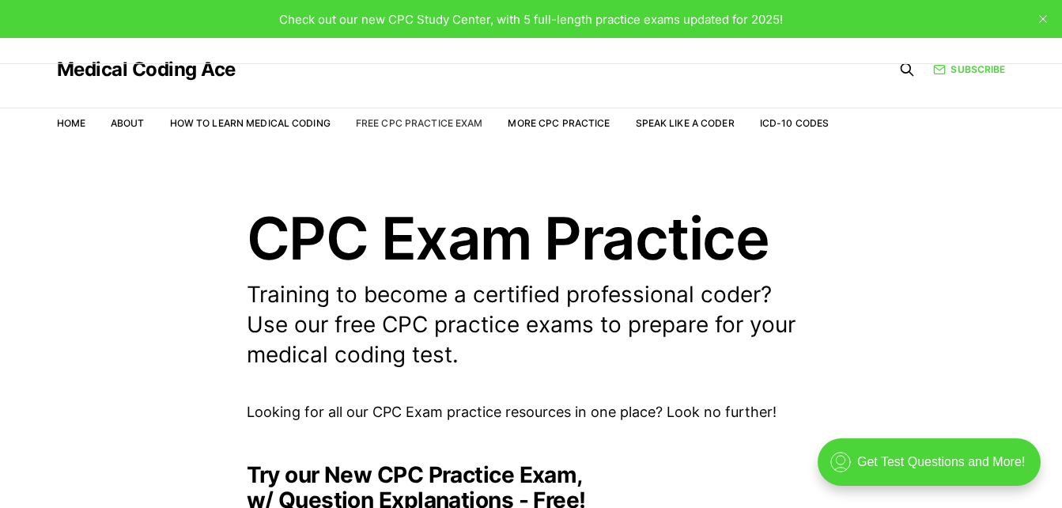
click at [442, 127] on link "Free CPC Practice Exam" at bounding box center [419, 123] width 127 height 12
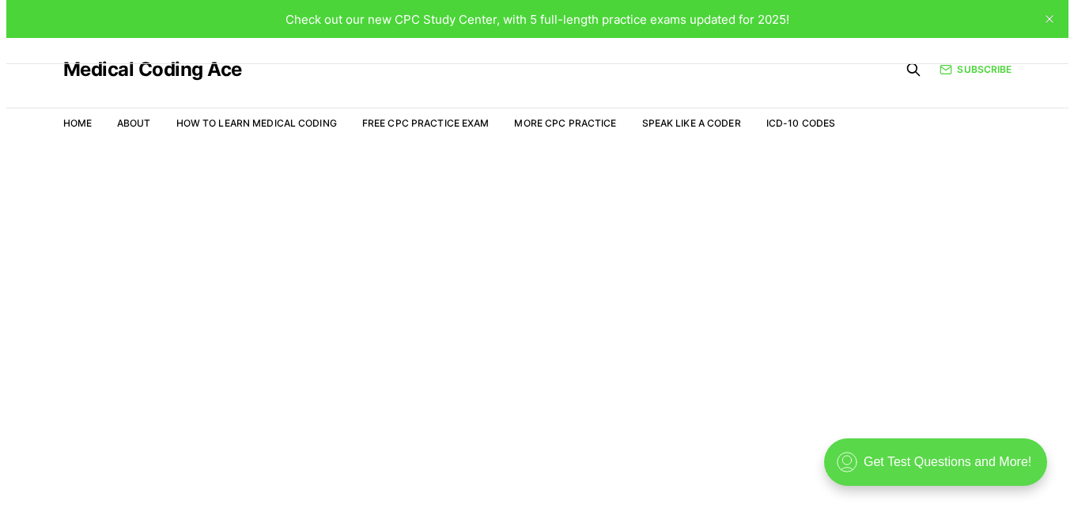
click at [910, 451] on div ".cls-1{fill:none;stroke:currentColor;stroke-linecap:round;stroke-linejoin:round…" at bounding box center [934, 461] width 223 height 47
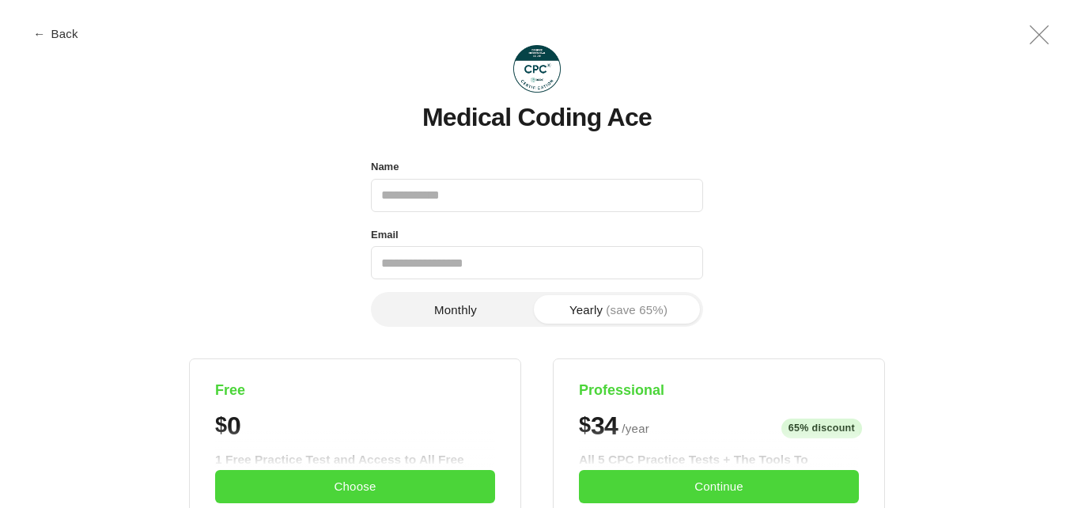
click at [58, 40] on button "← Back" at bounding box center [56, 34] width 63 height 12
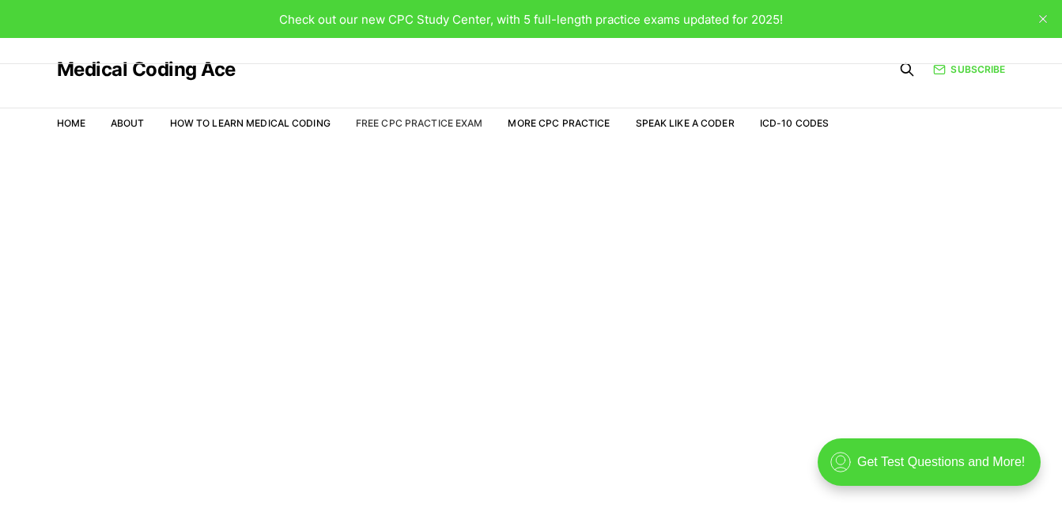
click at [437, 122] on link "Free CPC Practice Exam" at bounding box center [419, 123] width 127 height 12
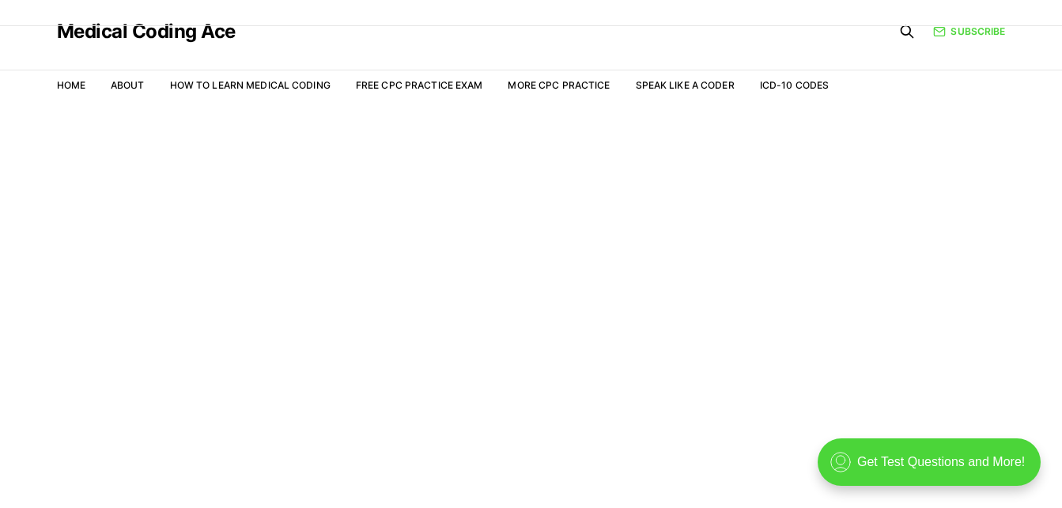
click at [519, 317] on main "Welcome to the Study Center - Student Plan" at bounding box center [531, 308] width 1062 height 400
click at [582, 82] on link "More CPC Practice" at bounding box center [559, 85] width 102 height 12
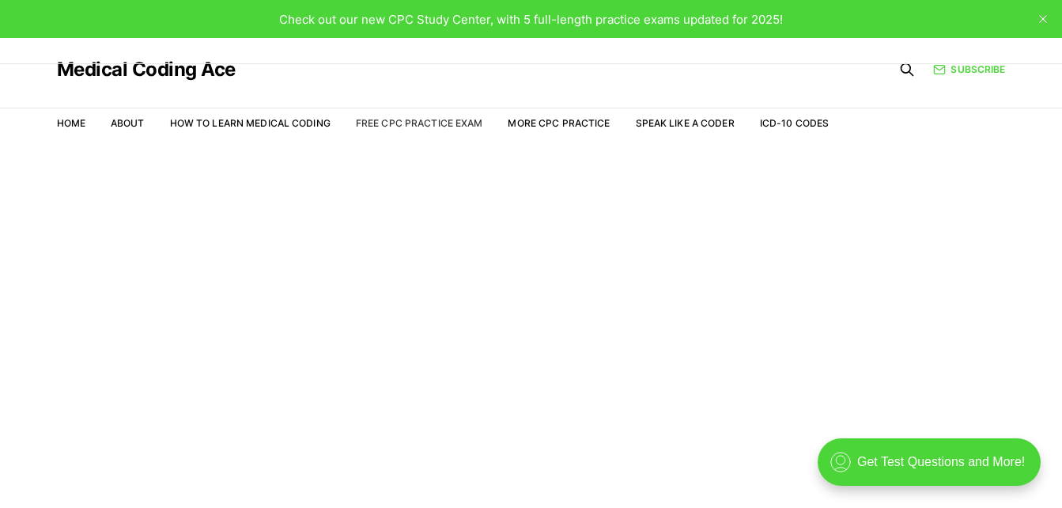
drag, startPoint x: 409, startPoint y: 114, endPoint x: 407, endPoint y: 127, distance: 12.7
click at [407, 127] on nav "Home About How to Learn Medical Coding Free CPC Practice Exam More CPC Practice…" at bounding box center [443, 123] width 772 height 44
click at [407, 127] on link "Free CPC Practice Exam" at bounding box center [419, 123] width 127 height 12
click at [253, 125] on link "How to Learn Medical Coding" at bounding box center [250, 123] width 161 height 12
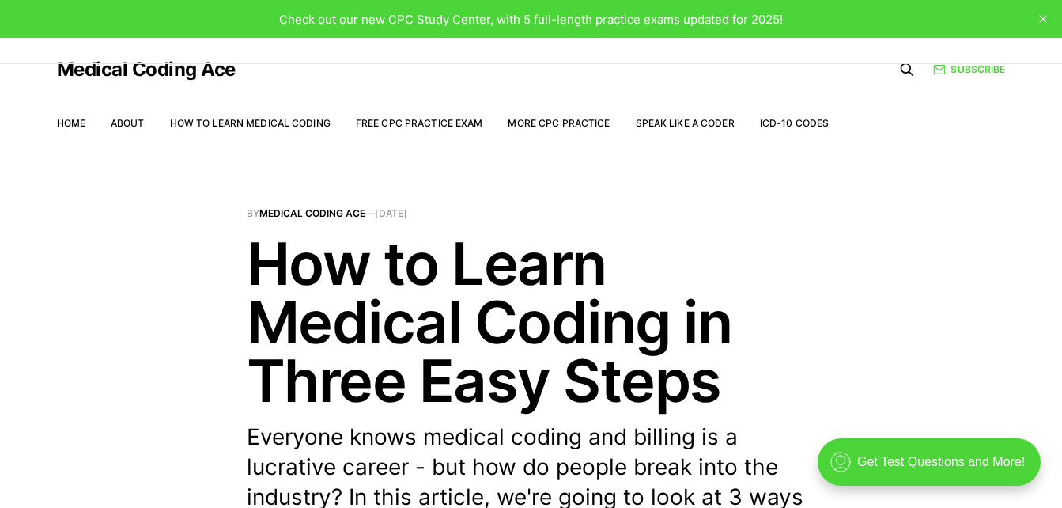
click at [1046, 19] on icon "close" at bounding box center [1043, 19] width 8 height 8
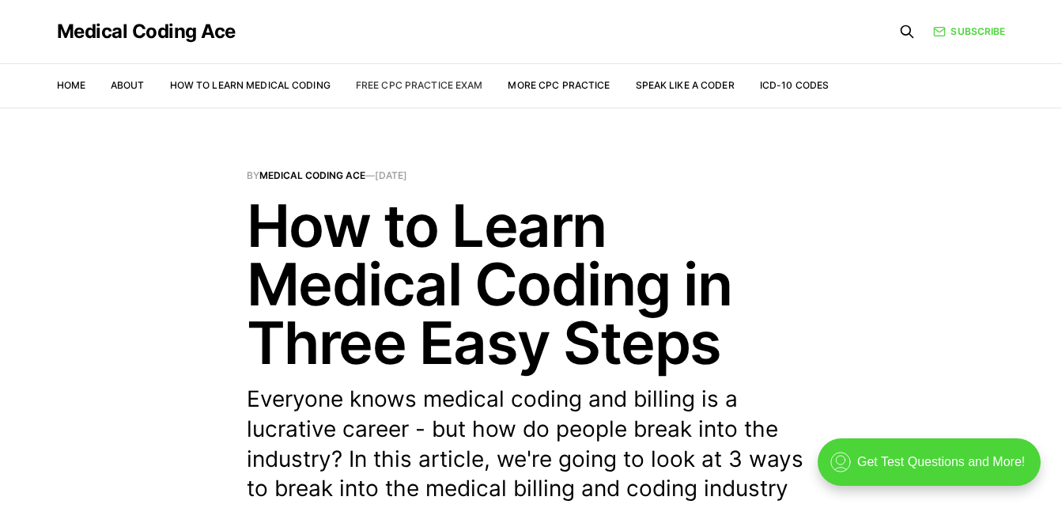
click at [455, 85] on link "Free CPC Practice Exam" at bounding box center [419, 85] width 127 height 12
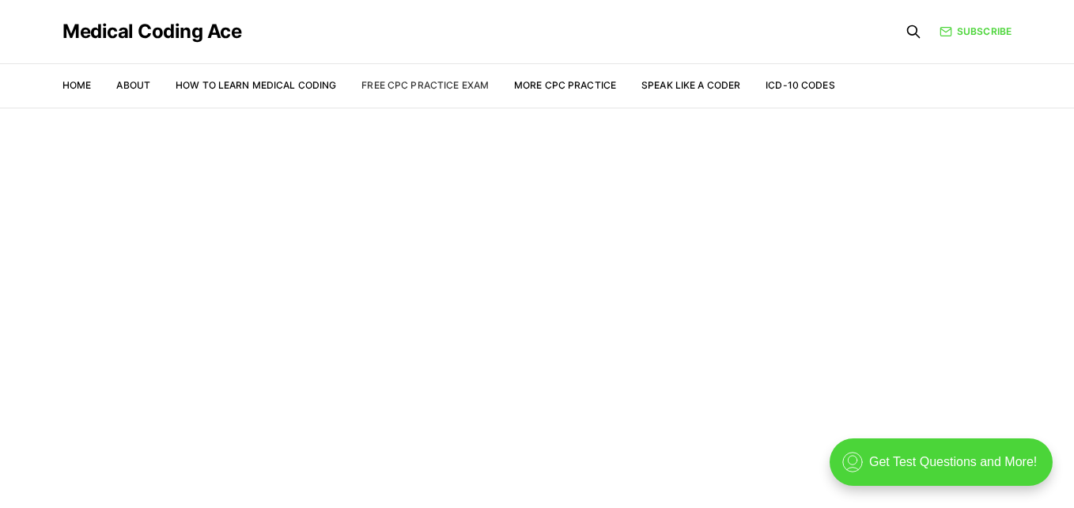
click at [439, 83] on link "Free CPC Practice Exam" at bounding box center [424, 85] width 127 height 12
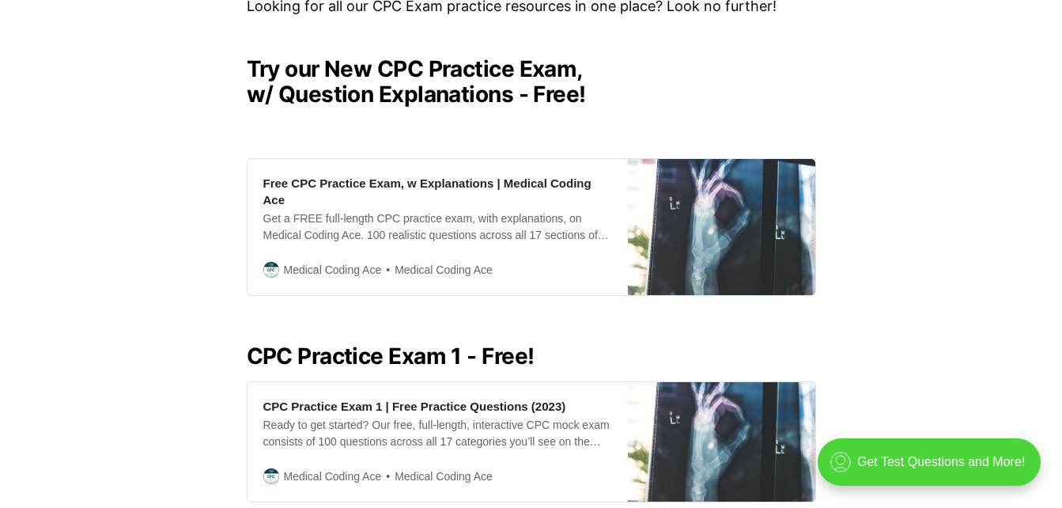
scroll to position [407, 0]
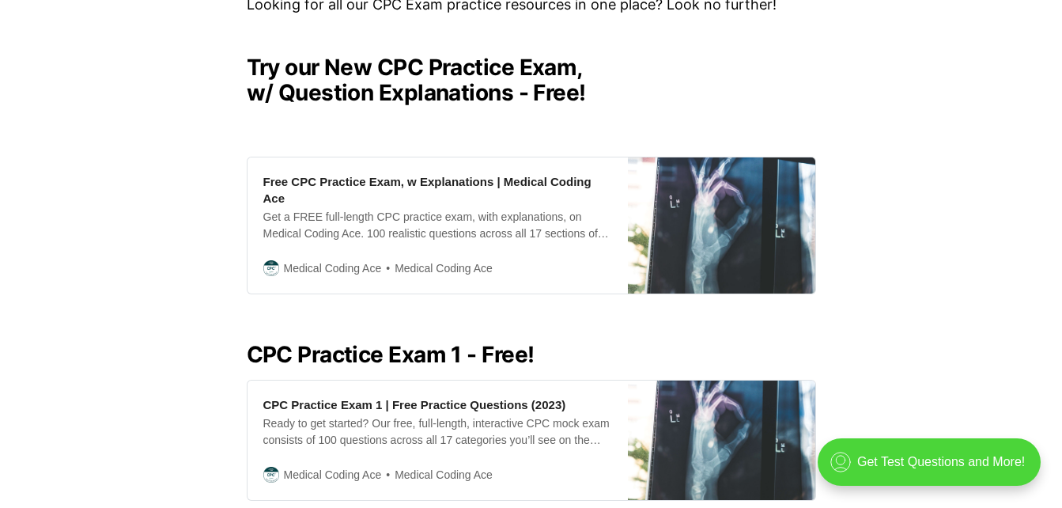
click at [470, 92] on h2 "Try our New CPC Practice Exam, w/ Question Explanations - Free!" at bounding box center [531, 80] width 569 height 51
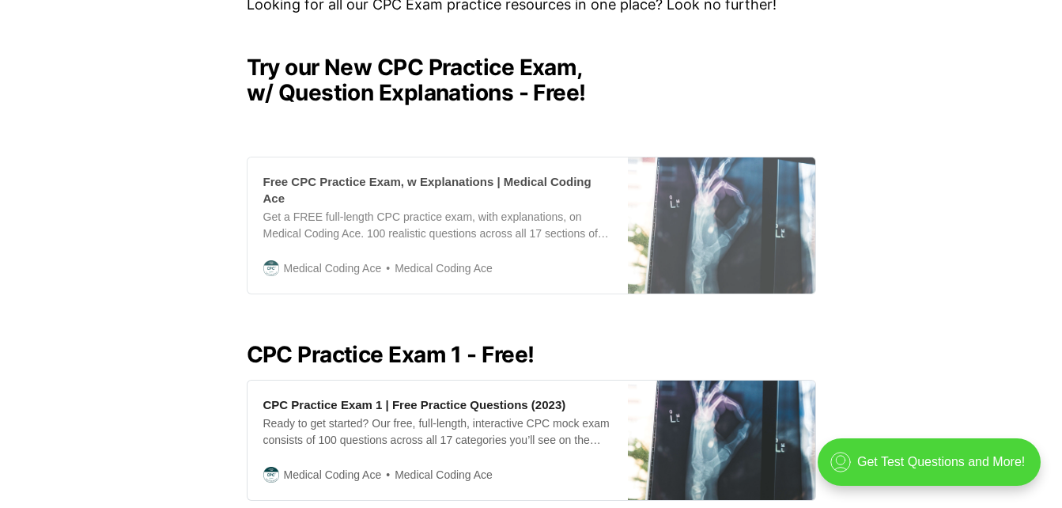
click at [457, 189] on div "Free CPC Practice Exam, w Explanations | Medical Coding Ace" at bounding box center [437, 189] width 349 height 33
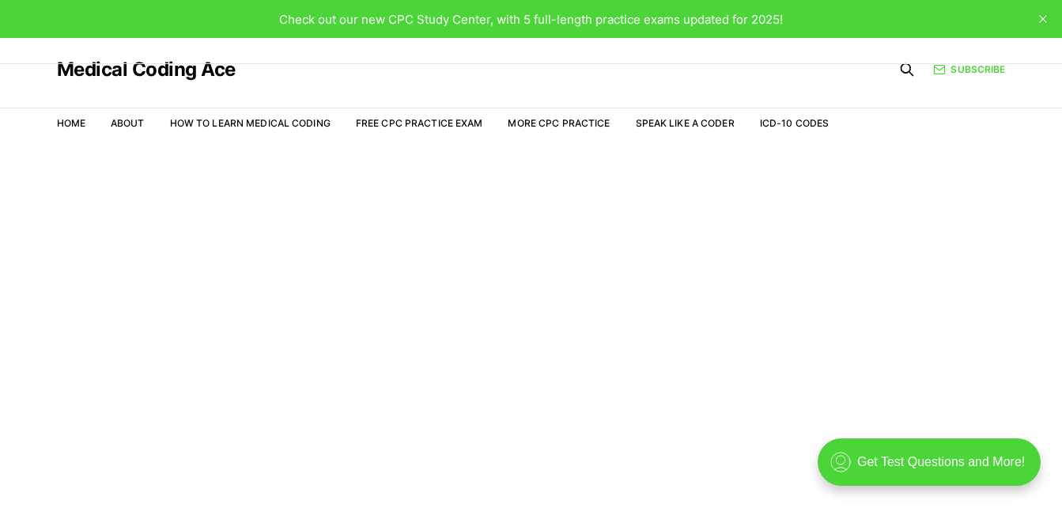
drag, startPoint x: 0, startPoint y: 0, endPoint x: 490, endPoint y: 64, distance: 494.4
click at [490, 64] on div "Medical Coding Ace Home About How to Learn Medical Coding Free CPC Practice Exa…" at bounding box center [531, 292] width 1062 height 508
click at [490, 64] on div "Medical Coding Ace" at bounding box center [443, 69] width 772 height 63
click at [1048, 21] on button "close" at bounding box center [1042, 18] width 25 height 25
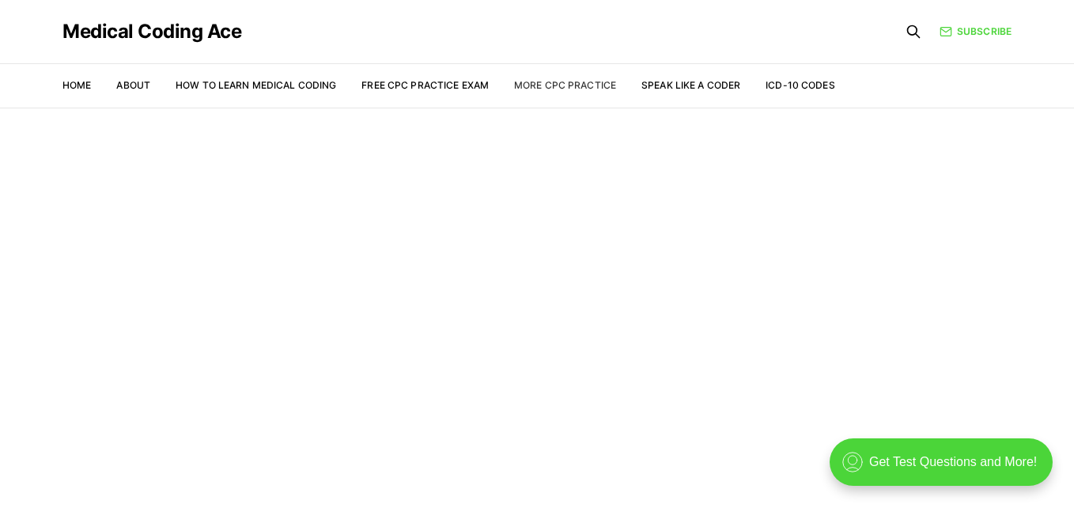
click at [539, 84] on link "More CPC Practice" at bounding box center [565, 85] width 102 height 12
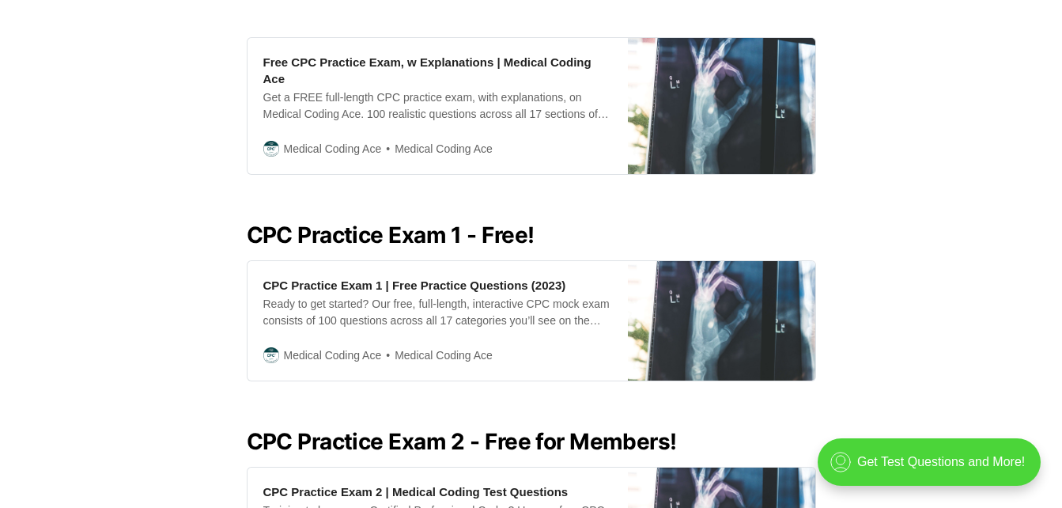
scroll to position [490, 0]
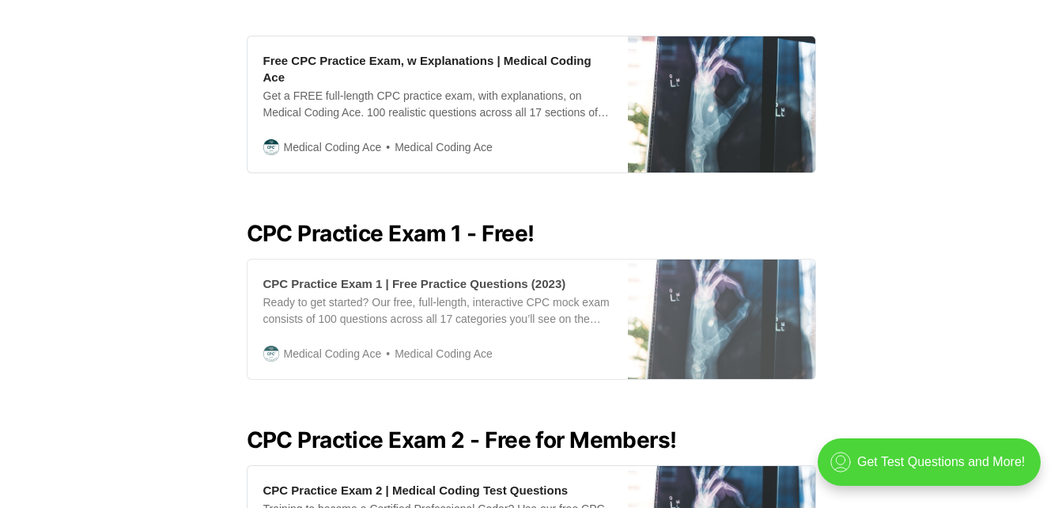
click at [445, 275] on div "CPC Practice Exam 1 | Free Practice Questions (2023)" at bounding box center [414, 283] width 303 height 17
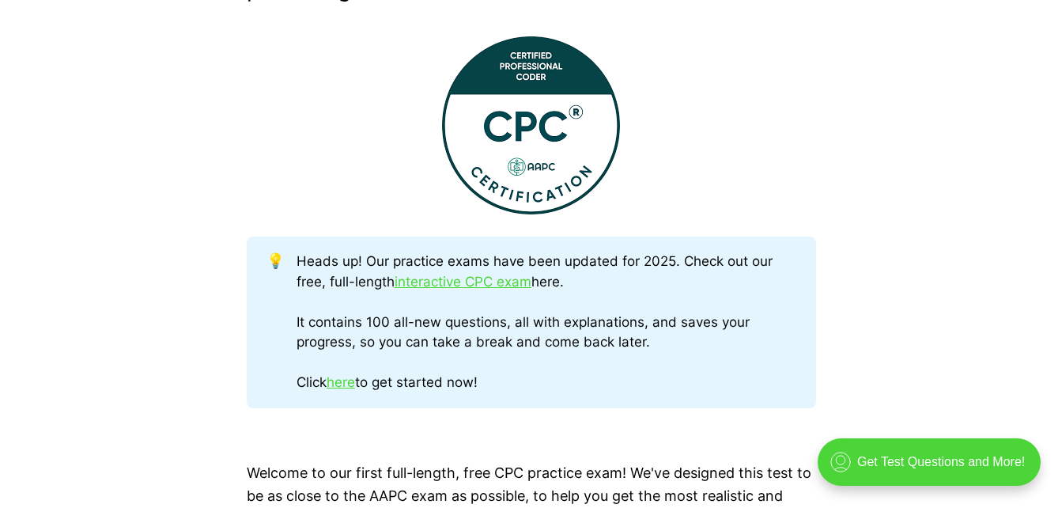
scroll to position [744, 0]
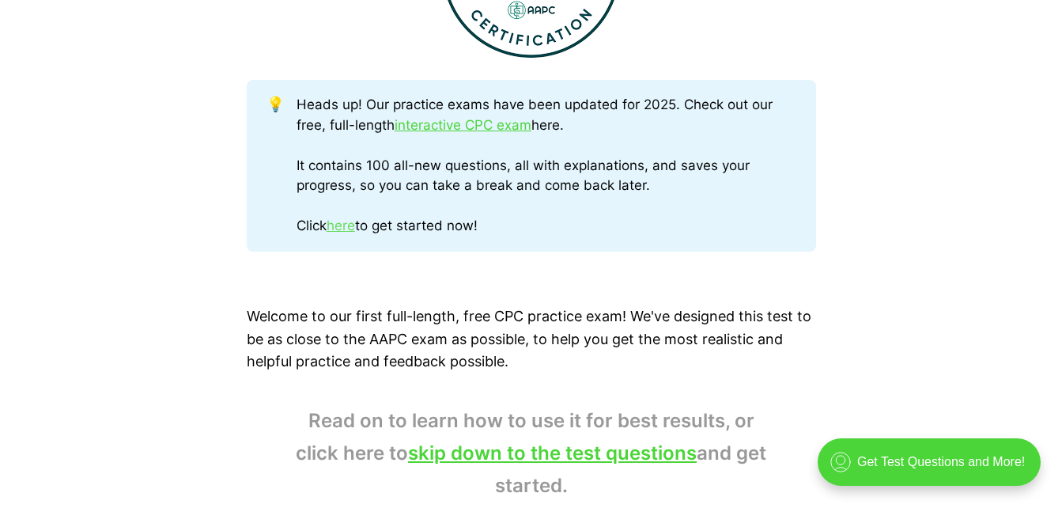
click at [353, 232] on link "here" at bounding box center [341, 225] width 28 height 16
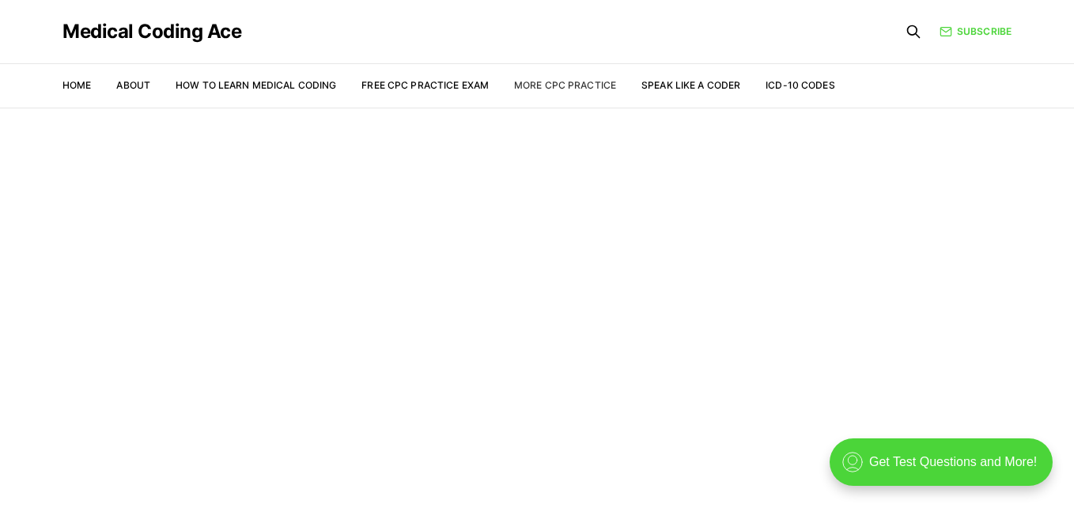
click at [591, 89] on link "More CPC Practice" at bounding box center [565, 85] width 102 height 12
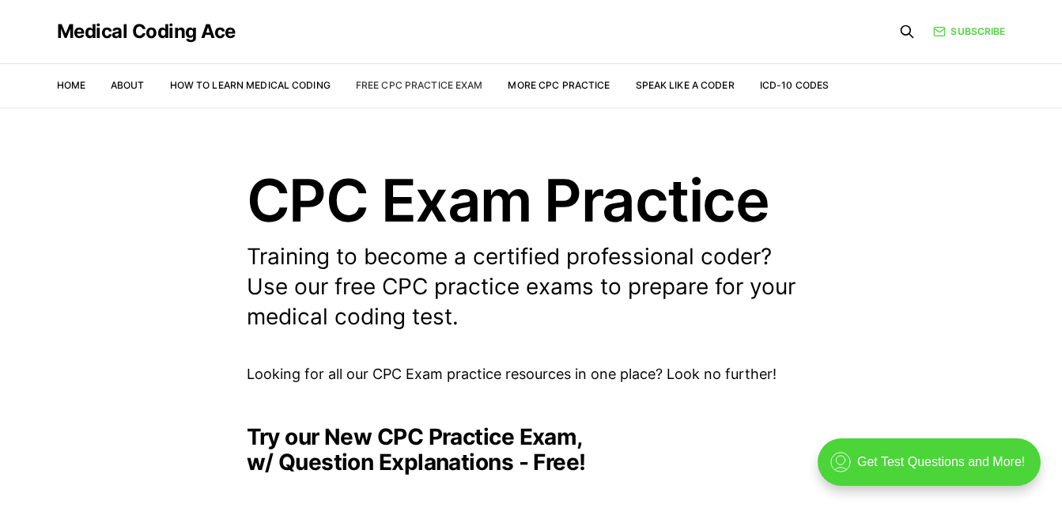
click at [436, 81] on link "Free CPC Practice Exam" at bounding box center [419, 85] width 127 height 12
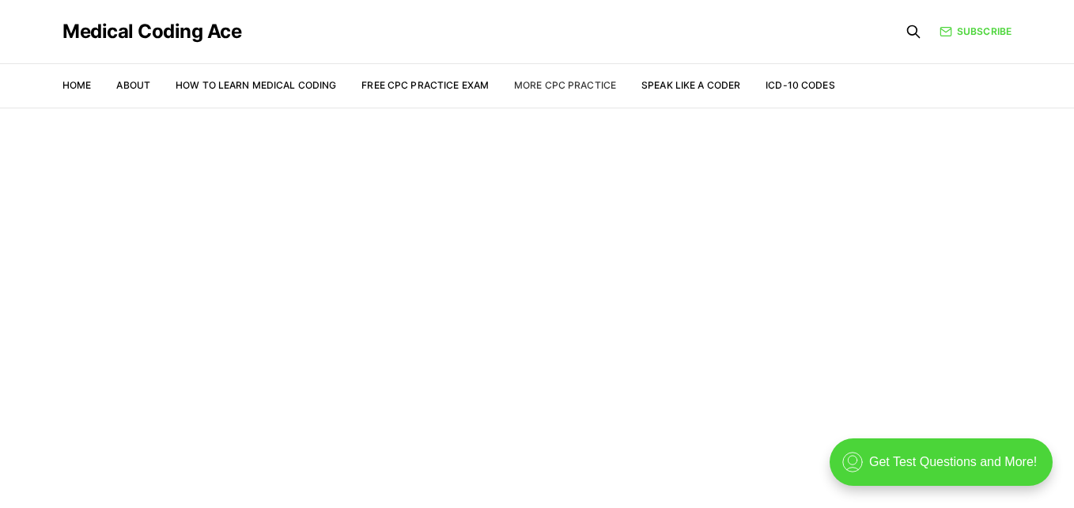
click at [580, 84] on link "More CPC Practice" at bounding box center [565, 85] width 102 height 12
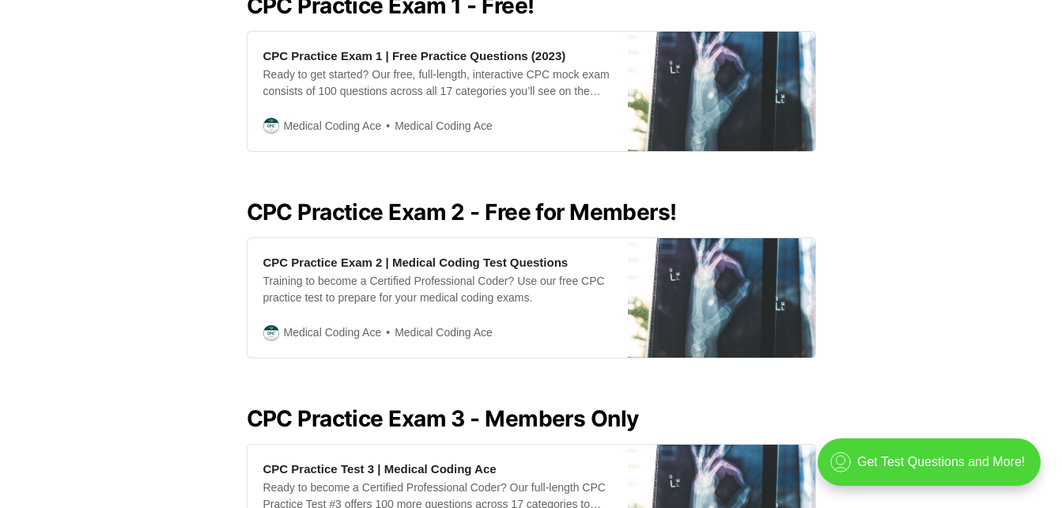
scroll to position [717, 0]
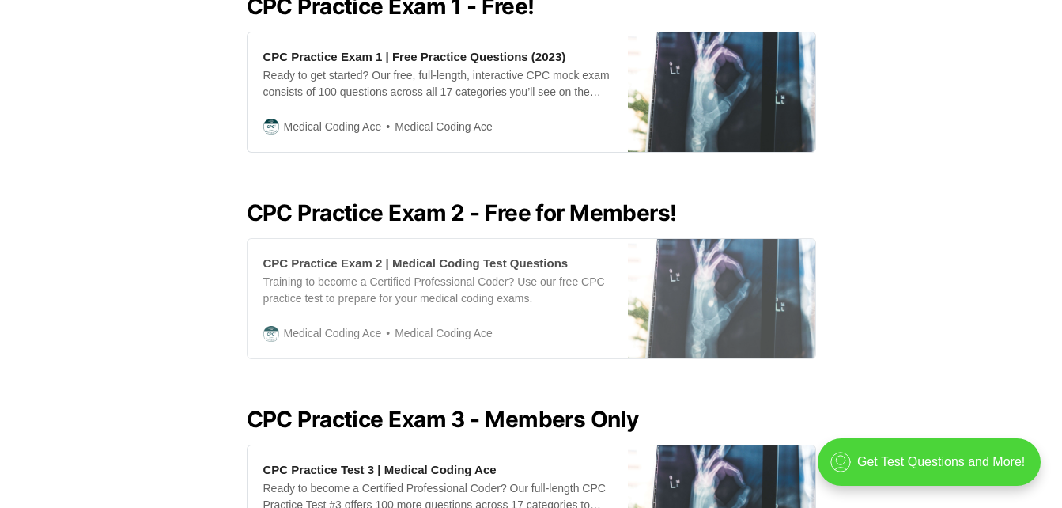
click at [436, 255] on div "CPC Practice Exam 2 | Medical Coding Test Questions" at bounding box center [415, 263] width 305 height 17
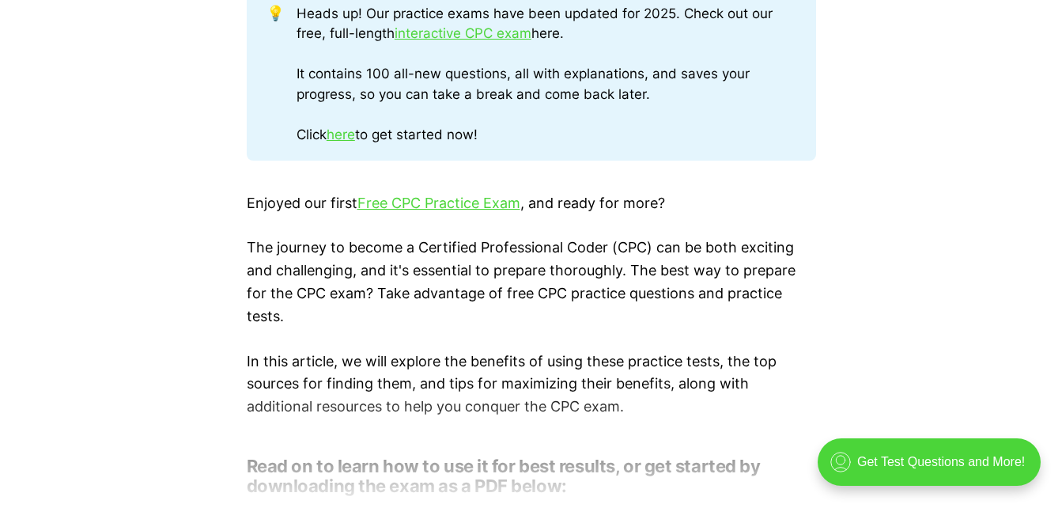
scroll to position [906, 0]
click at [495, 202] on link "Free CPC Practice Exam" at bounding box center [438, 202] width 163 height 17
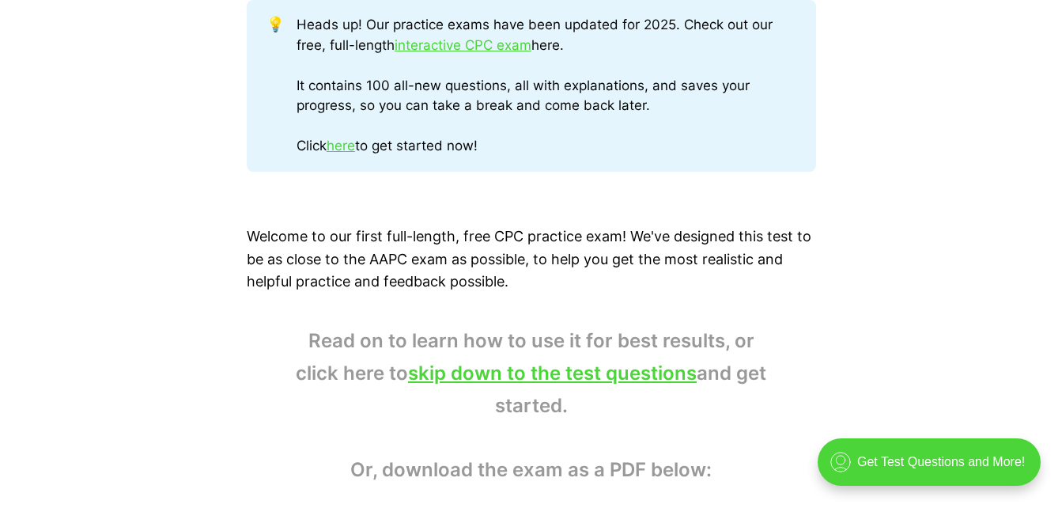
scroll to position [821, 0]
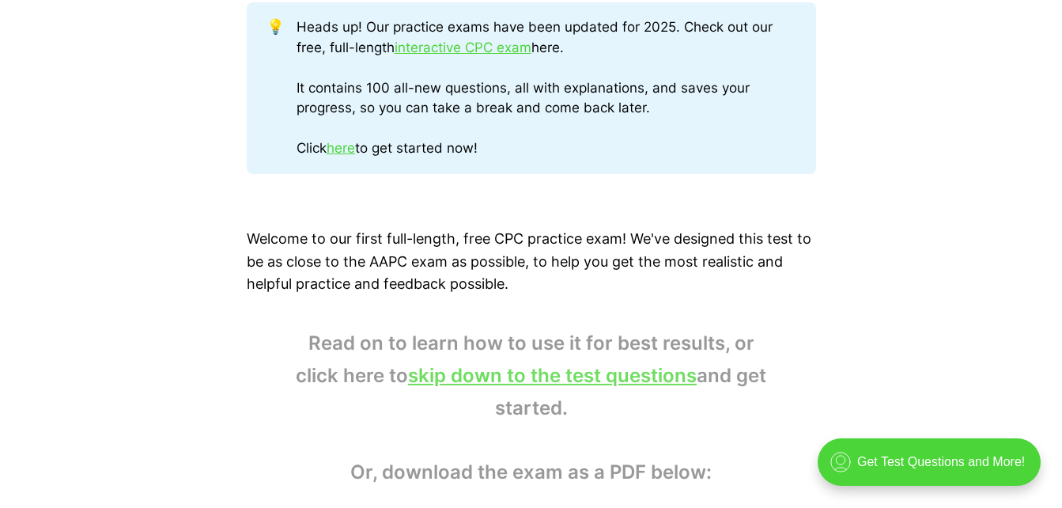
click at [627, 383] on link "skip down to the test questions" at bounding box center [552, 375] width 289 height 23
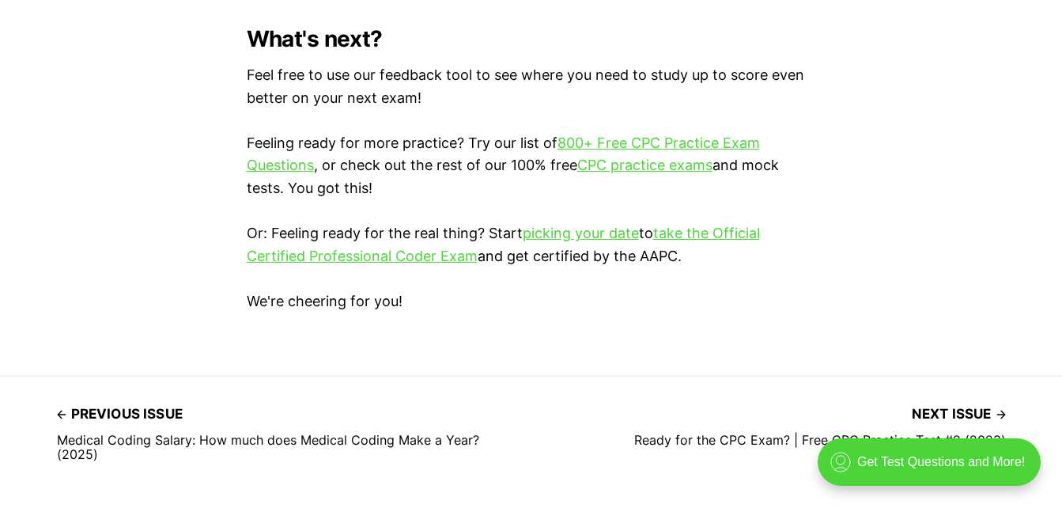
scroll to position [4640, 0]
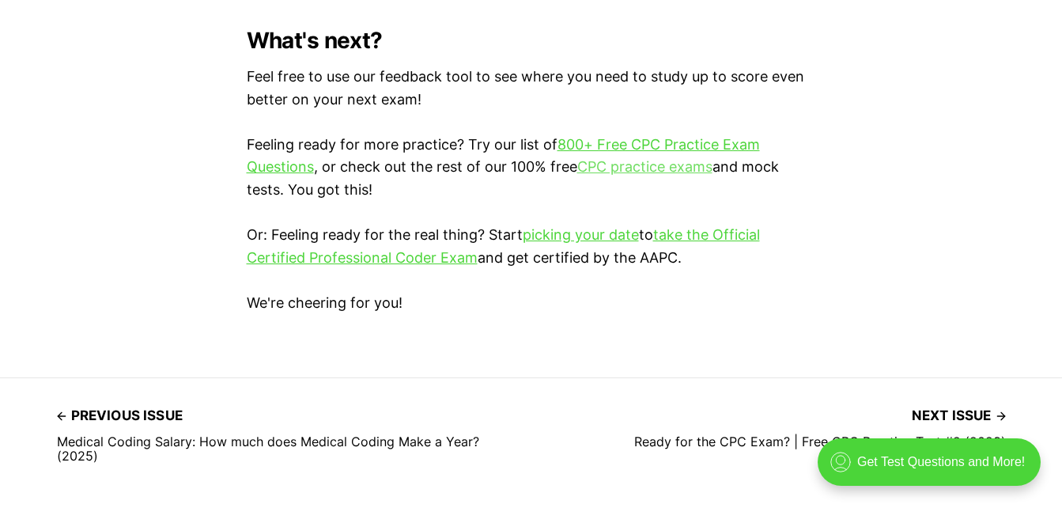
click at [619, 161] on link "CPC practice exams" at bounding box center [644, 166] width 135 height 17
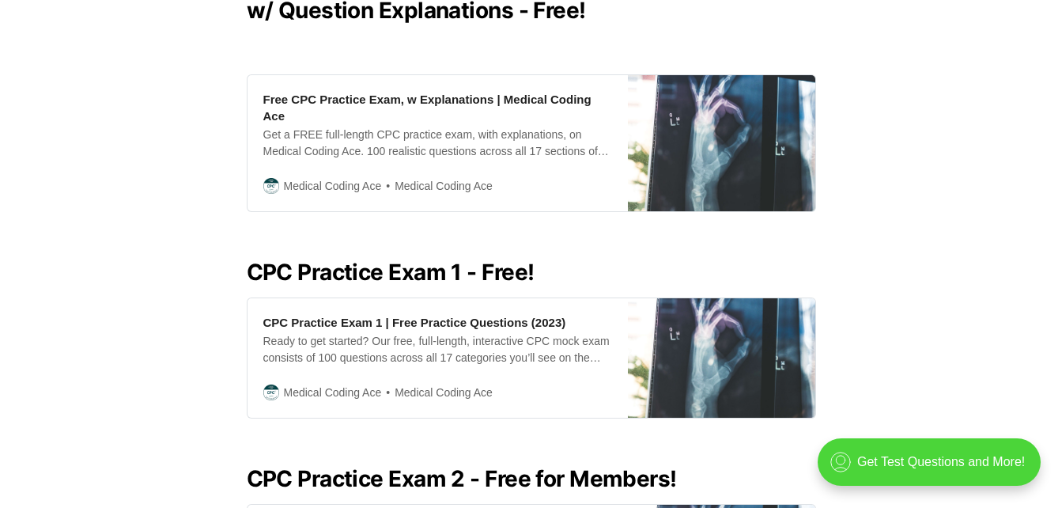
scroll to position [452, 0]
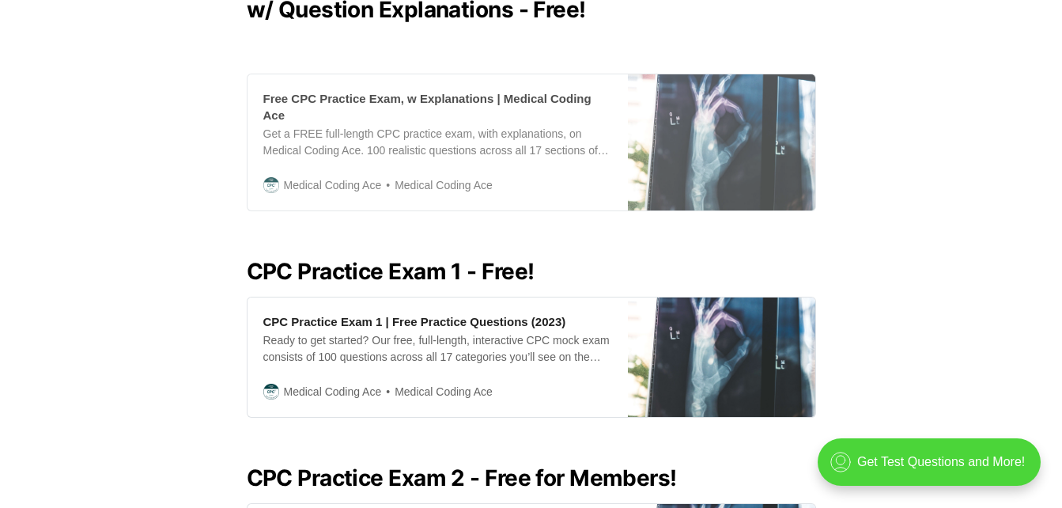
click at [404, 104] on div "Free CPC Practice Exam, w Explanations | Medical Coding Ace" at bounding box center [437, 106] width 349 height 33
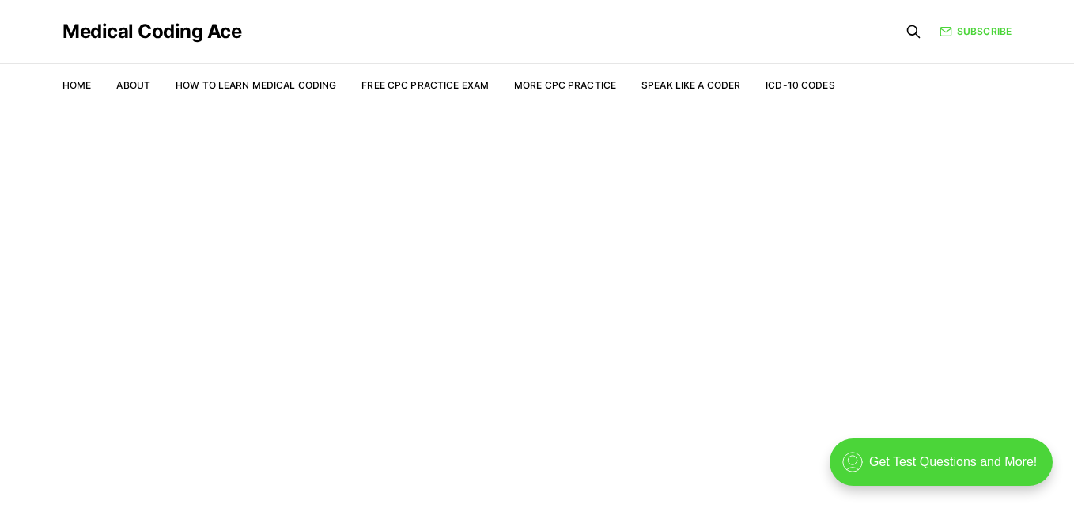
click at [439, 83] on link "Free CPC Practice Exam" at bounding box center [424, 85] width 127 height 12
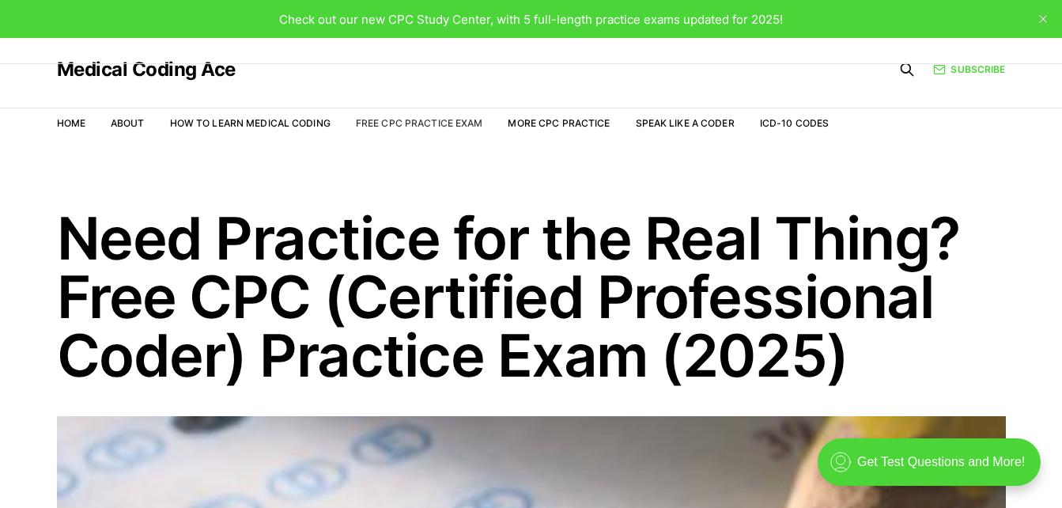
click at [398, 119] on link "Free CPC Practice Exam" at bounding box center [419, 123] width 127 height 12
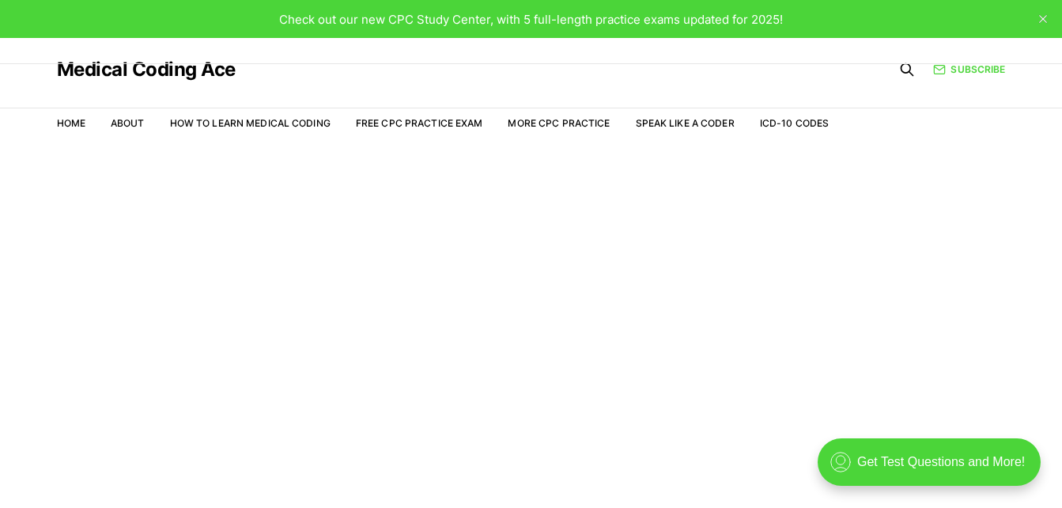
scroll to position [38, 0]
